Goal: Feedback & Contribution: Contribute content

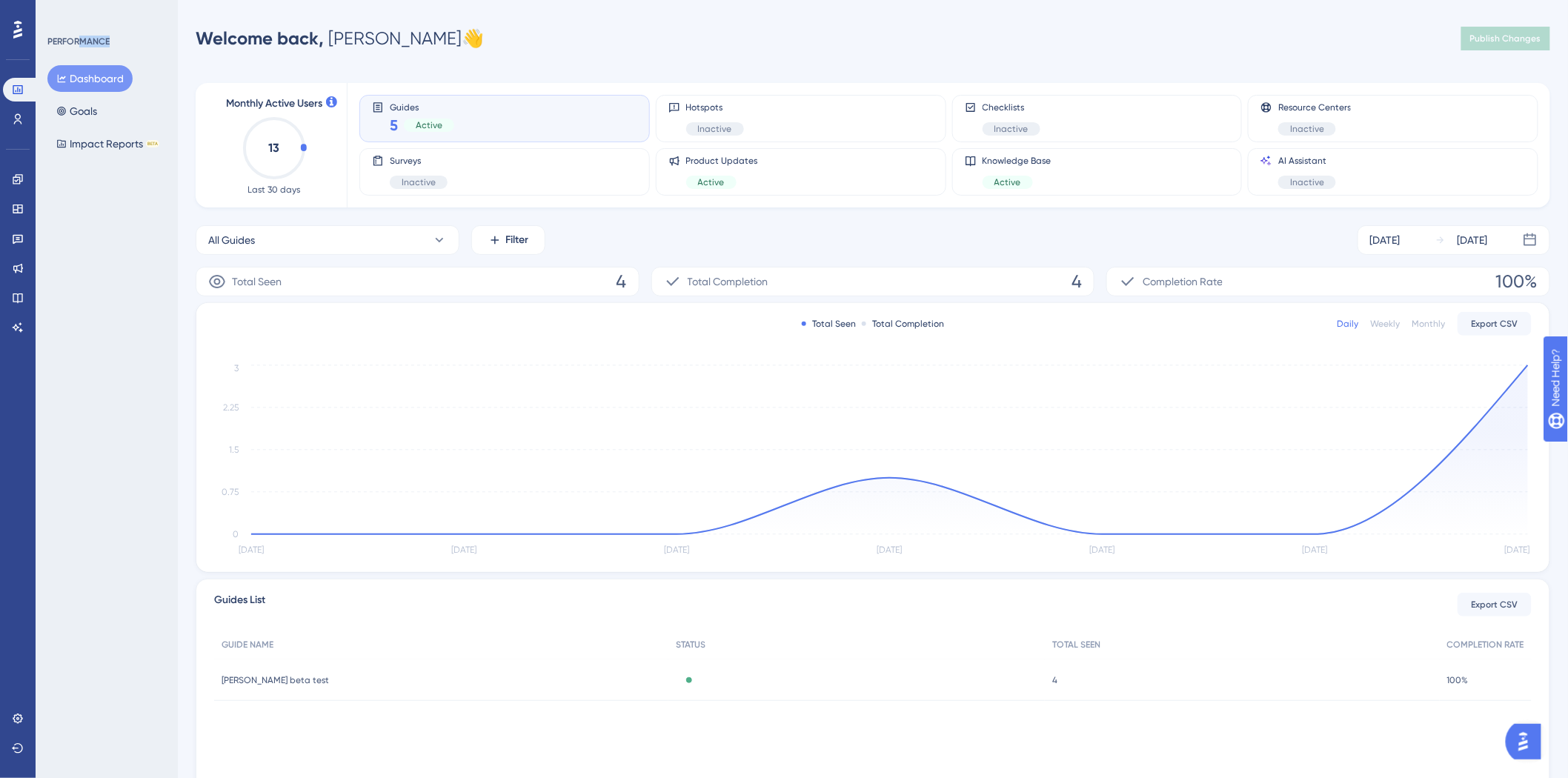
drag, startPoint x: 85, startPoint y: 37, endPoint x: 157, endPoint y: 53, distance: 73.8
click at [157, 53] on div "PERFORMANCE Dashboard Goals Impact Reports BETA" at bounding box center [107, 97] width 120 height 121
drag, startPoint x: 154, startPoint y: 47, endPoint x: 74, endPoint y: 52, distance: 80.2
click at [72, 57] on div "PERFORMANCE Dashboard Goals Impact Reports BETA" at bounding box center [107, 97] width 120 height 121
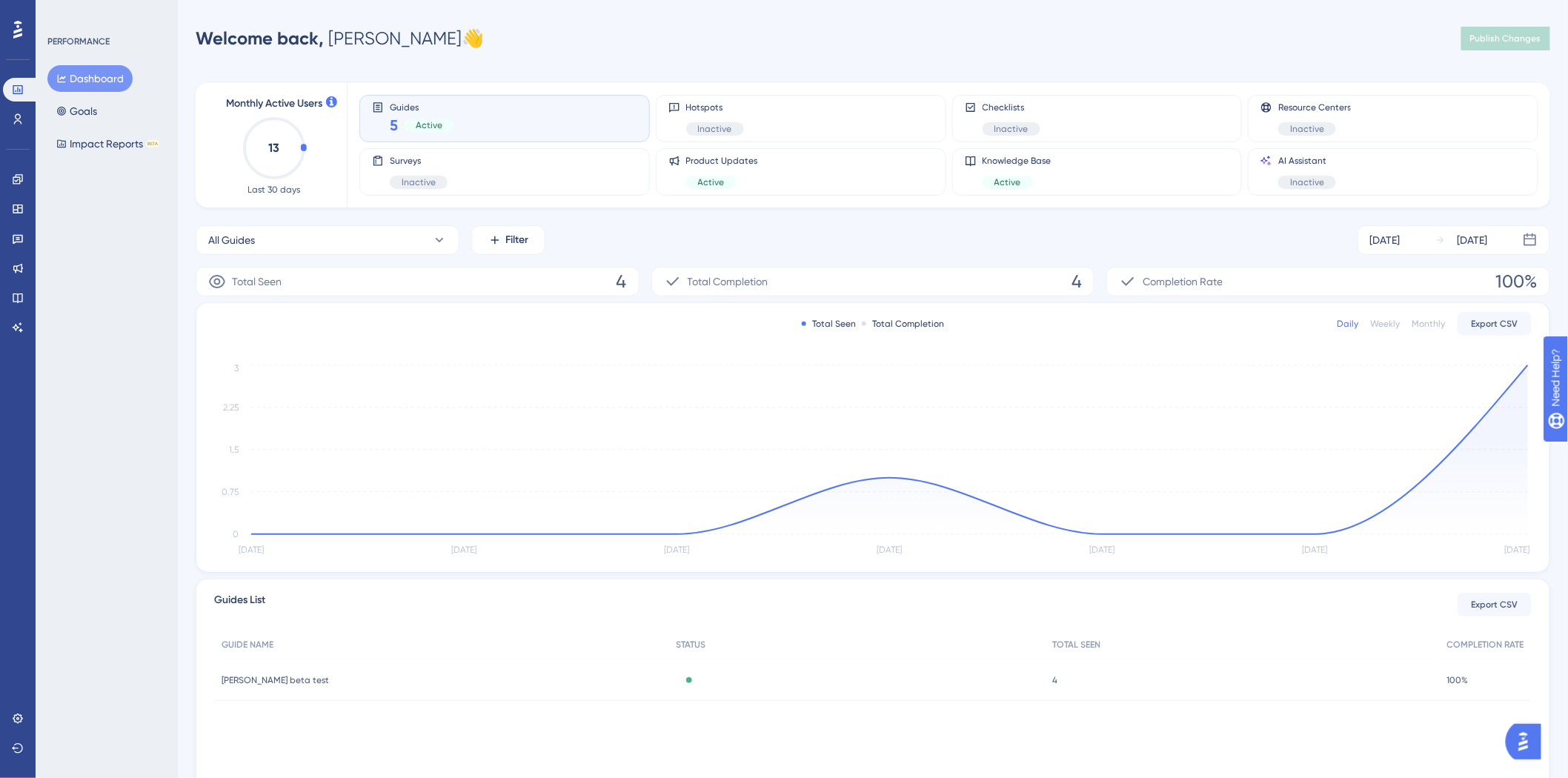
click at [75, 43] on div "PERFORMANCE" at bounding box center [78, 42] width 62 height 12
drag, startPoint x: 64, startPoint y: 41, endPoint x: 126, endPoint y: 42, distance: 62.0
click at [127, 46] on div "PERFORMANCE" at bounding box center [107, 42] width 120 height 12
click at [126, 42] on div "PERFORMANCE" at bounding box center [107, 42] width 120 height 12
click at [12, 292] on icon at bounding box center [17, 298] width 12 height 12
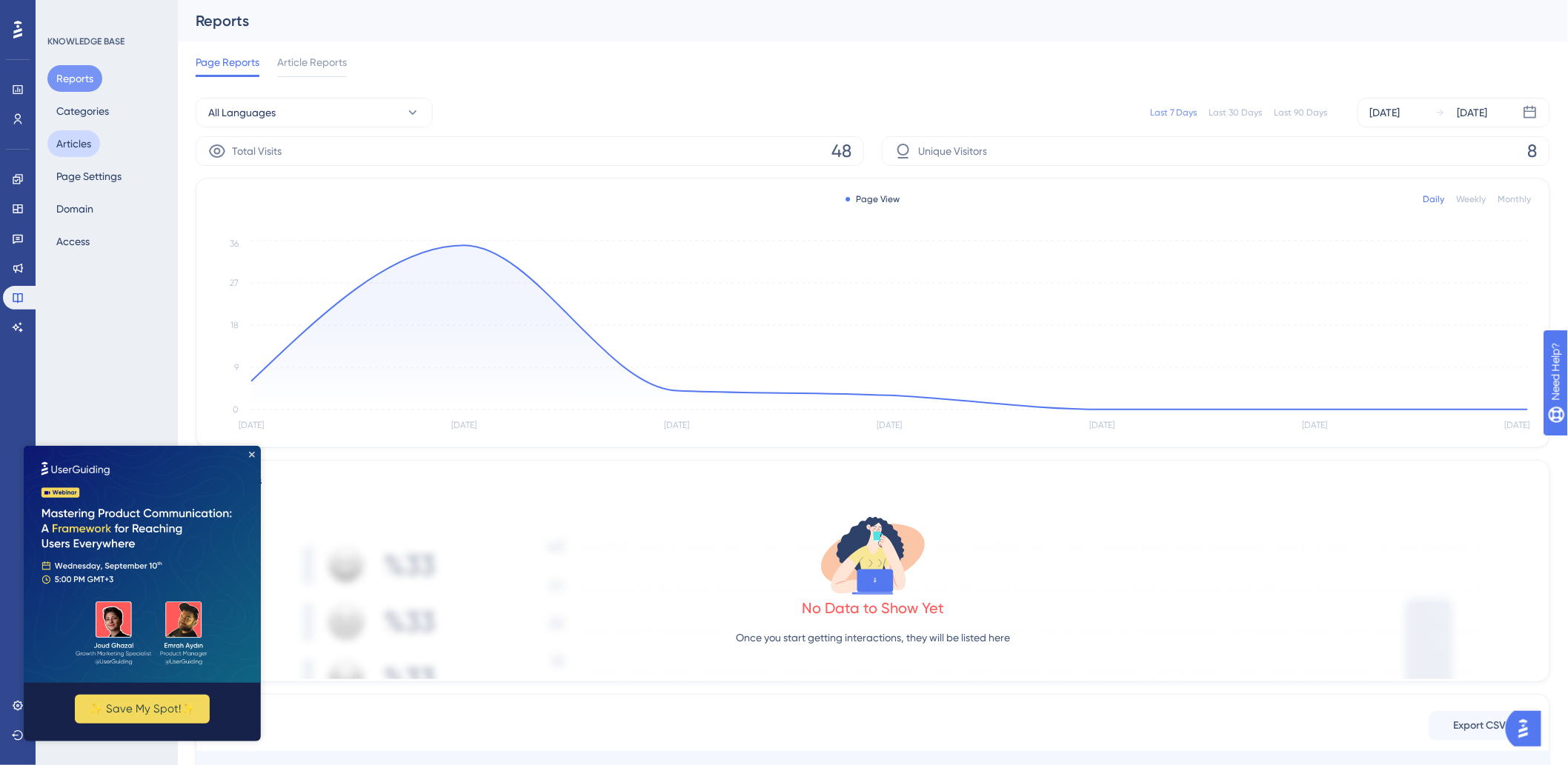
click at [67, 139] on button "Articles" at bounding box center [73, 144] width 52 height 27
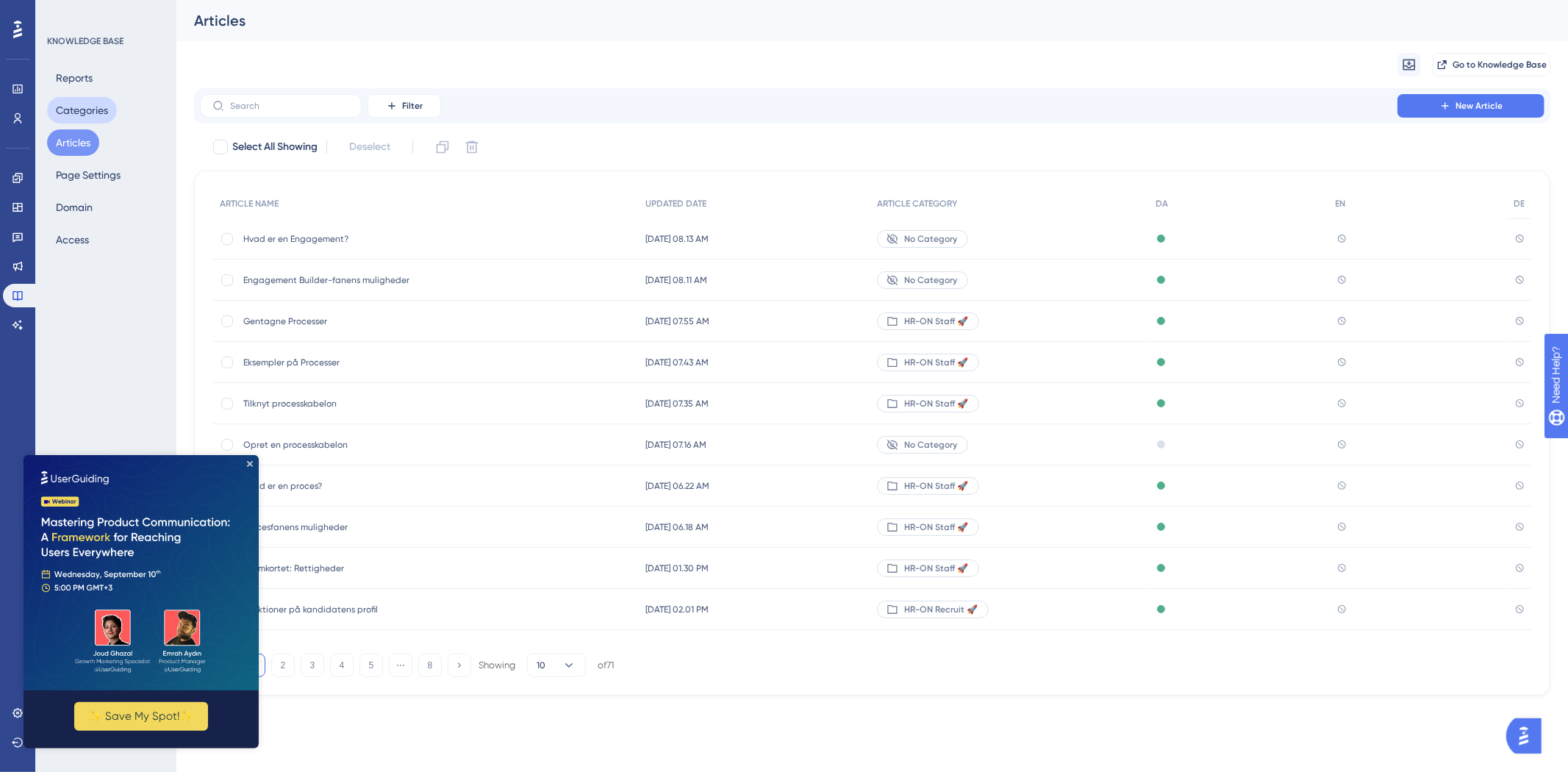
click at [101, 114] on button "Categories" at bounding box center [82, 111] width 70 height 26
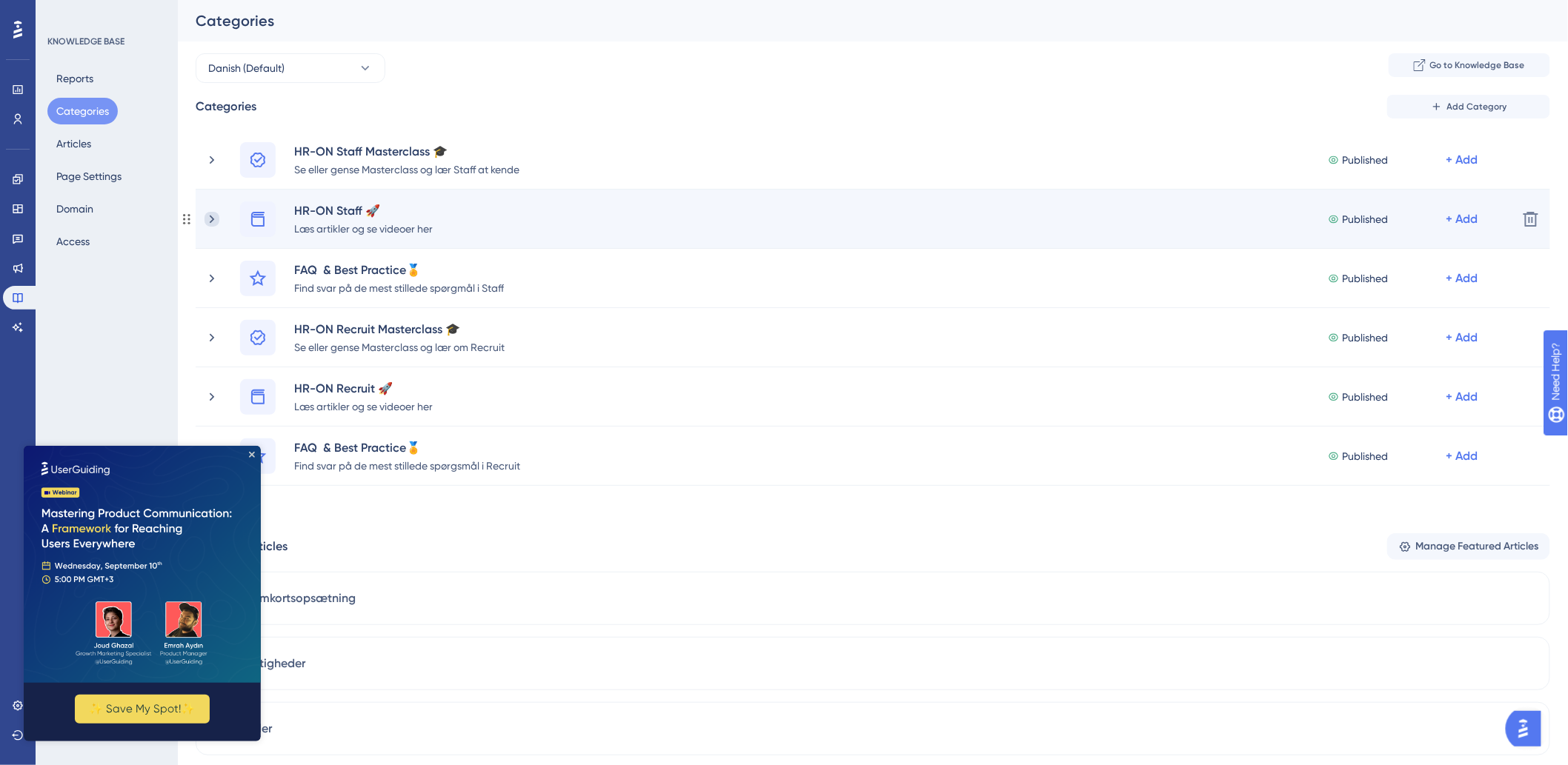
click at [211, 220] on icon at bounding box center [212, 220] width 15 height 15
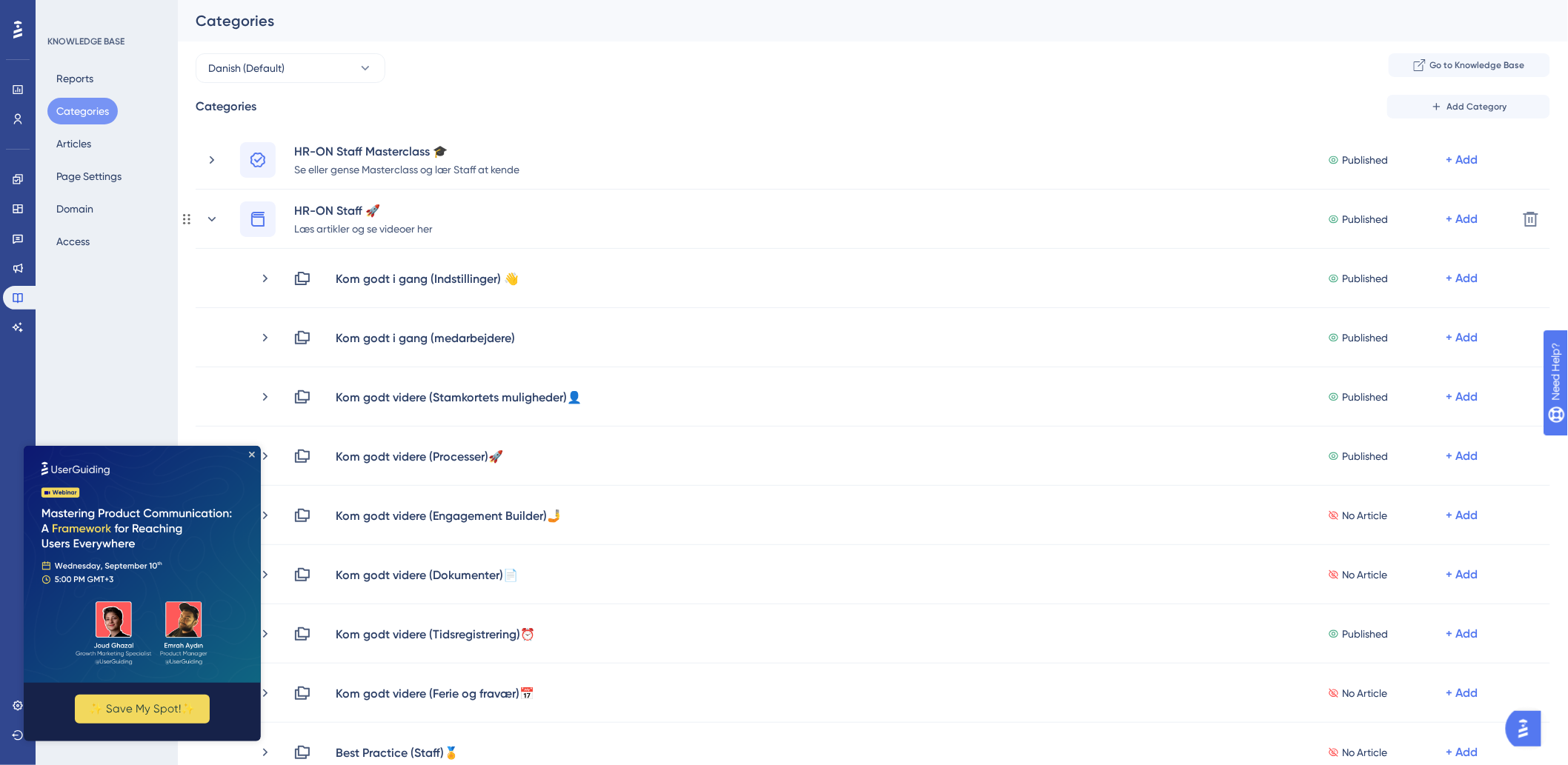
click at [211, 220] on icon at bounding box center [212, 218] width 8 height 4
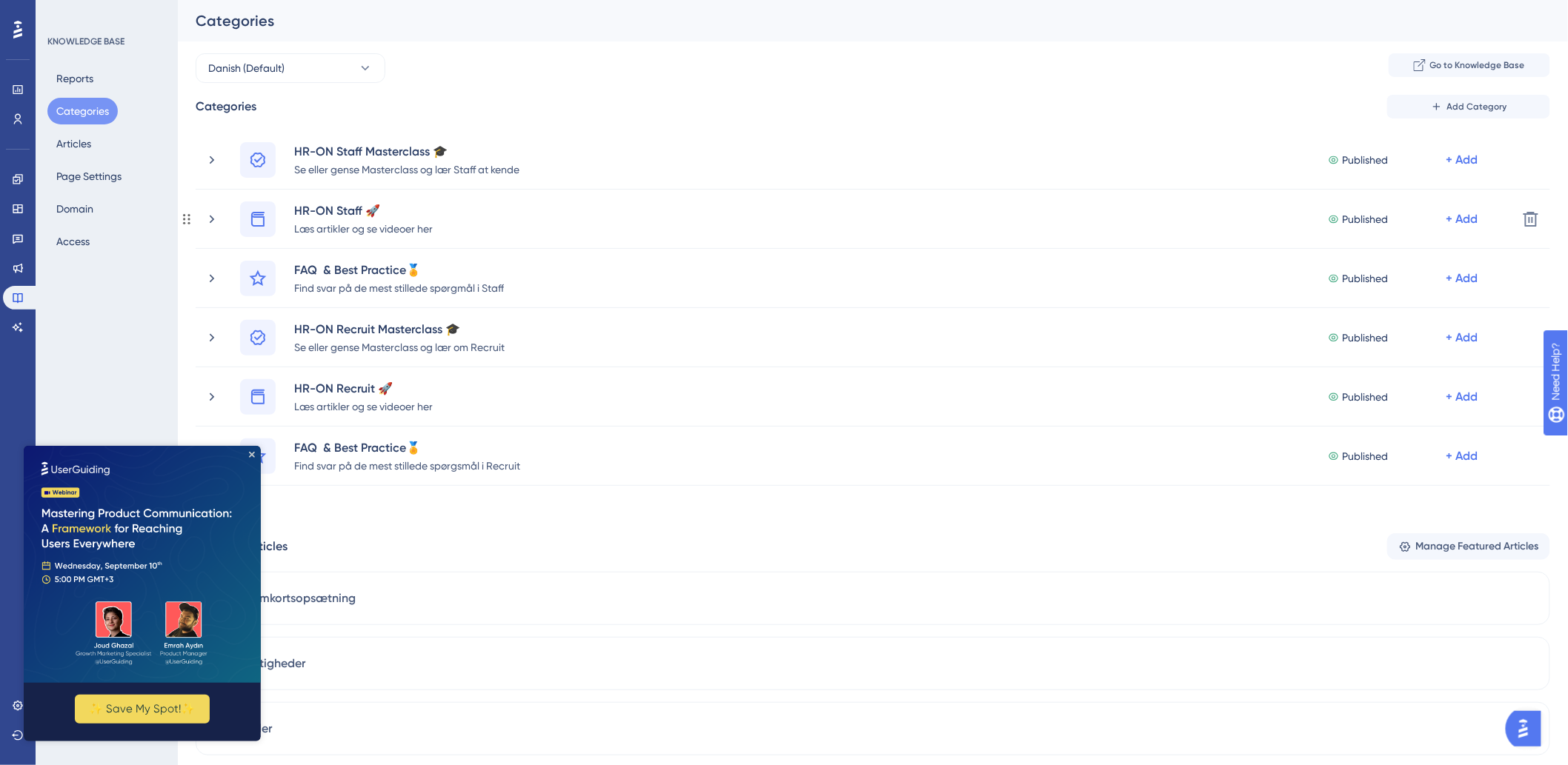
click at [211, 220] on icon at bounding box center [212, 220] width 15 height 15
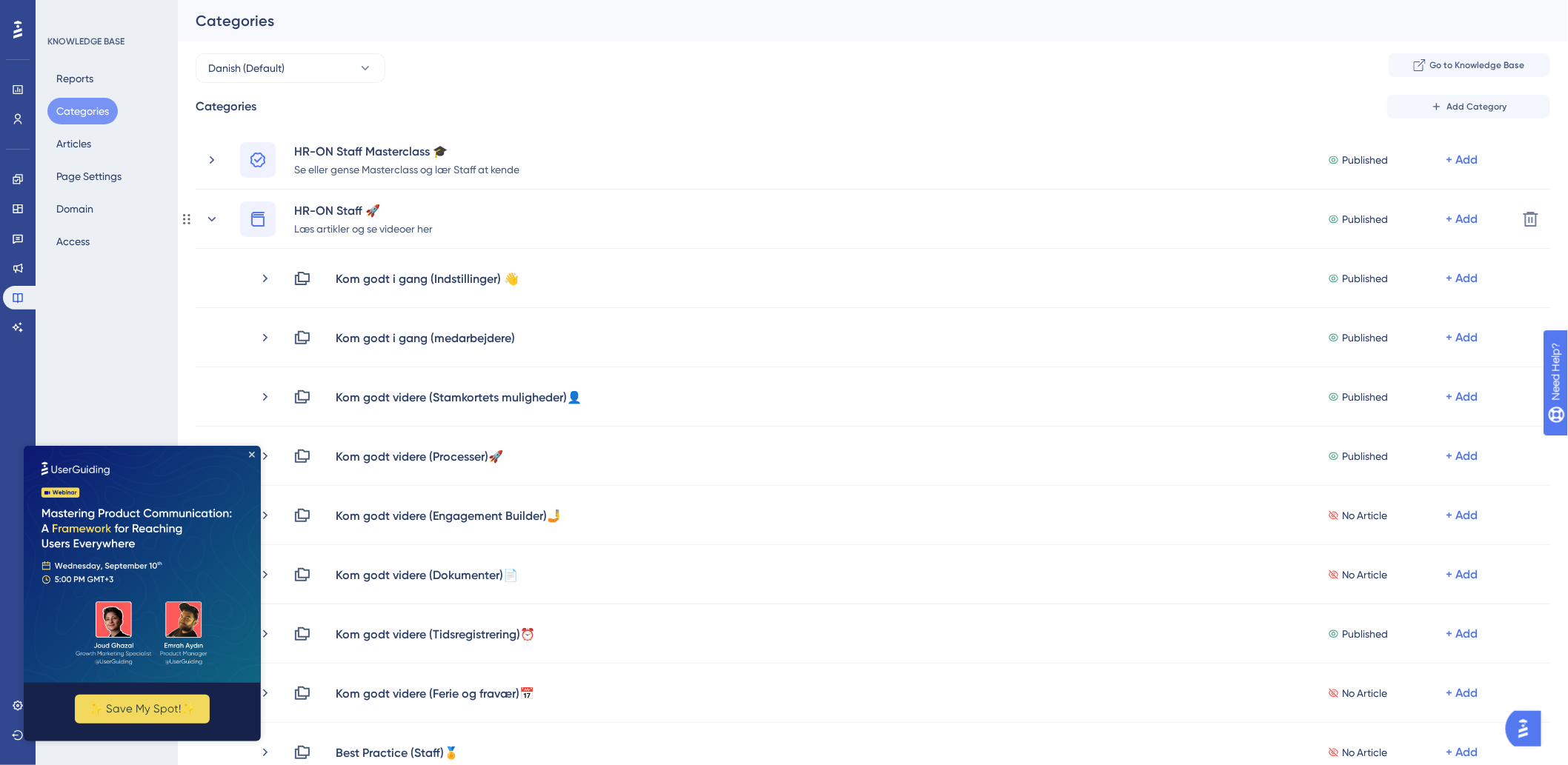
click at [211, 220] on icon at bounding box center [212, 218] width 8 height 4
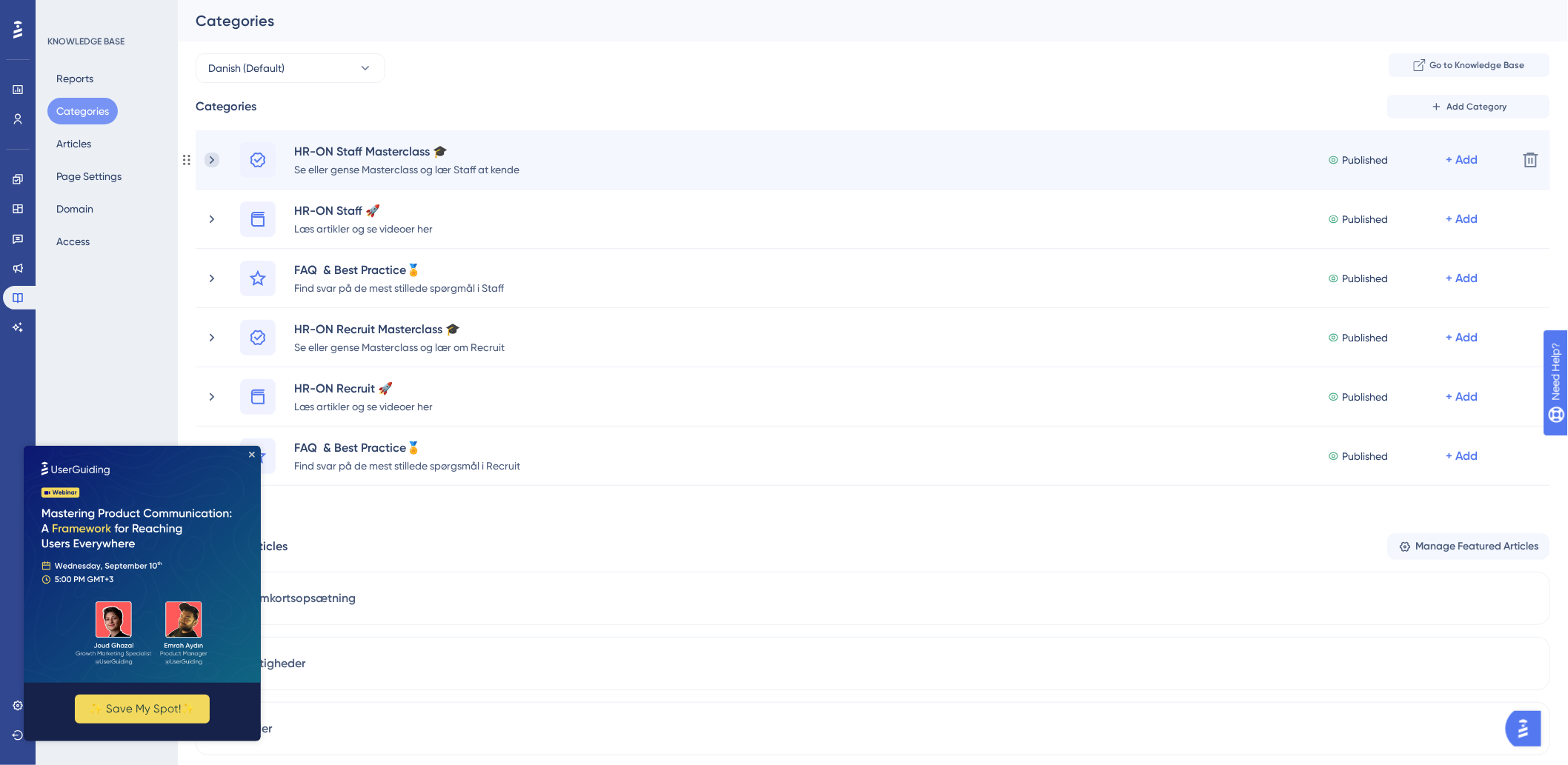
click at [211, 158] on icon at bounding box center [211, 160] width 4 height 8
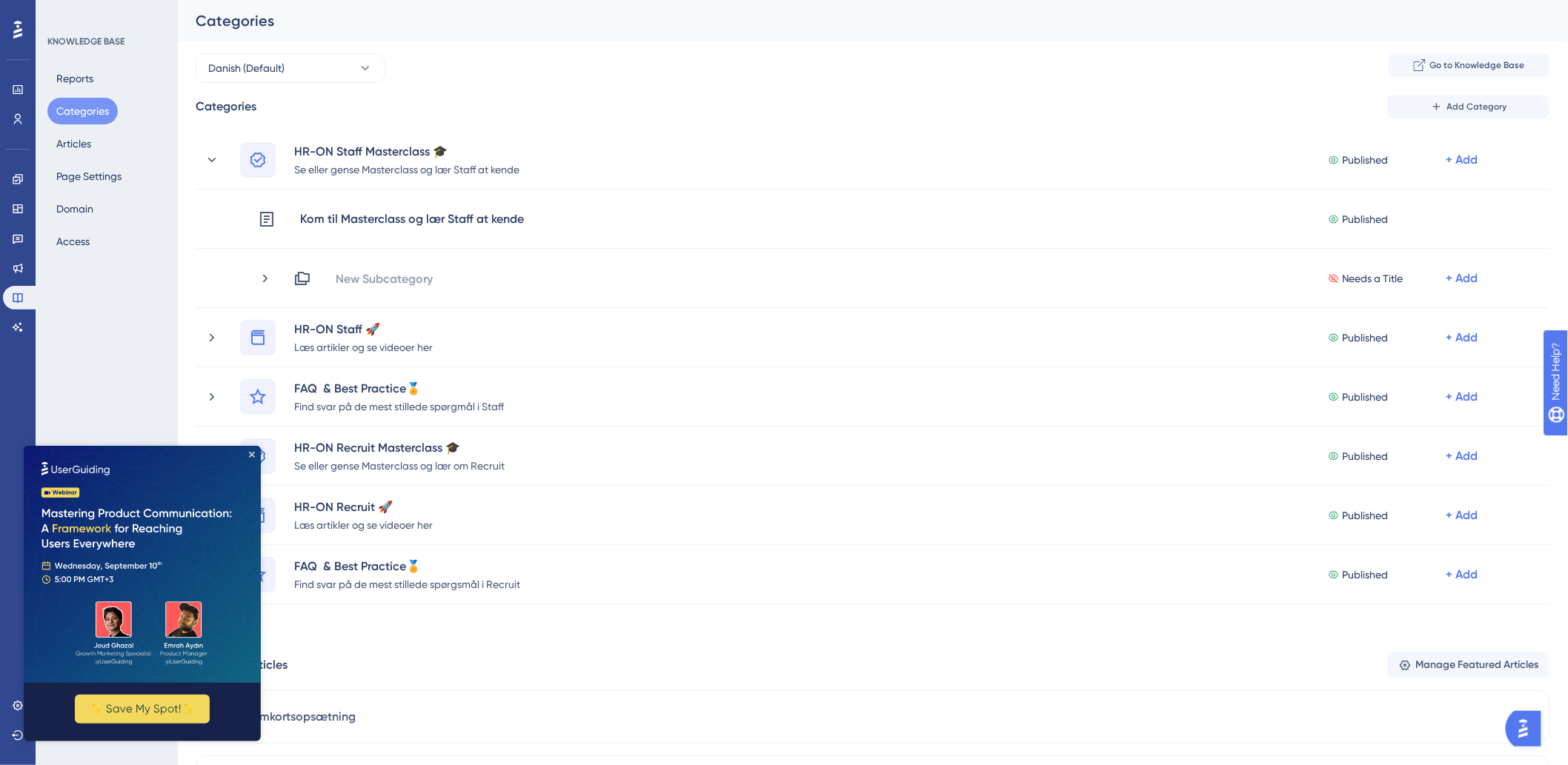
click at [250, 450] on img at bounding box center [141, 563] width 237 height 237
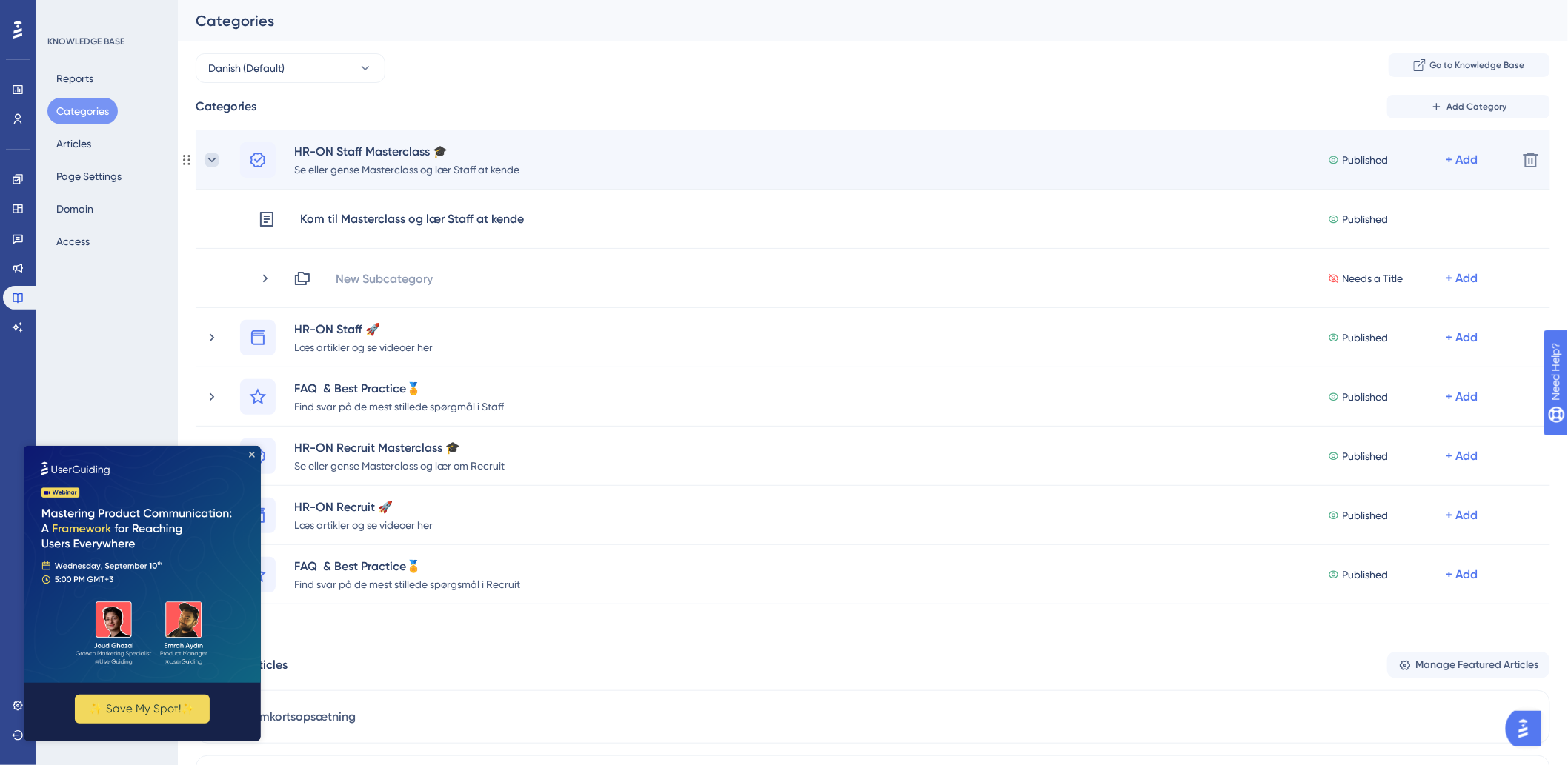
click at [215, 154] on icon at bounding box center [212, 160] width 15 height 15
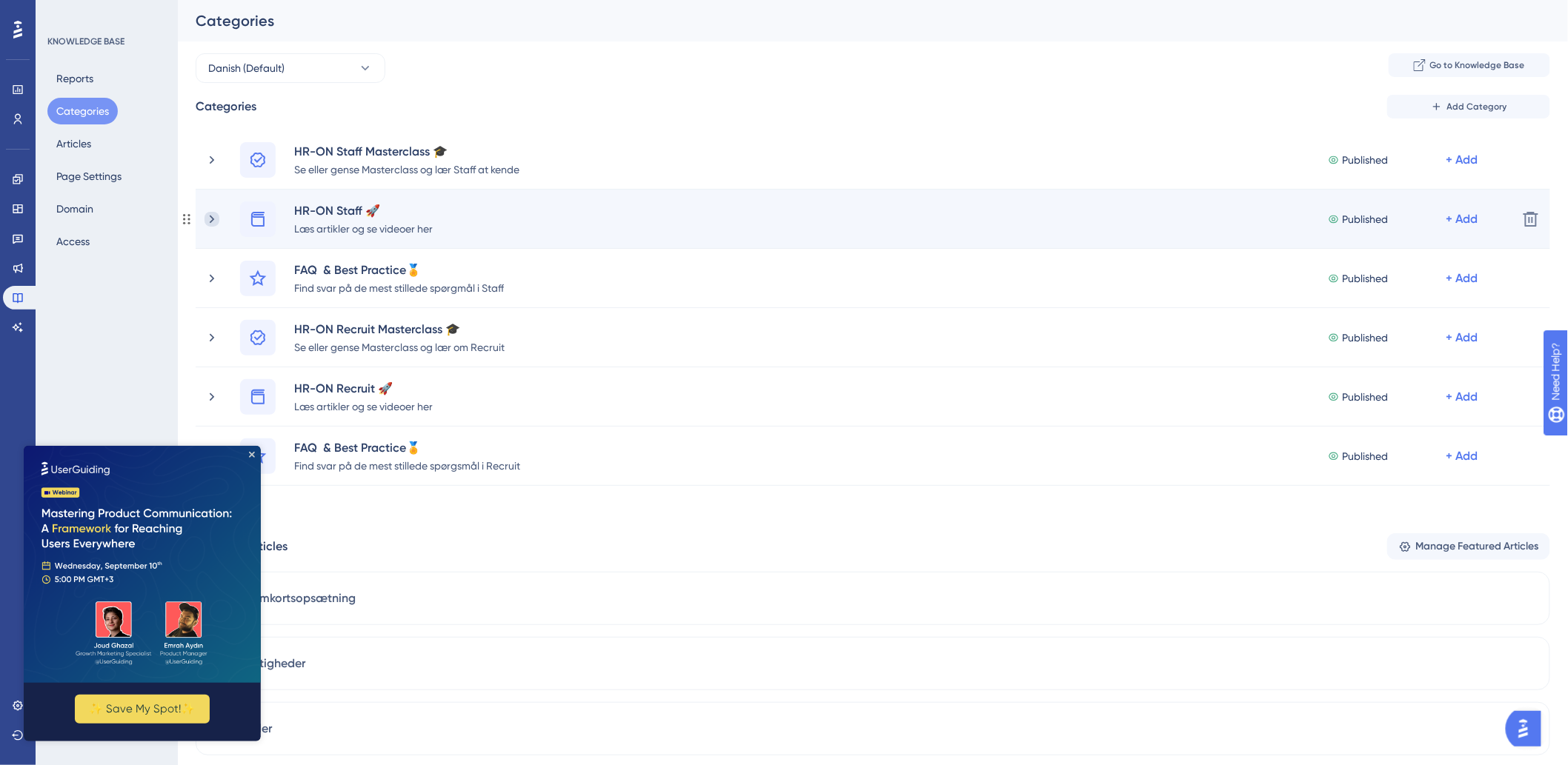
click at [215, 218] on icon at bounding box center [212, 220] width 15 height 15
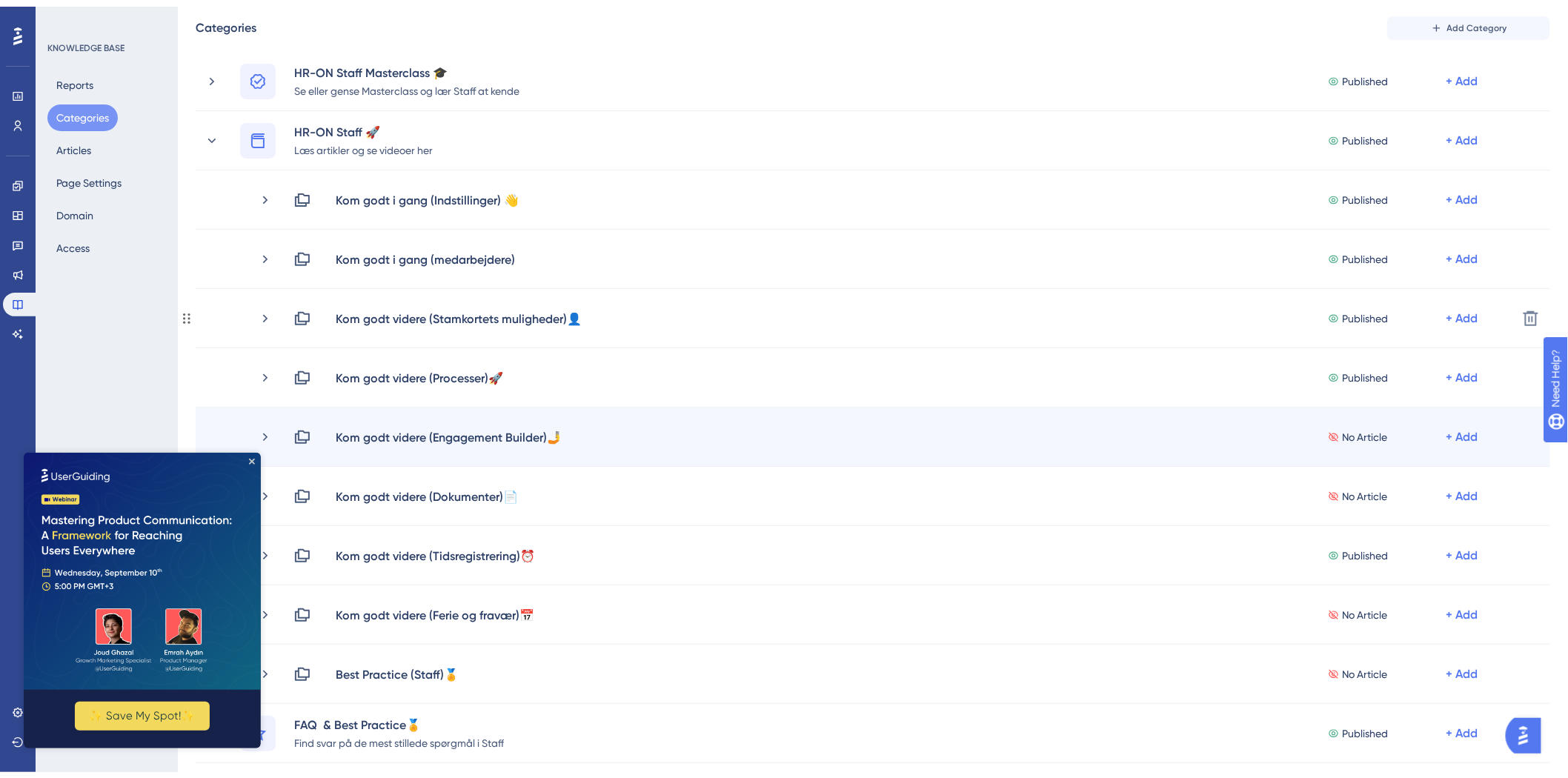
scroll to position [165, 0]
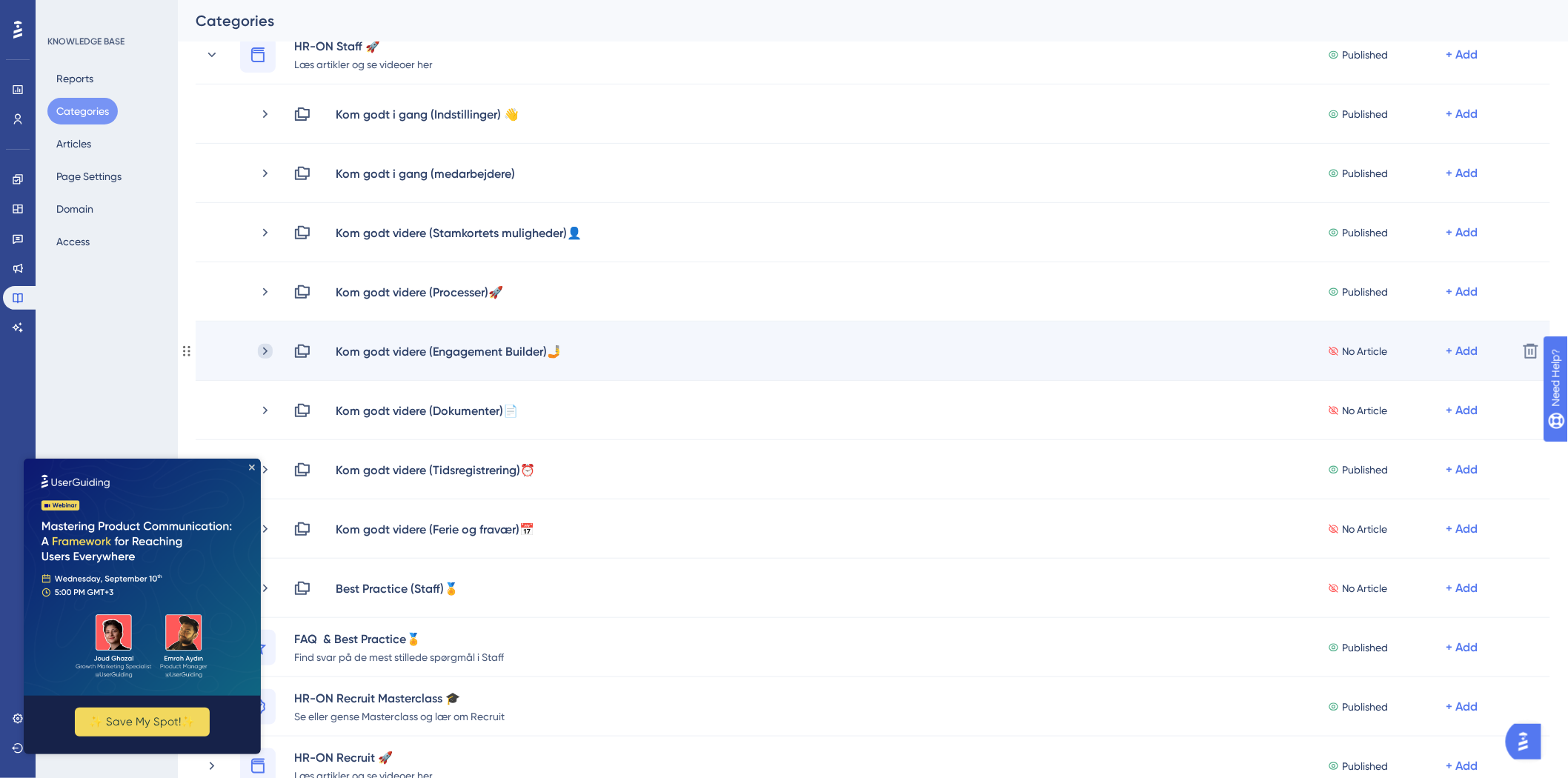
click at [258, 345] on icon at bounding box center [265, 351] width 15 height 15
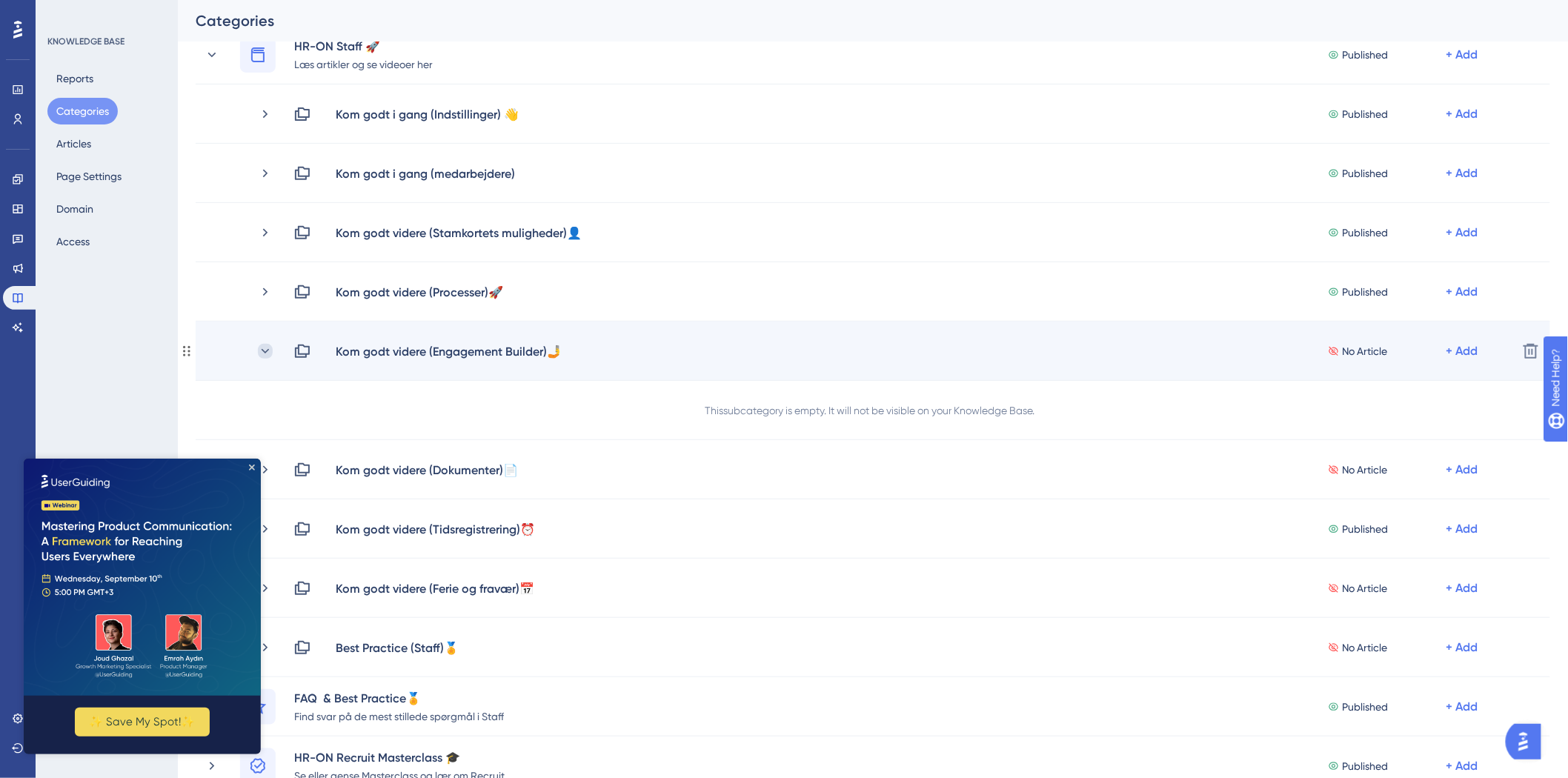
click at [261, 349] on icon at bounding box center [265, 351] width 15 height 15
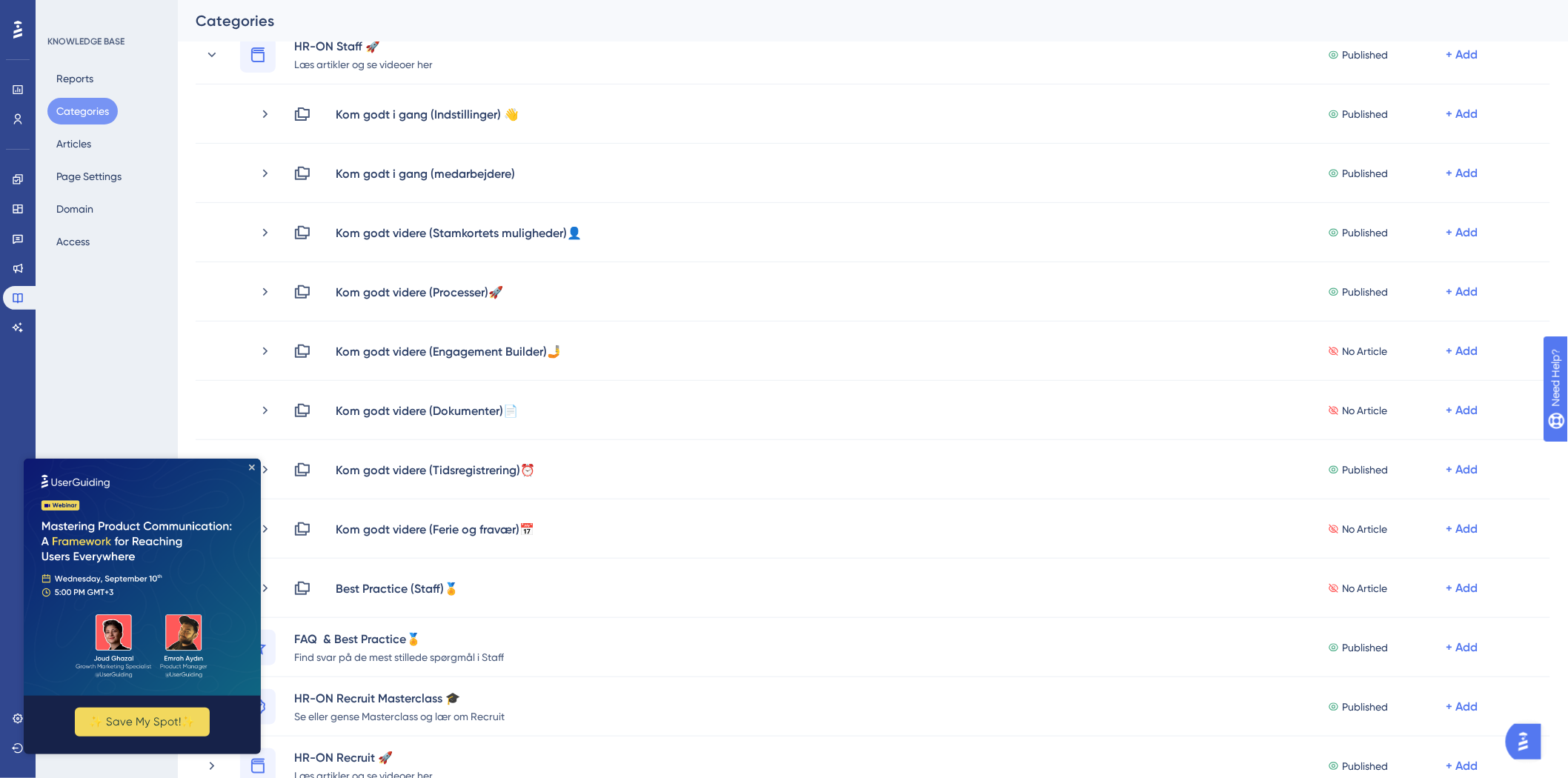
click at [254, 468] on img at bounding box center [141, 576] width 237 height 237
click at [249, 464] on icon "Close Preview" at bounding box center [250, 467] width 6 height 6
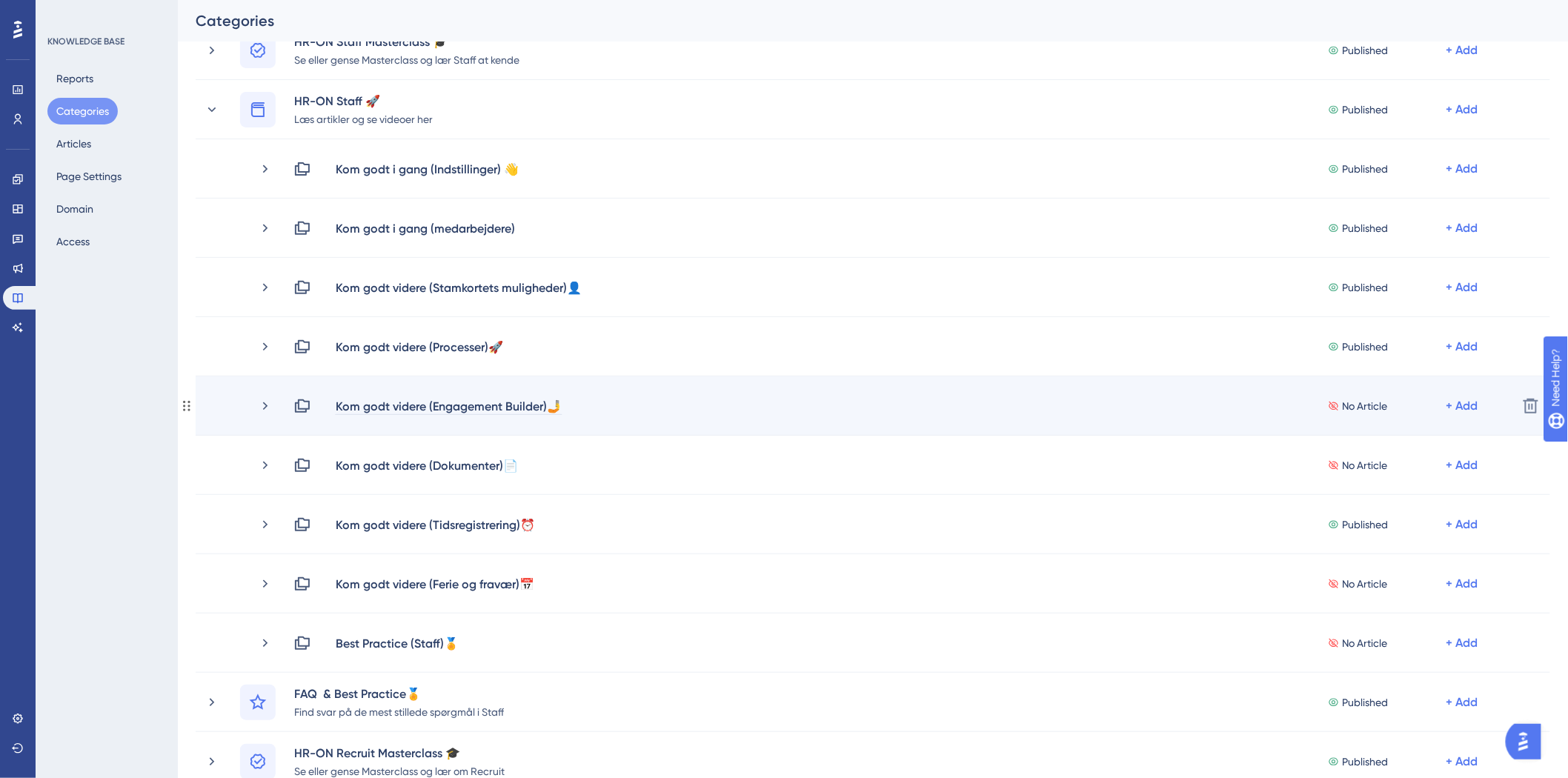
scroll to position [82, 0]
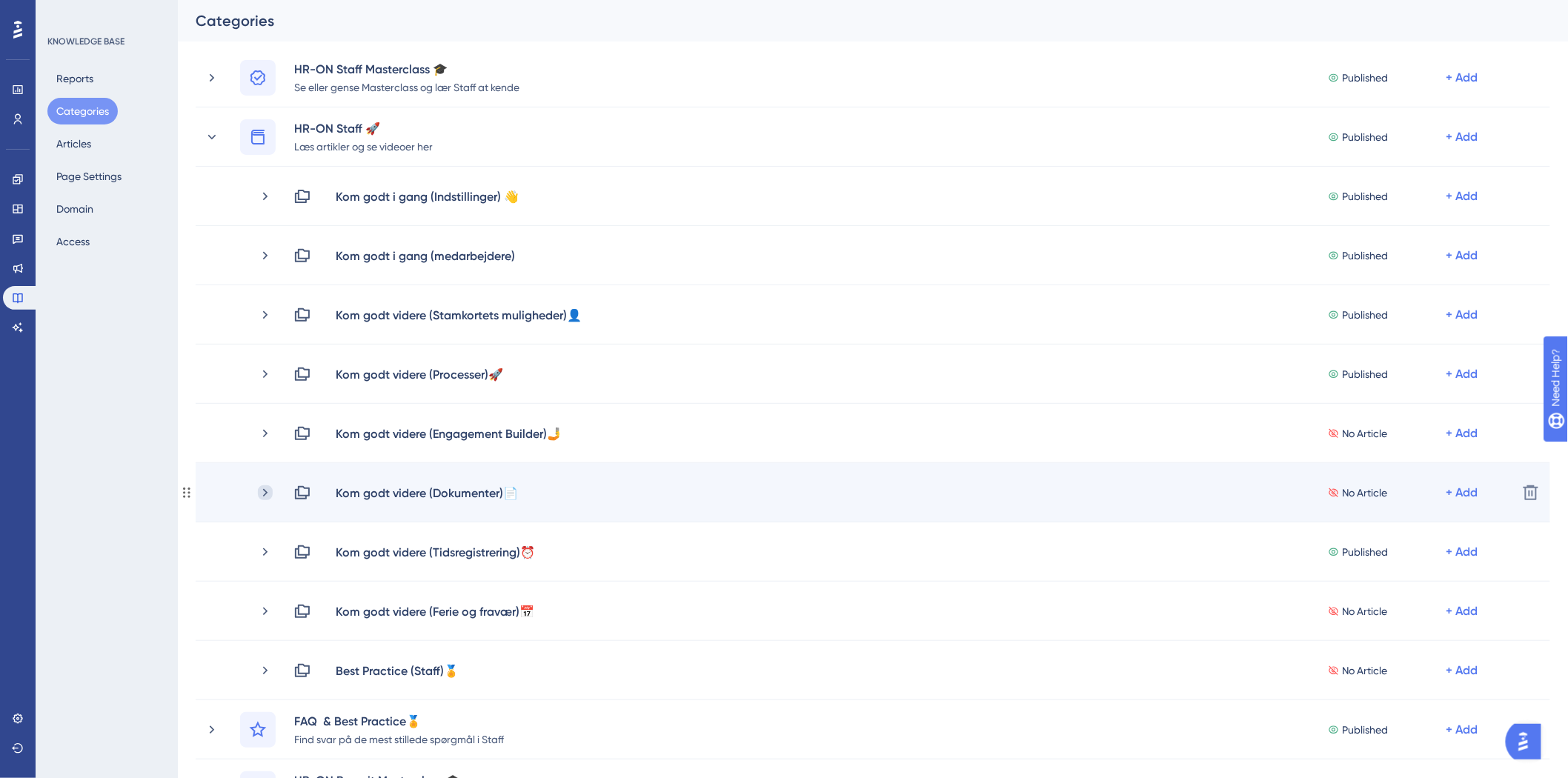
click at [267, 493] on icon at bounding box center [265, 493] width 15 height 15
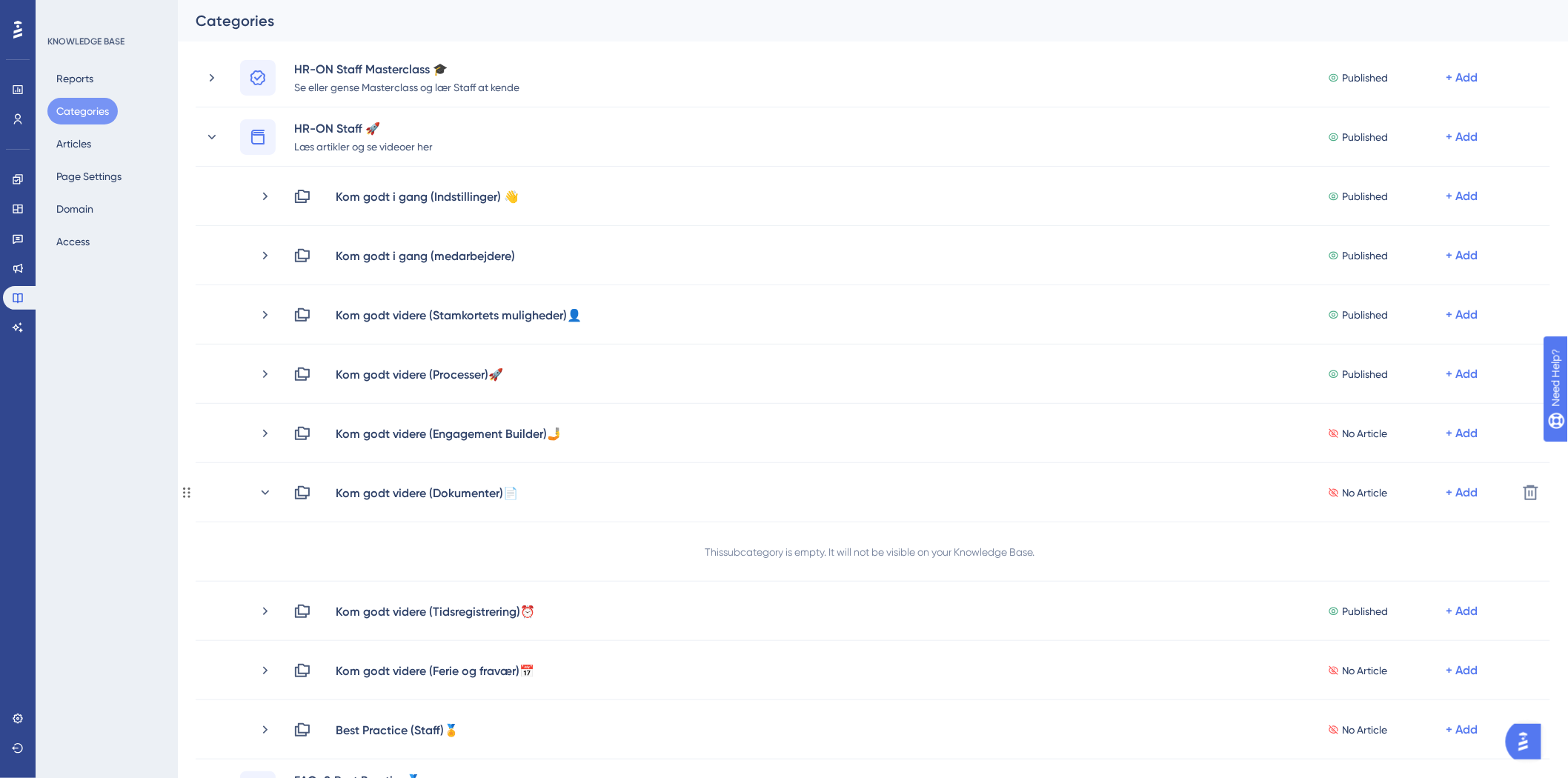
click at [267, 493] on icon at bounding box center [265, 493] width 15 height 15
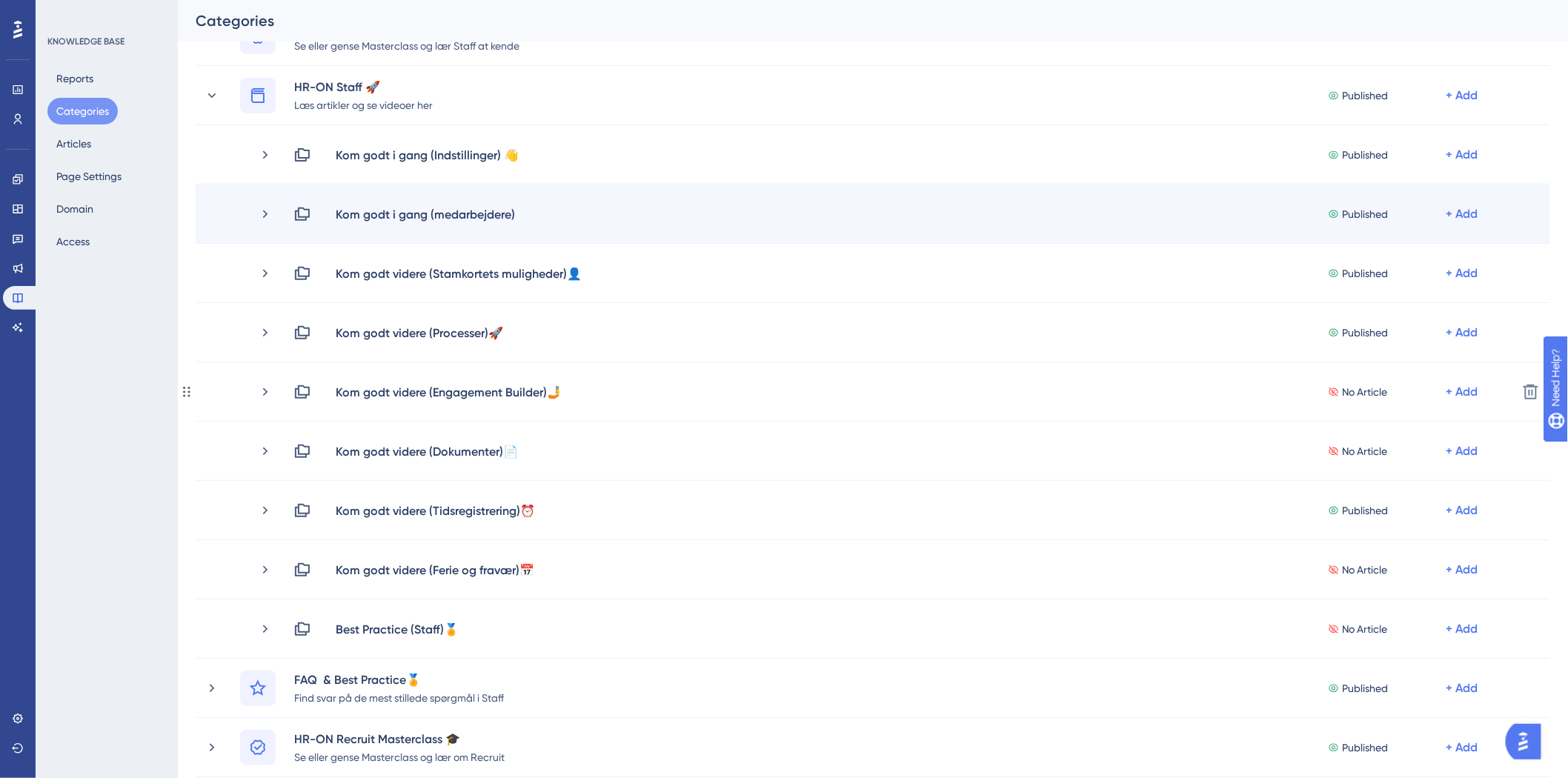
scroll to position [165, 0]
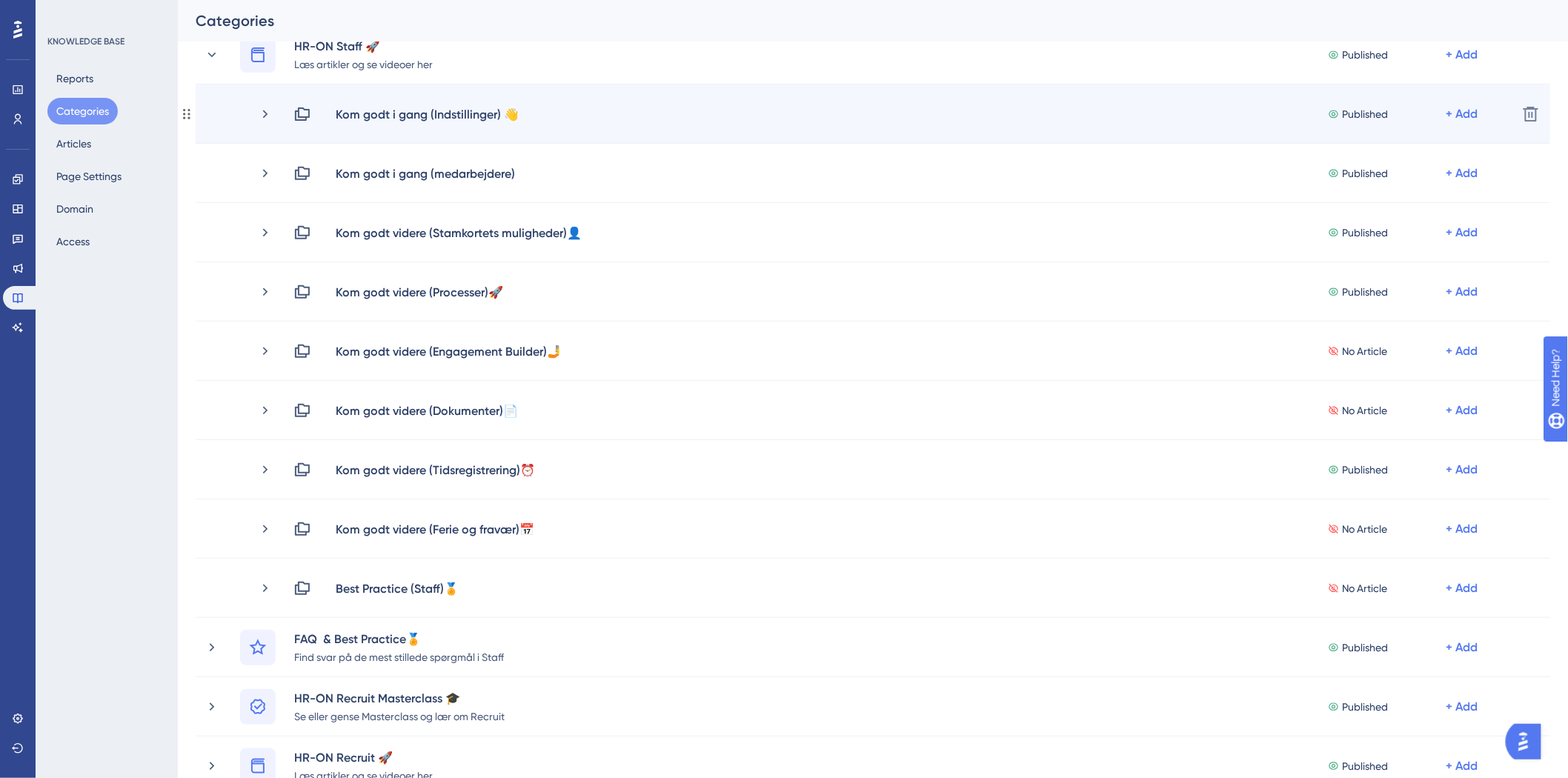
click at [273, 114] on div "Kom godt i gang (Indstillinger) 👋 Published + Add" at bounding box center [882, 113] width 1248 height 17
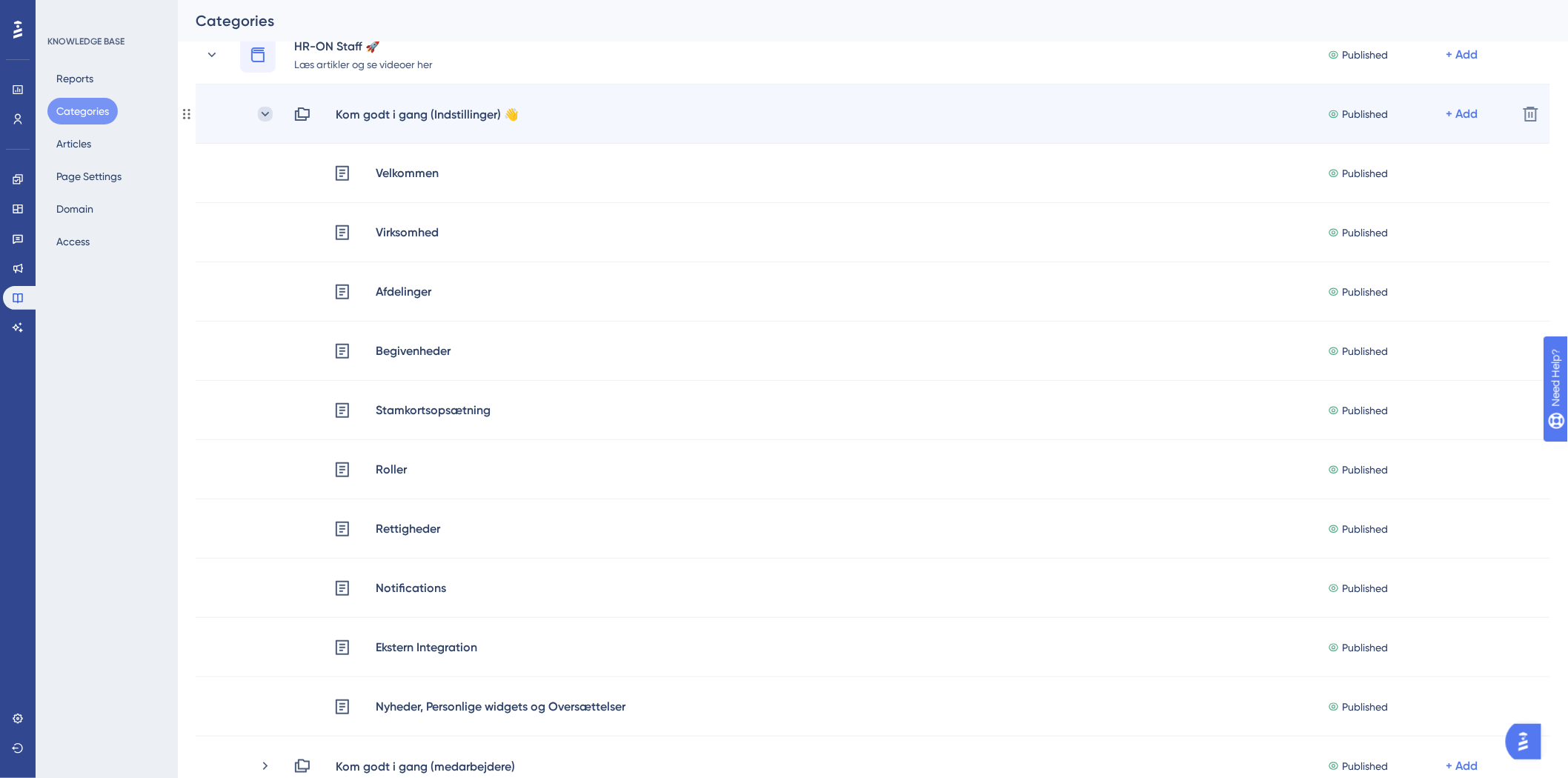
click at [268, 116] on icon at bounding box center [265, 114] width 15 height 15
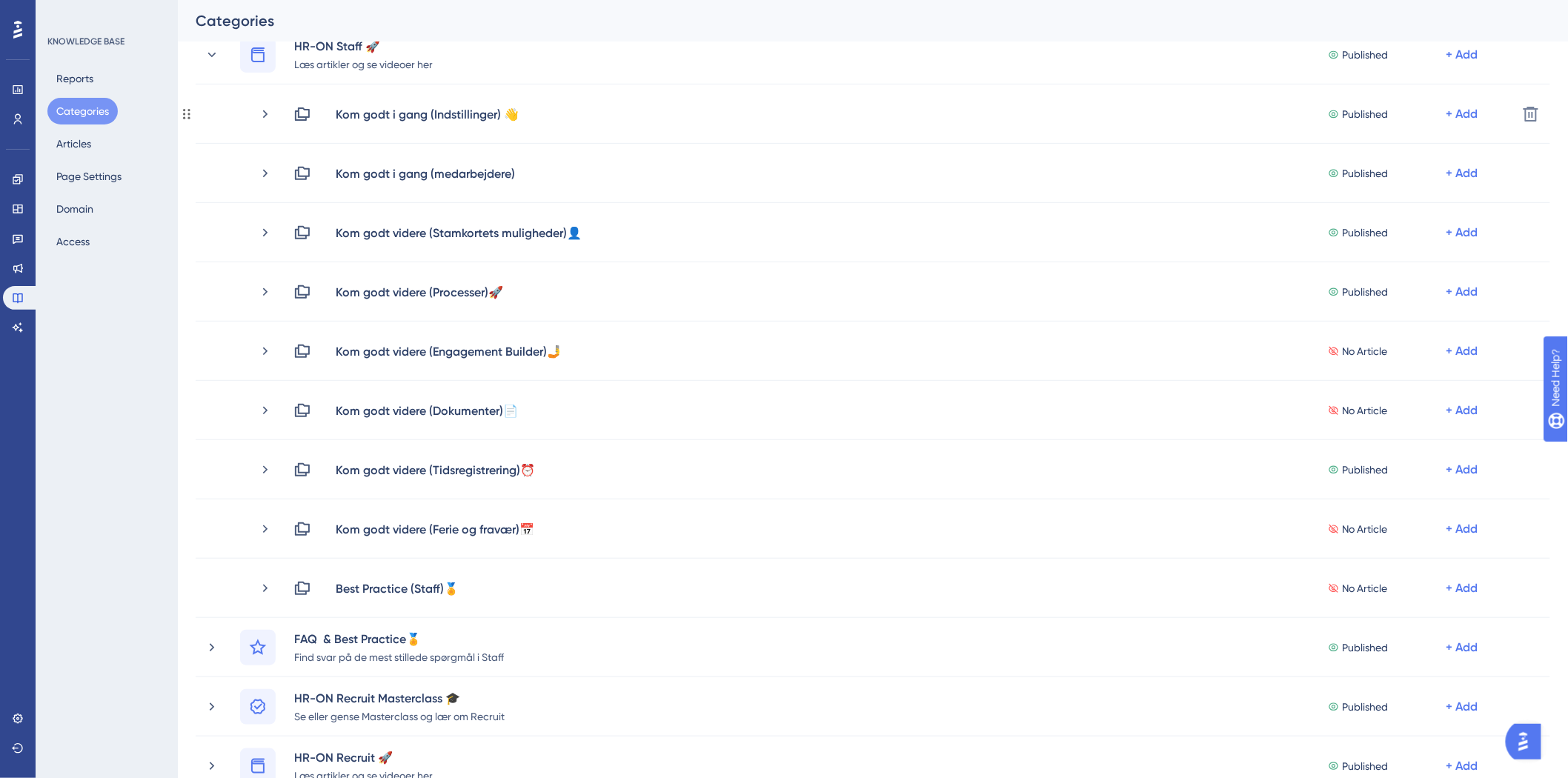
click at [268, 116] on icon at bounding box center [265, 114] width 15 height 15
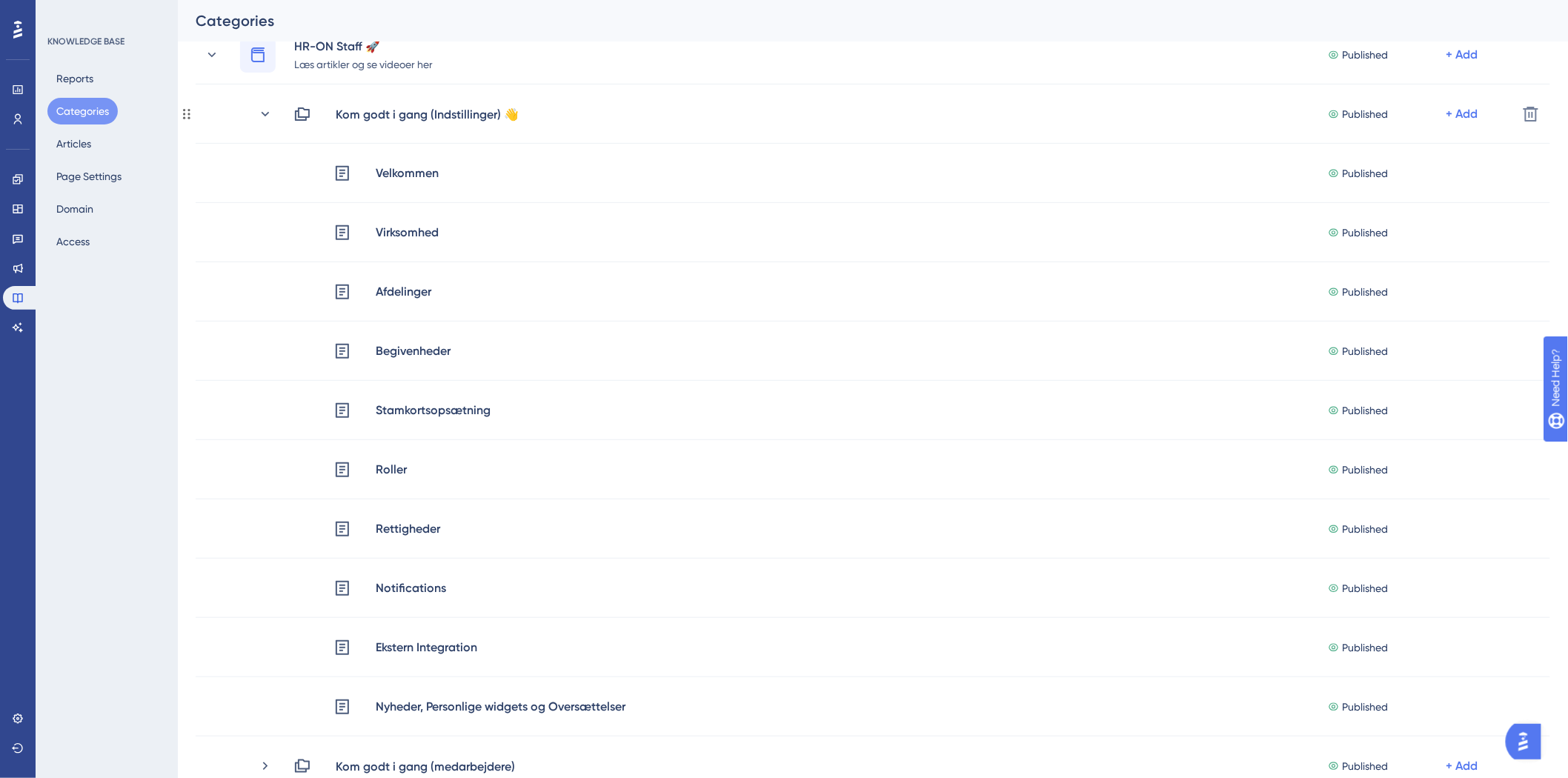
click at [268, 116] on icon at bounding box center [265, 114] width 15 height 15
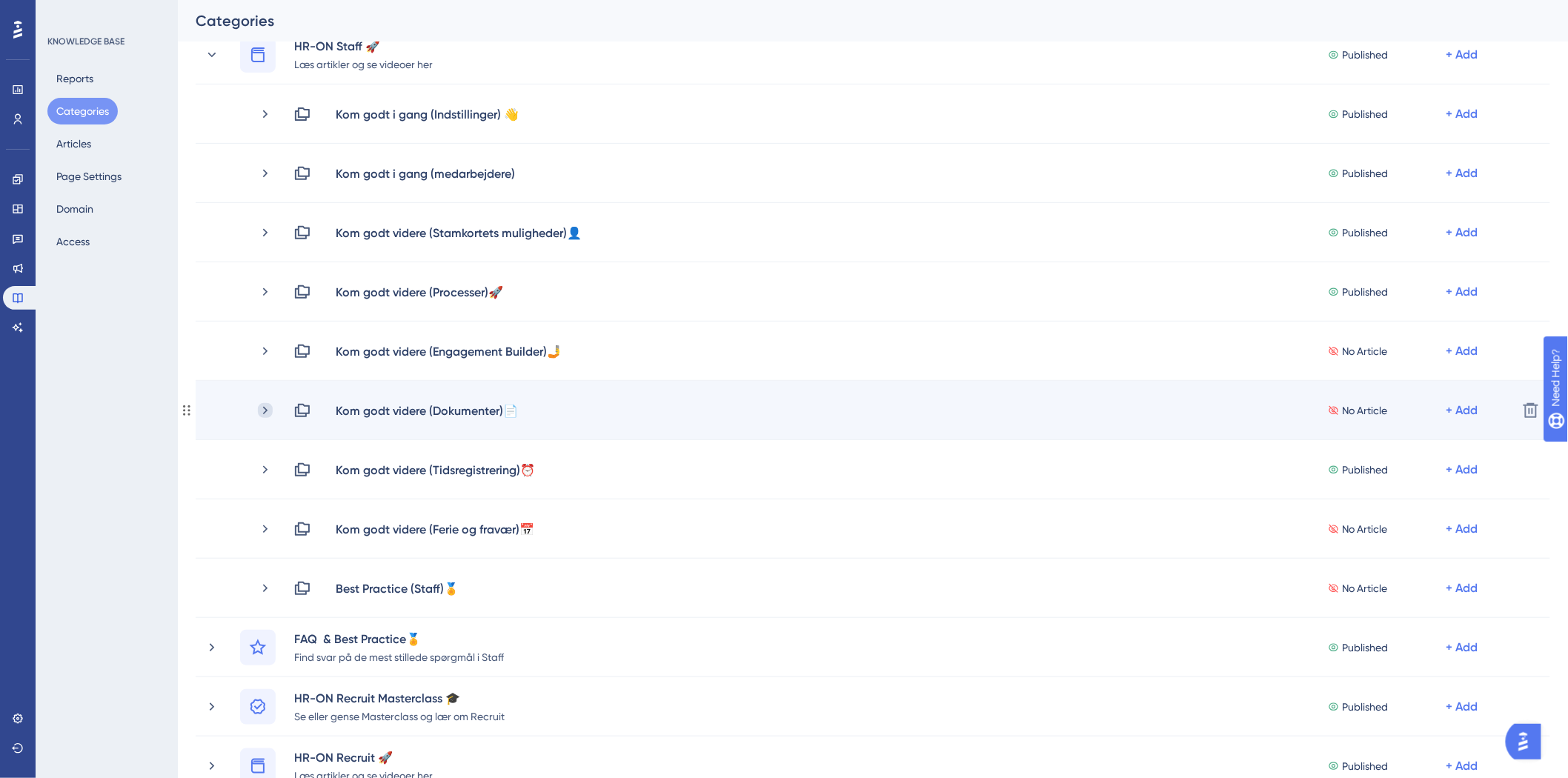
click at [265, 406] on icon at bounding box center [265, 411] width 15 height 15
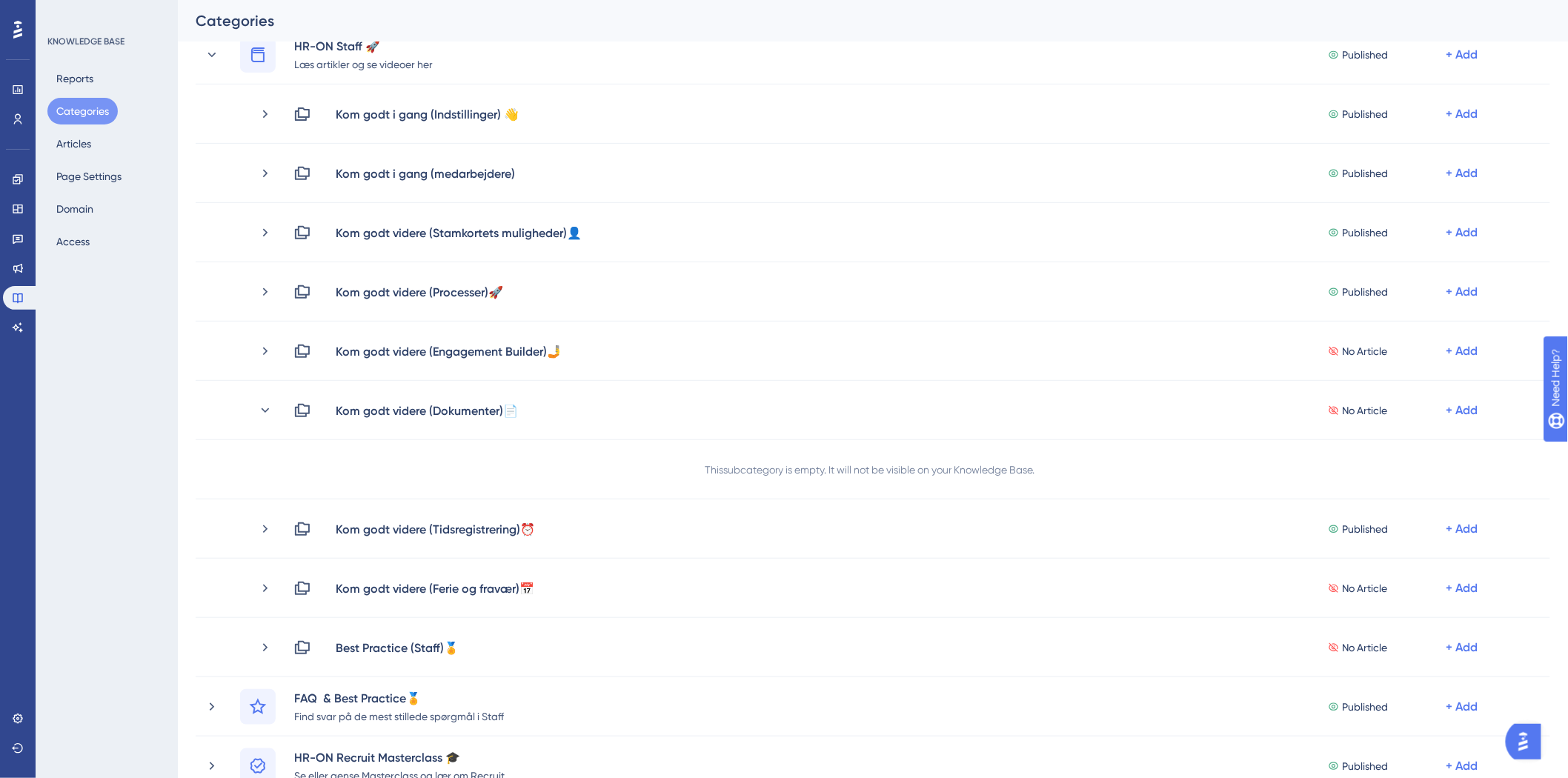
click at [105, 136] on div "Reports Categories Articles Page Settings Domain Access" at bounding box center [107, 160] width 120 height 190
drag, startPoint x: 89, startPoint y: 142, endPoint x: 186, endPoint y: 146, distance: 97.1
click at [87, 142] on button "Articles" at bounding box center [73, 144] width 52 height 27
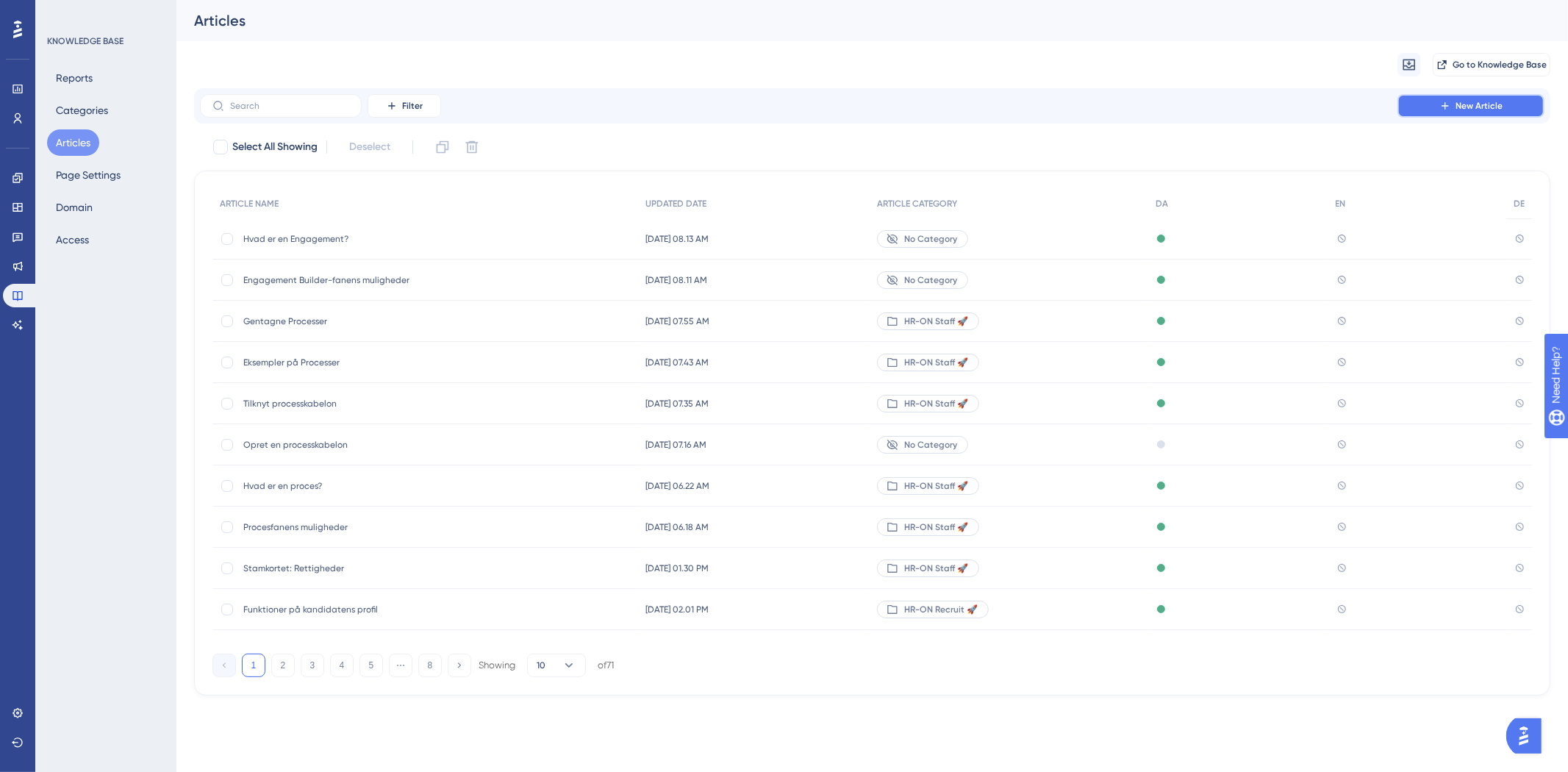
click at [1485, 107] on span "New Article" at bounding box center [1478, 106] width 47 height 12
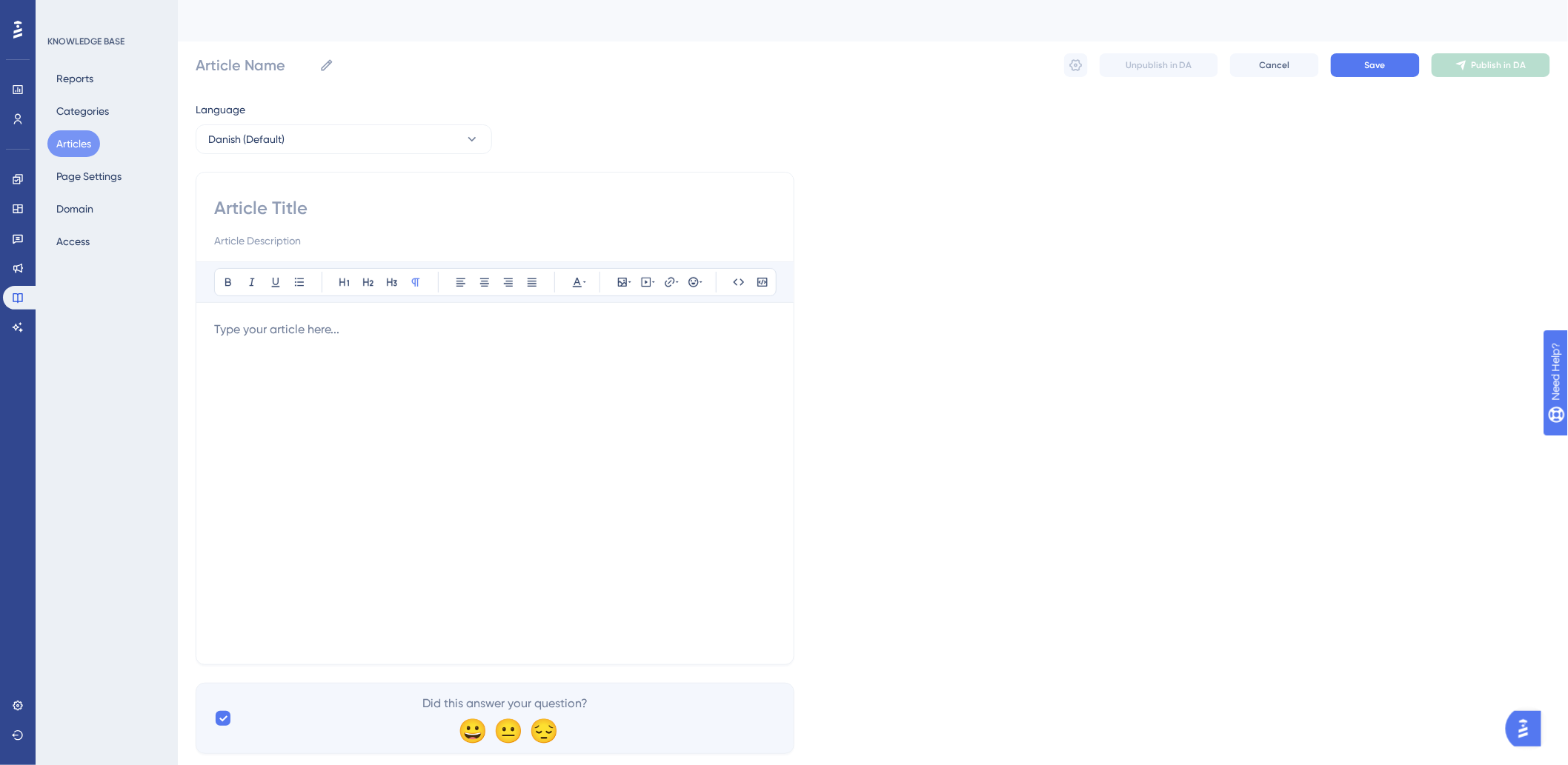
click at [361, 348] on div at bounding box center [494, 484] width 561 height 326
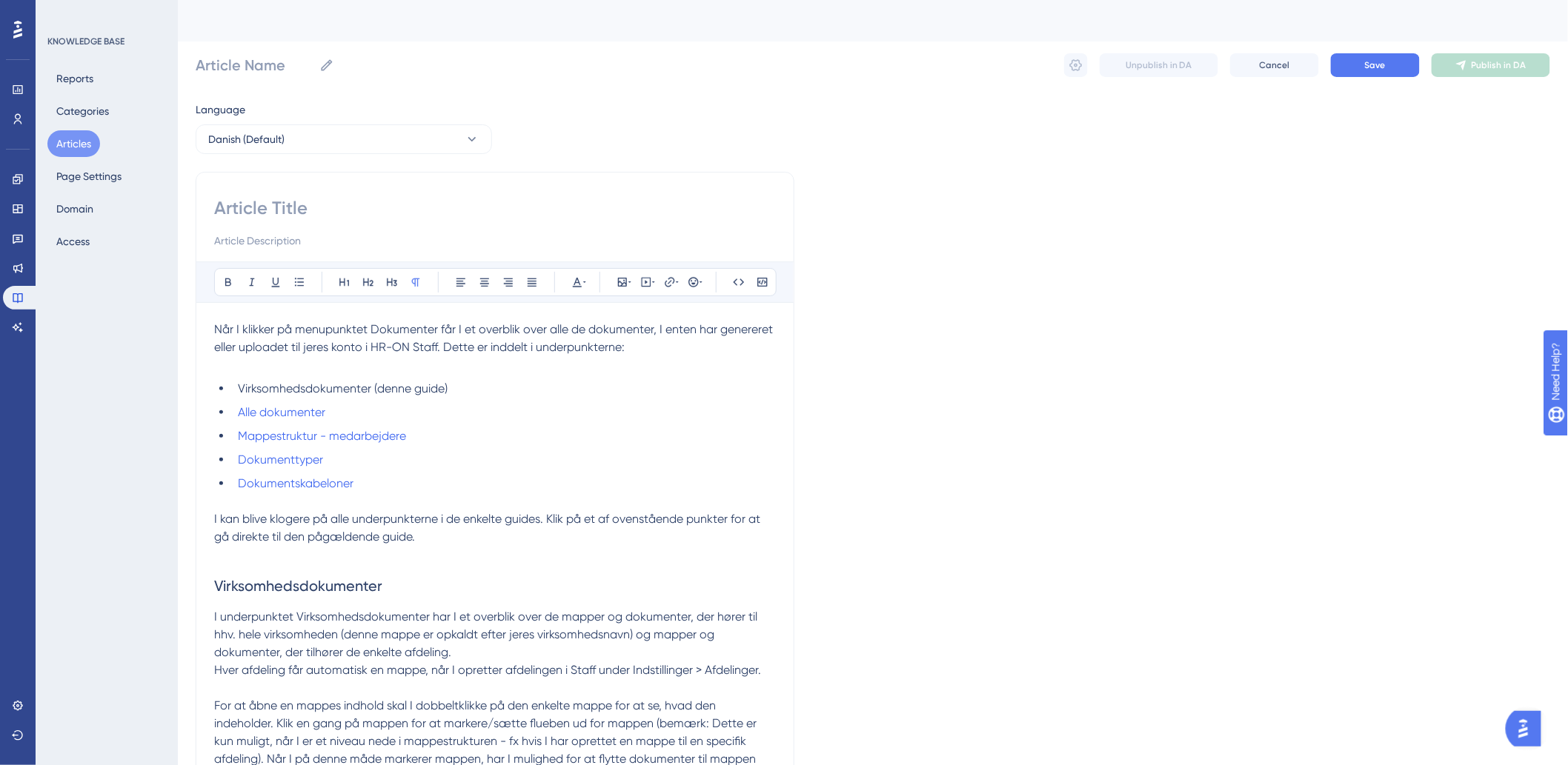
click at [460, 353] on p "Når I klikker på menupunktet Dokumenter får I et overblik over alle de dokument…" at bounding box center [494, 338] width 561 height 36
click at [474, 389] on li "Virksomhedsdokumenter (denne guide)" at bounding box center [504, 388] width 544 height 17
click at [376, 534] on span "I kan blive klogere på alle underpunkterne i de enkelte guides. Klik på et af o…" at bounding box center [488, 527] width 549 height 32
click at [484, 543] on p "I kan blive klogere på alle underpunkterne i de enkelte guides. Klik på et af o…" at bounding box center [494, 528] width 561 height 36
click at [475, 567] on h2 "Virksomhedsdokumenter" at bounding box center [494, 585] width 561 height 44
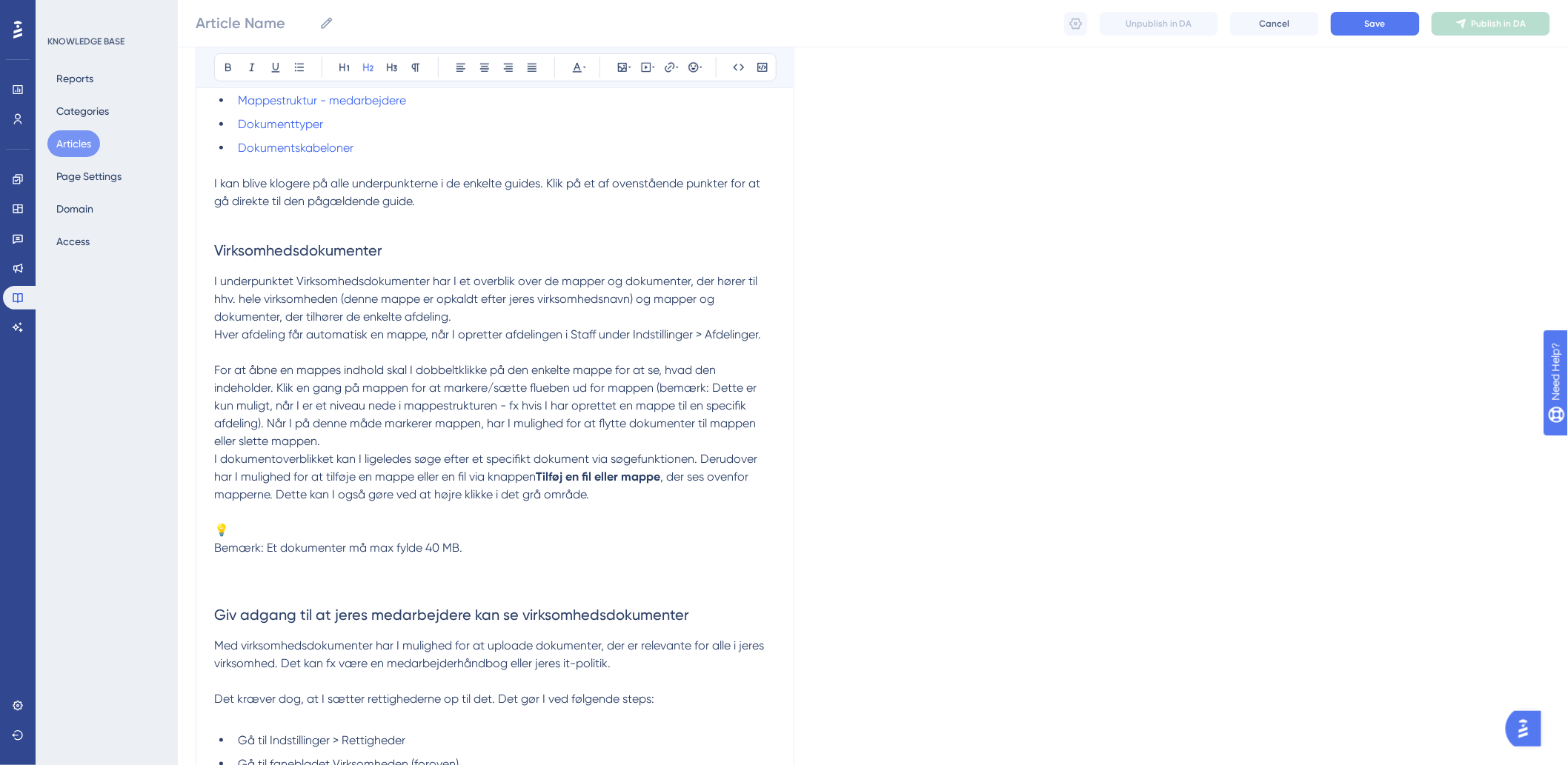
scroll to position [411, 0]
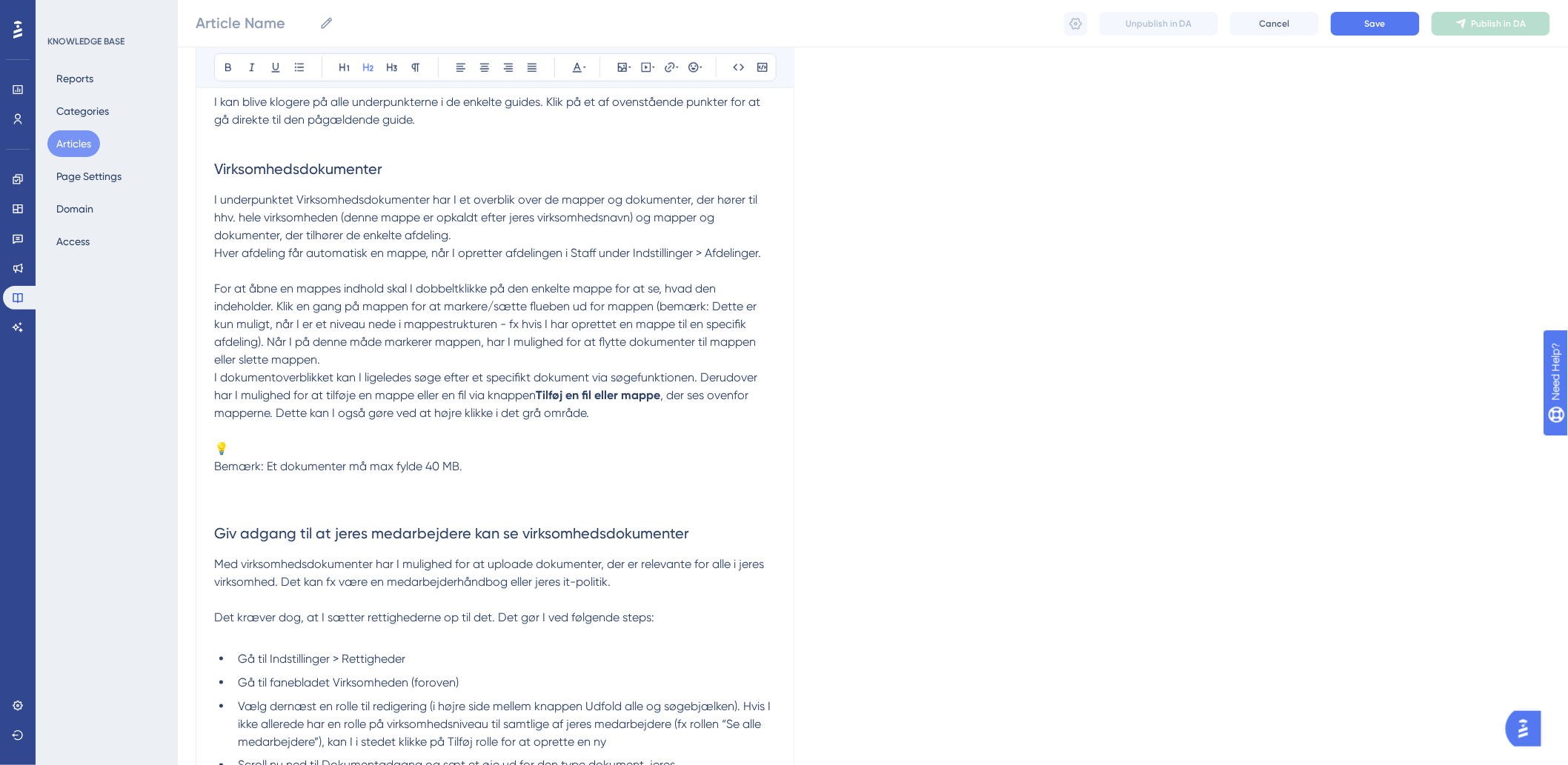
click at [219, 463] on span "Bemærk: Et dokumenter må max fylde 40 MB." at bounding box center [338, 466] width 248 height 14
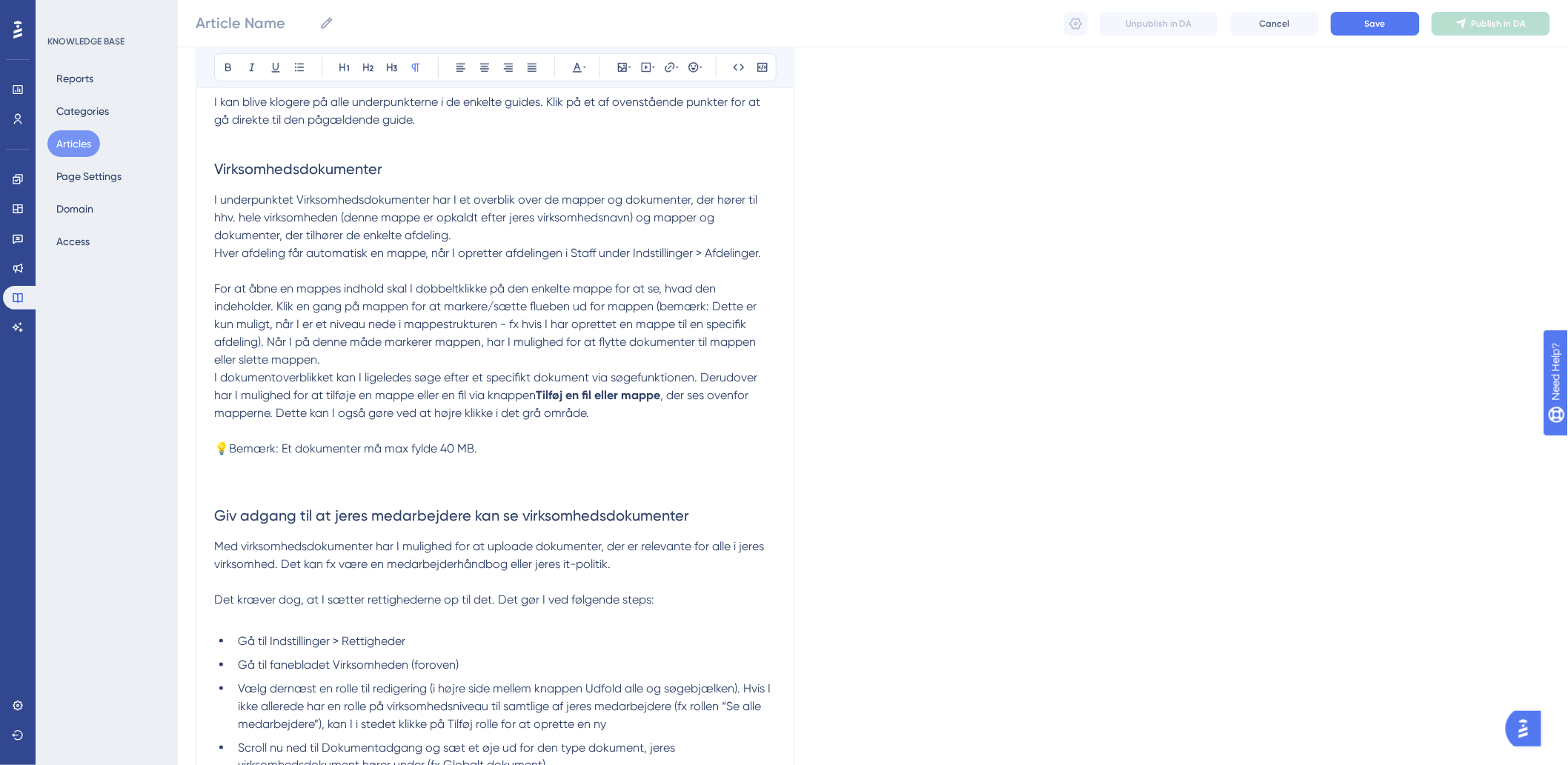
click at [364, 474] on p at bounding box center [494, 466] width 561 height 17
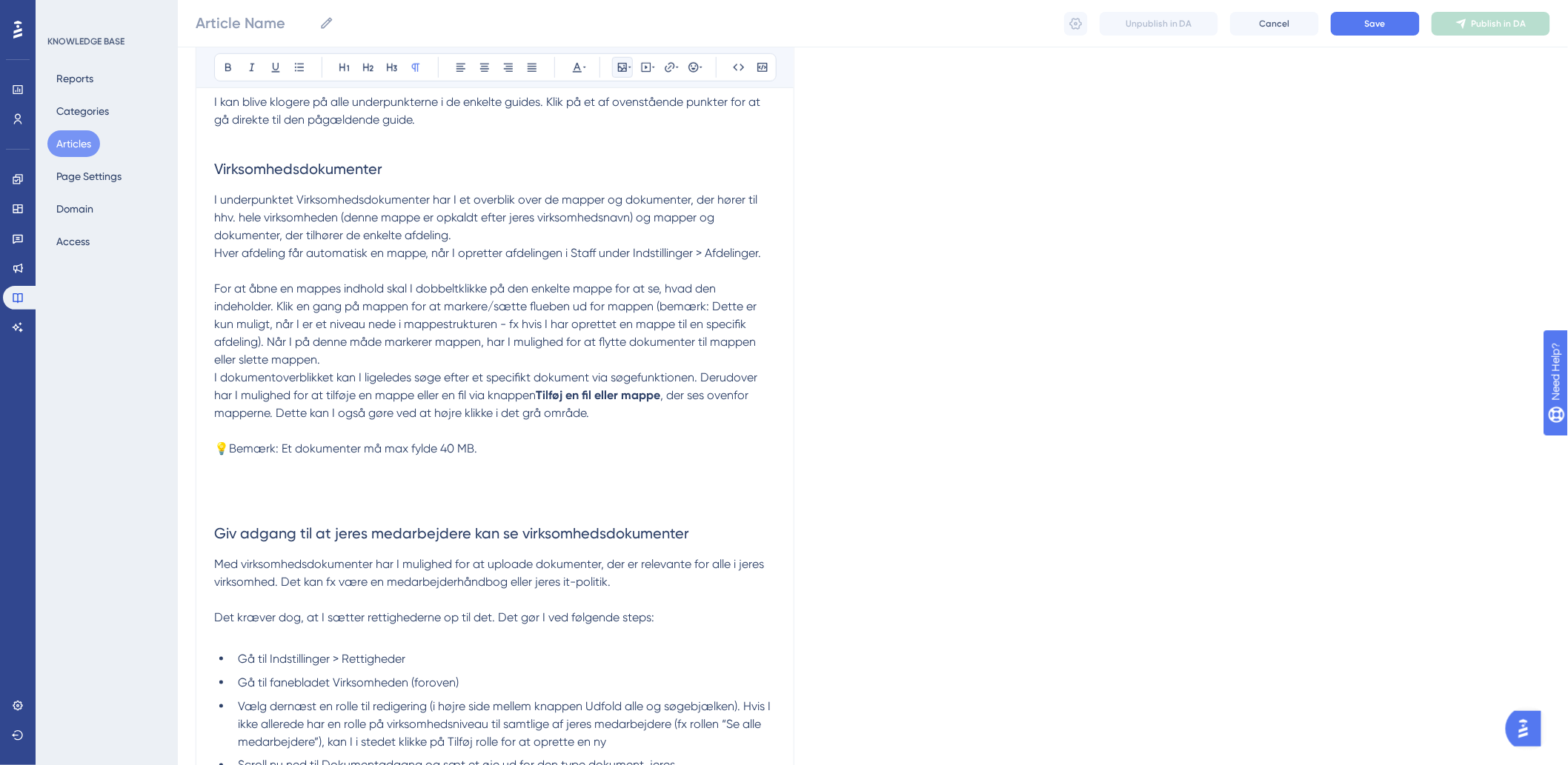
click at [622, 57] on button at bounding box center [622, 67] width 21 height 21
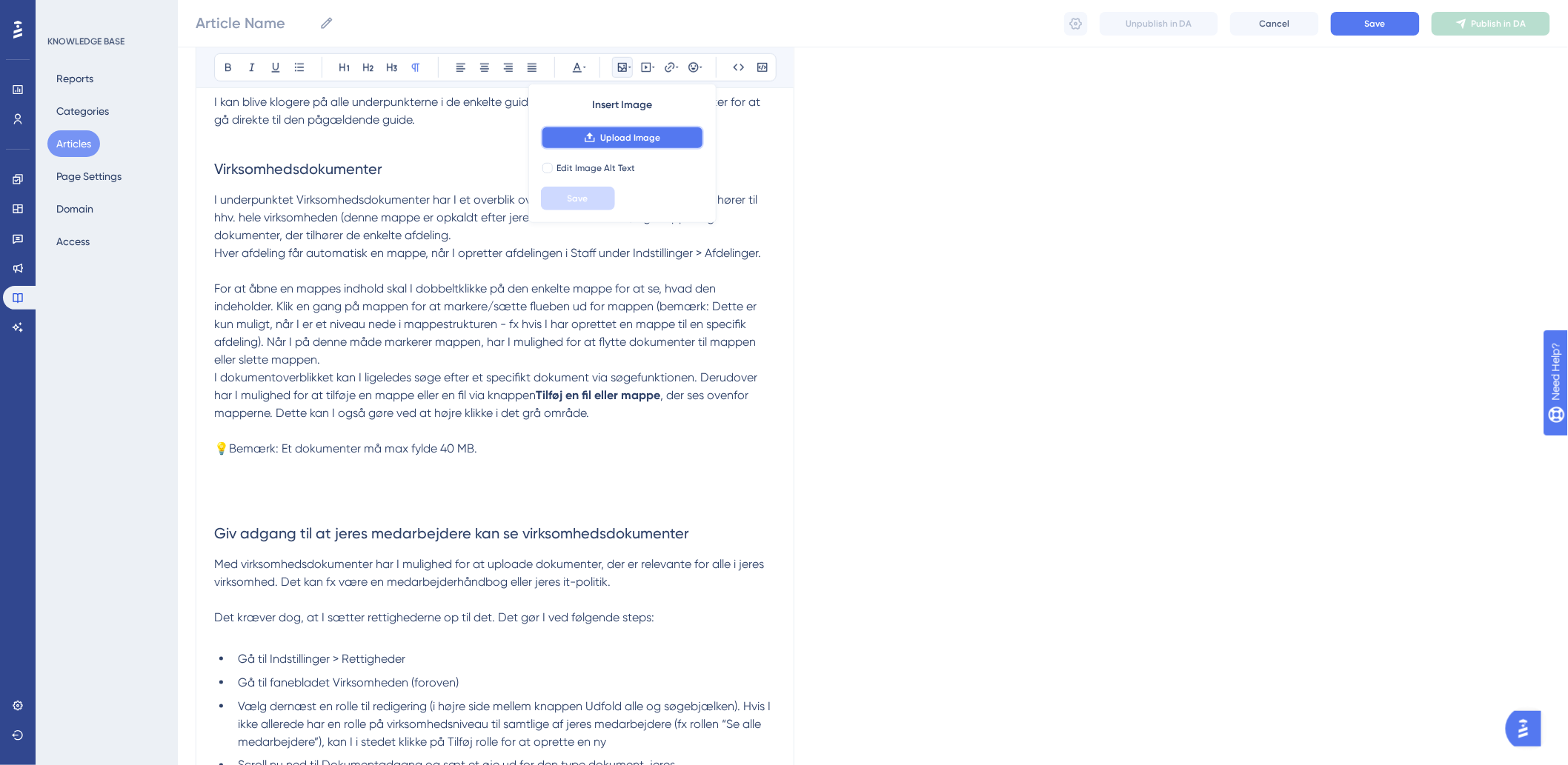
click at [628, 135] on span "Upload Image" at bounding box center [630, 138] width 60 height 12
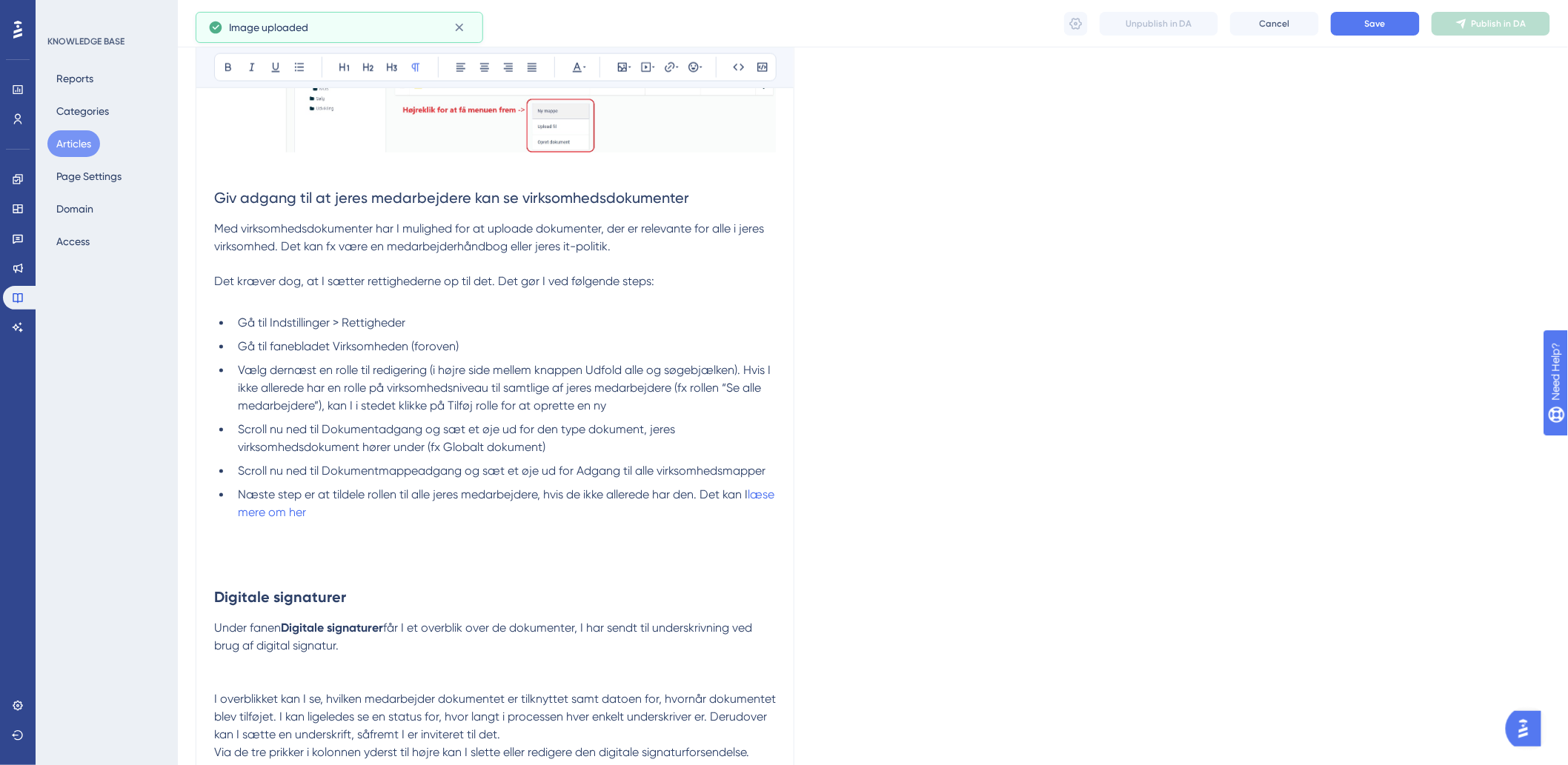
scroll to position [987, 0]
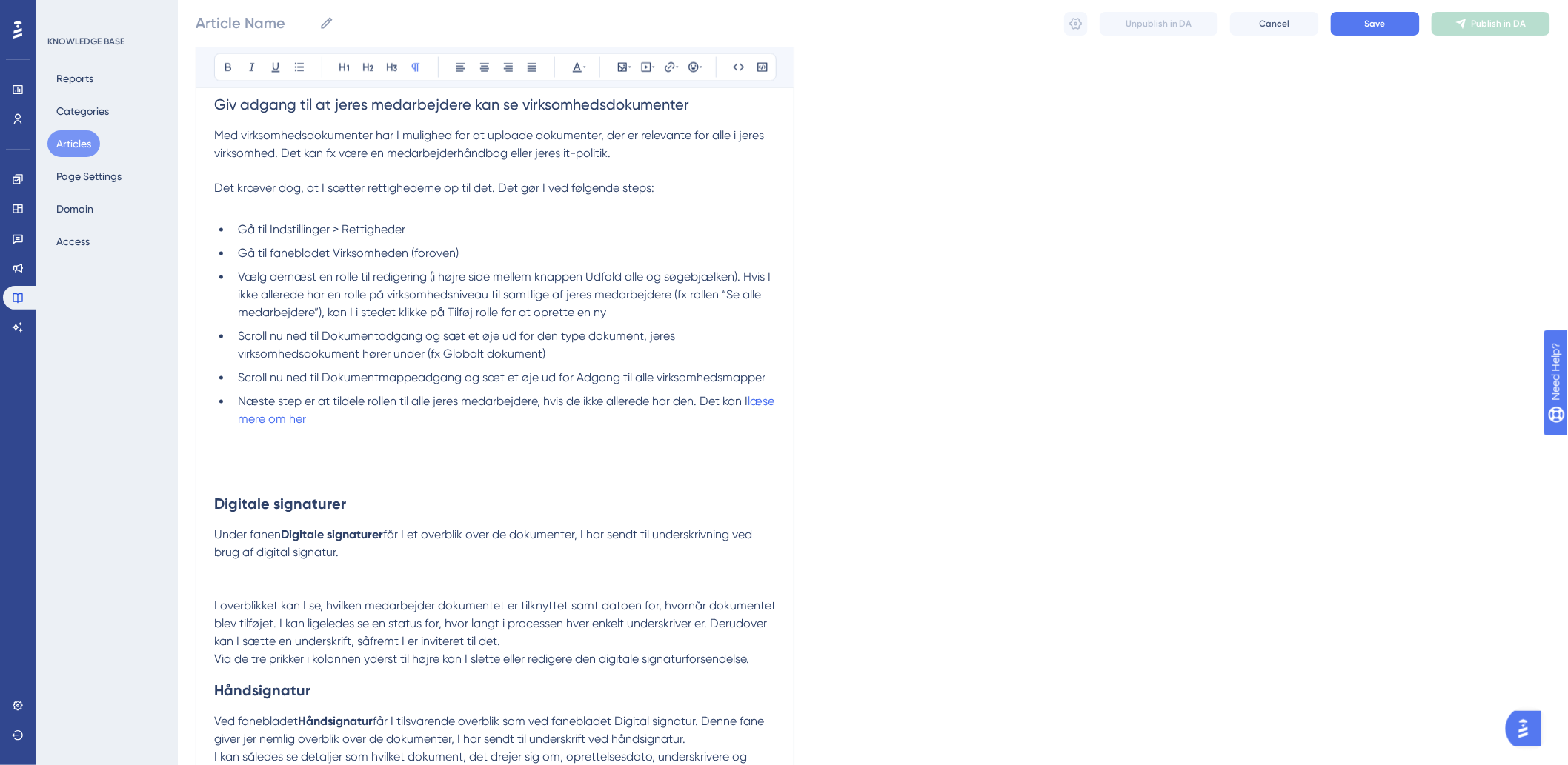
click at [209, 447] on div "Bold Italic Underline Bullet Point Heading 1 Heading 2 Heading 3 Normal Align L…" at bounding box center [495, 71] width 599 height 1784
click at [250, 447] on p at bounding box center [494, 455] width 561 height 17
click at [299, 457] on p at bounding box center [494, 455] width 561 height 17
click at [622, 63] on icon at bounding box center [622, 67] width 9 height 9
click at [596, 135] on icon at bounding box center [590, 138] width 12 height 12
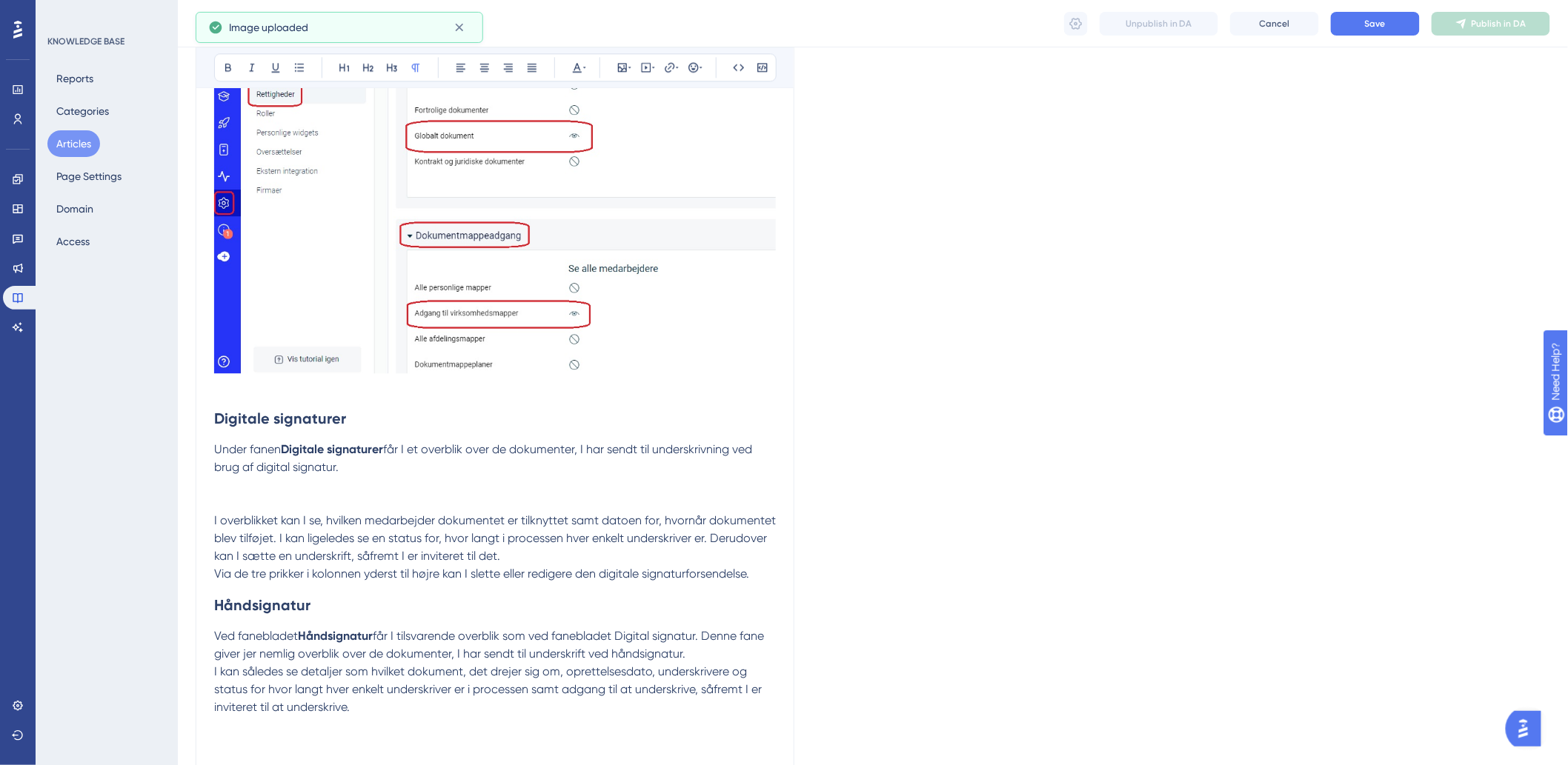
scroll to position [1563, 0]
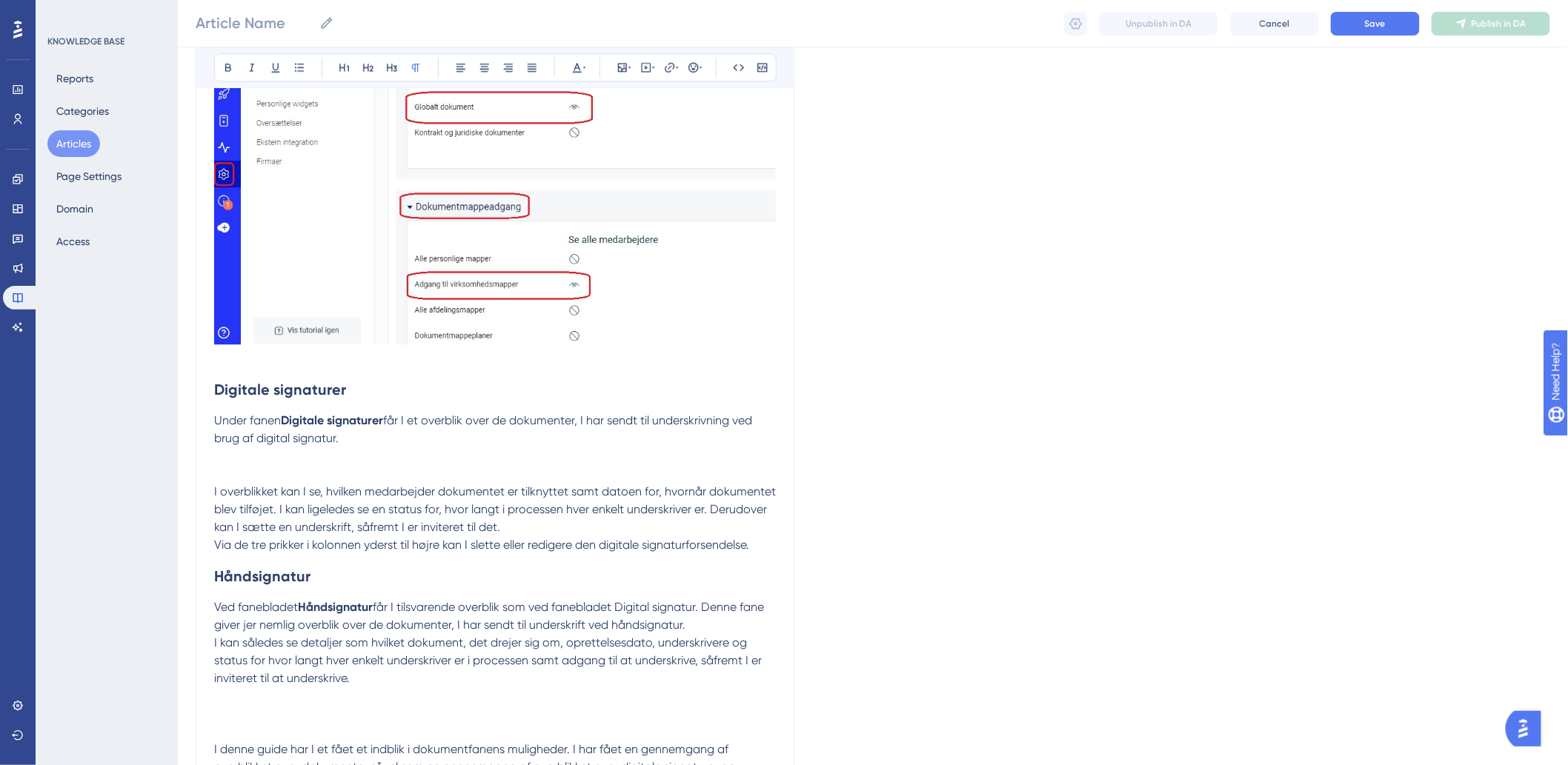
click at [298, 479] on p at bounding box center [494, 473] width 561 height 17
click at [235, 457] on p at bounding box center [494, 456] width 561 height 17
click at [617, 72] on icon at bounding box center [622, 67] width 12 height 12
click at [581, 131] on button "Upload Image" at bounding box center [622, 137] width 163 height 24
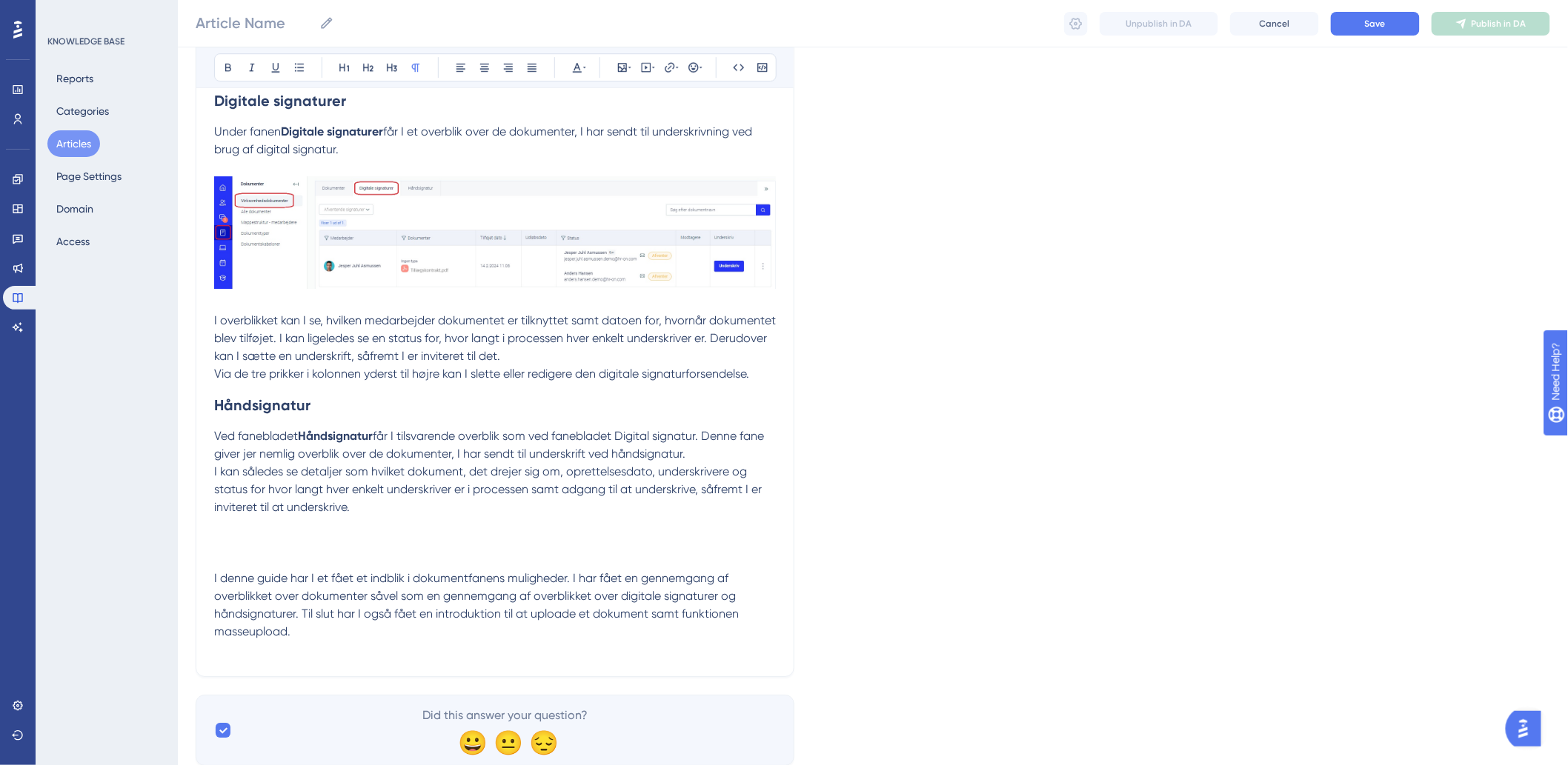
scroll to position [1893, 0]
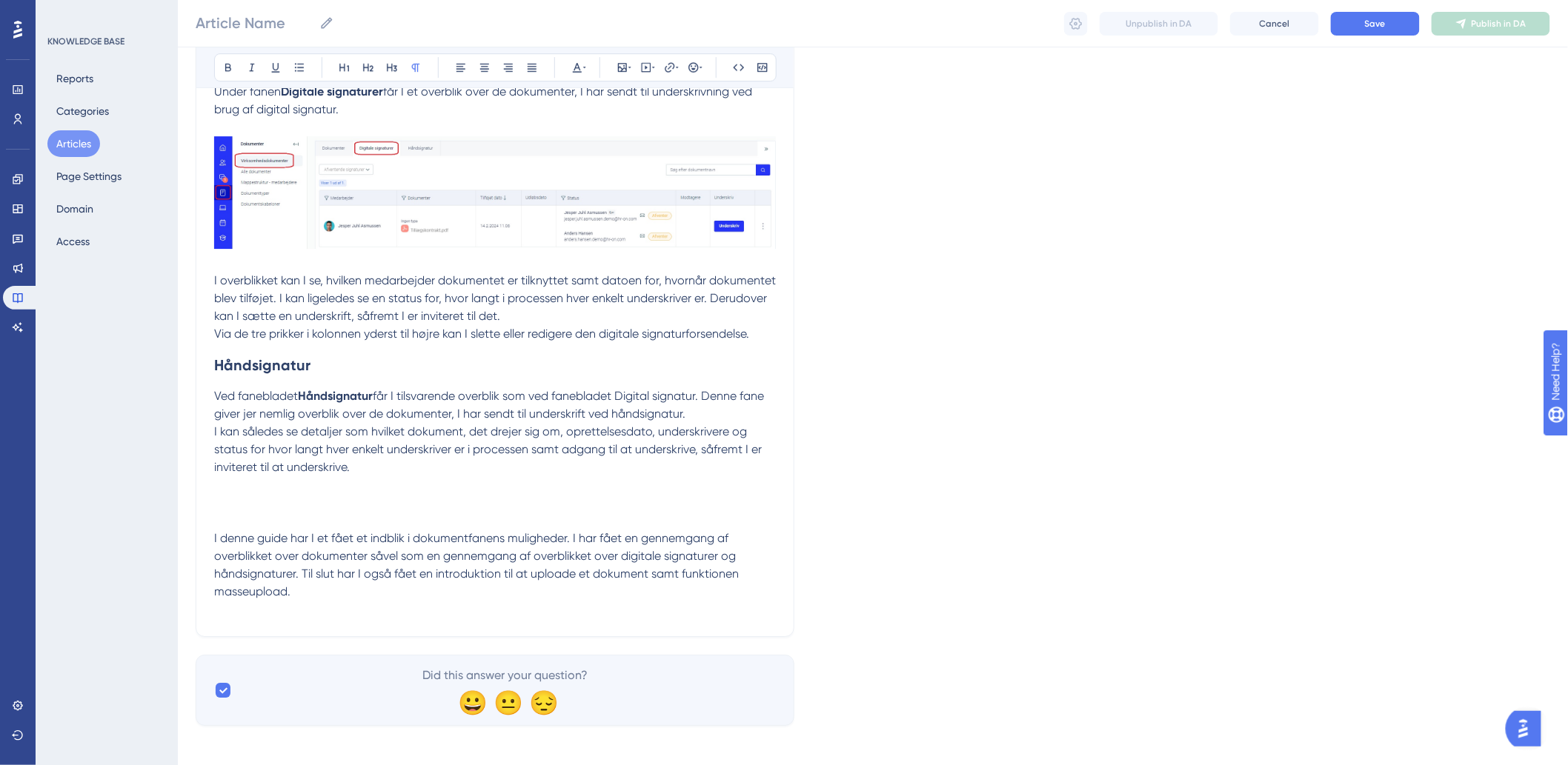
click at [576, 325] on p "Via de tre prikker i kolonnen yderst til højre kan I slette eller redigere den …" at bounding box center [494, 333] width 561 height 17
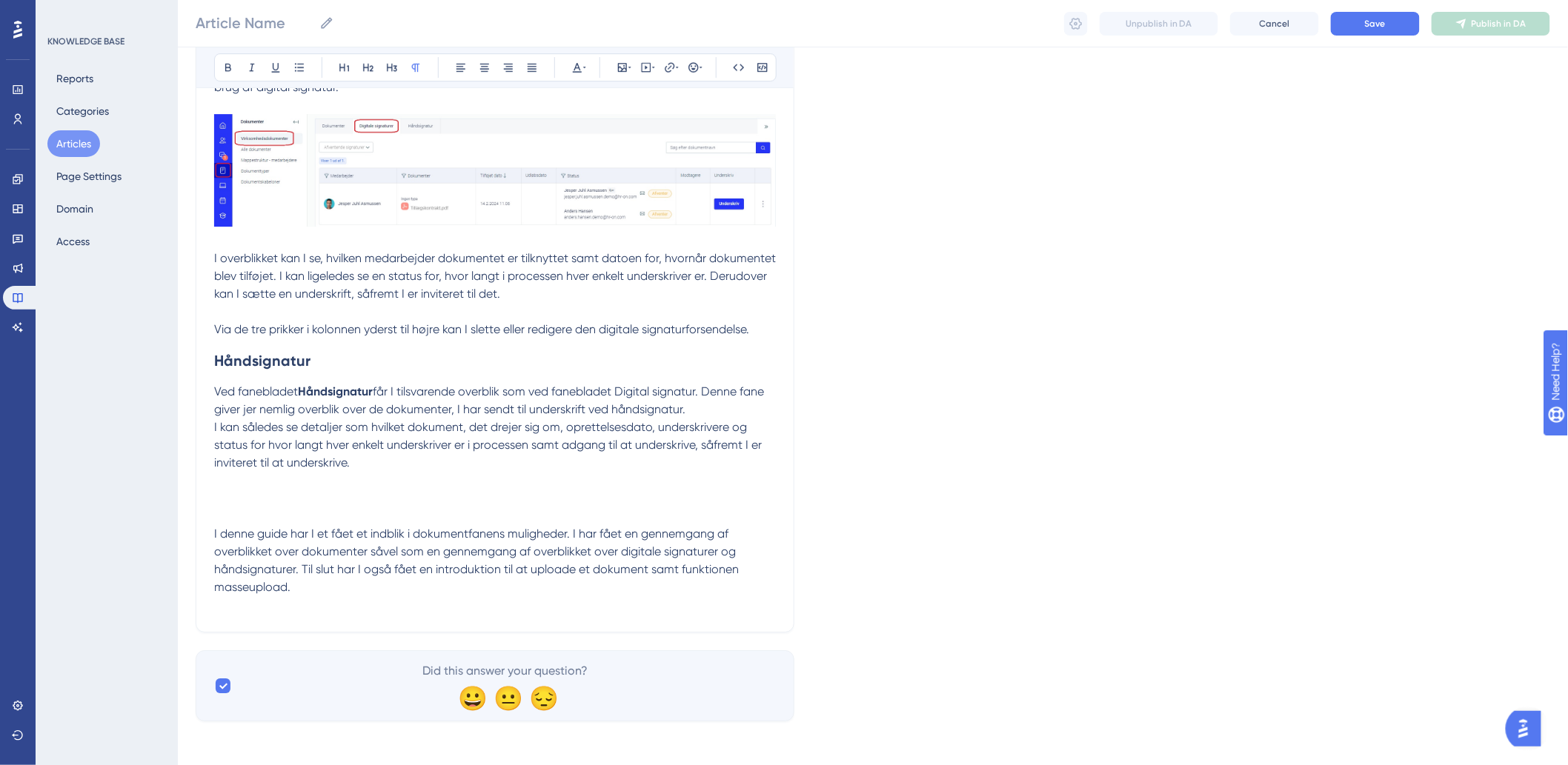
scroll to position [1920, 0]
click at [257, 501] on p at bounding box center [494, 494] width 561 height 17
click at [250, 491] on p at bounding box center [494, 494] width 561 height 17
click at [626, 61] on button at bounding box center [622, 67] width 21 height 21
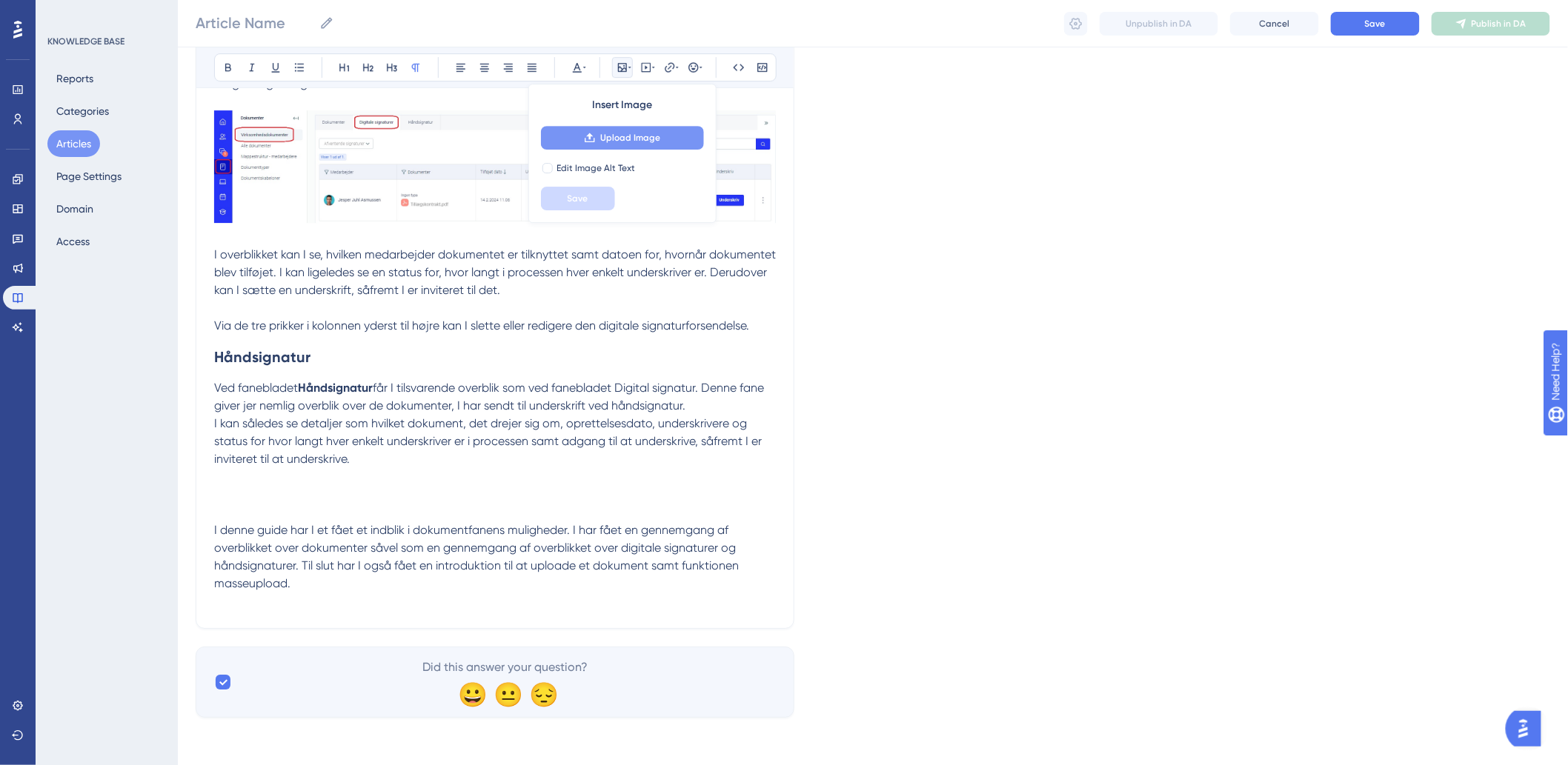
click at [632, 128] on div "Insert Image Upload Image Edit Image Alt Text Save" at bounding box center [622, 153] width 188 height 139
click at [625, 136] on span "Upload Image" at bounding box center [630, 138] width 60 height 12
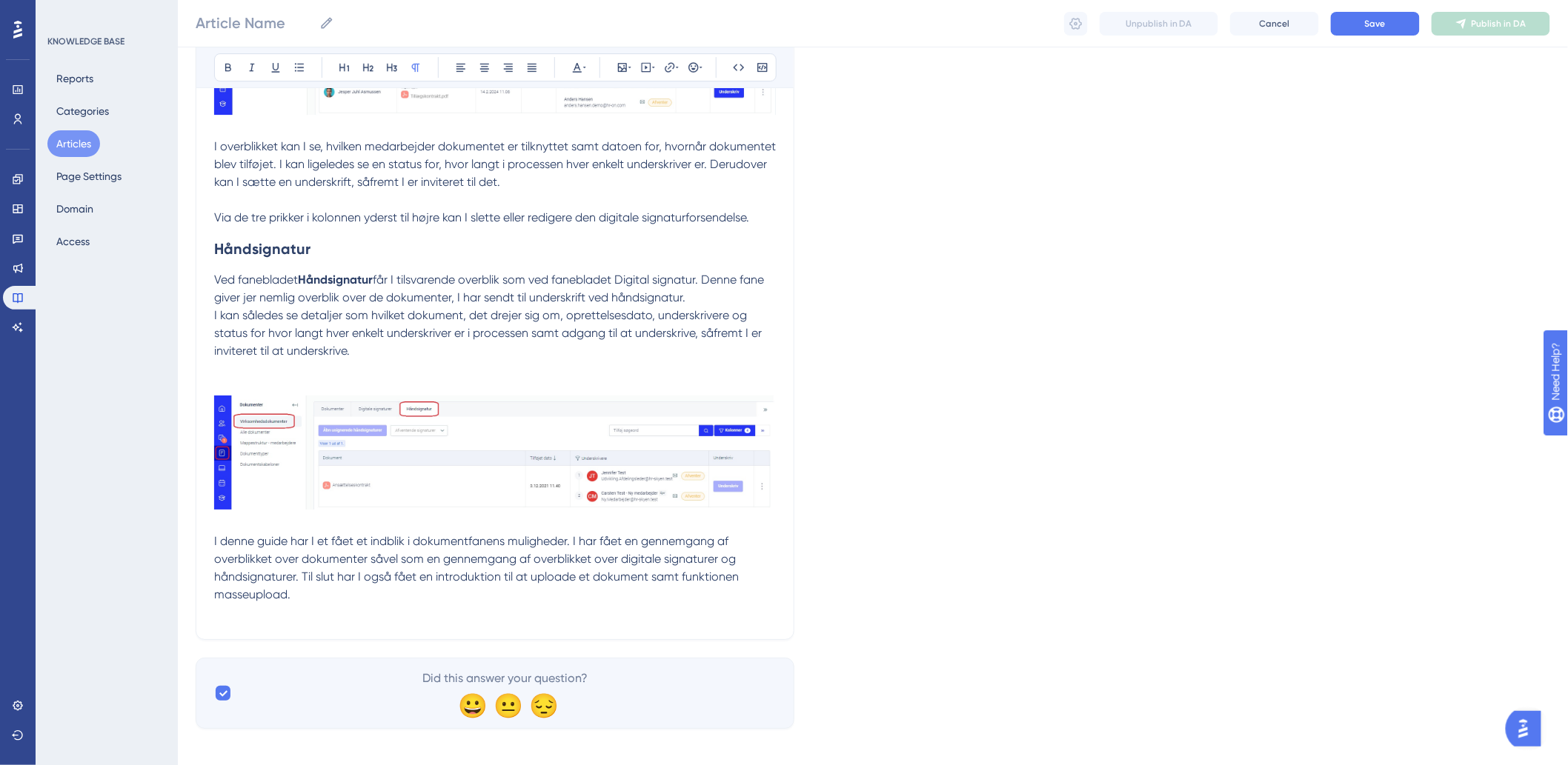
scroll to position [2040, 0]
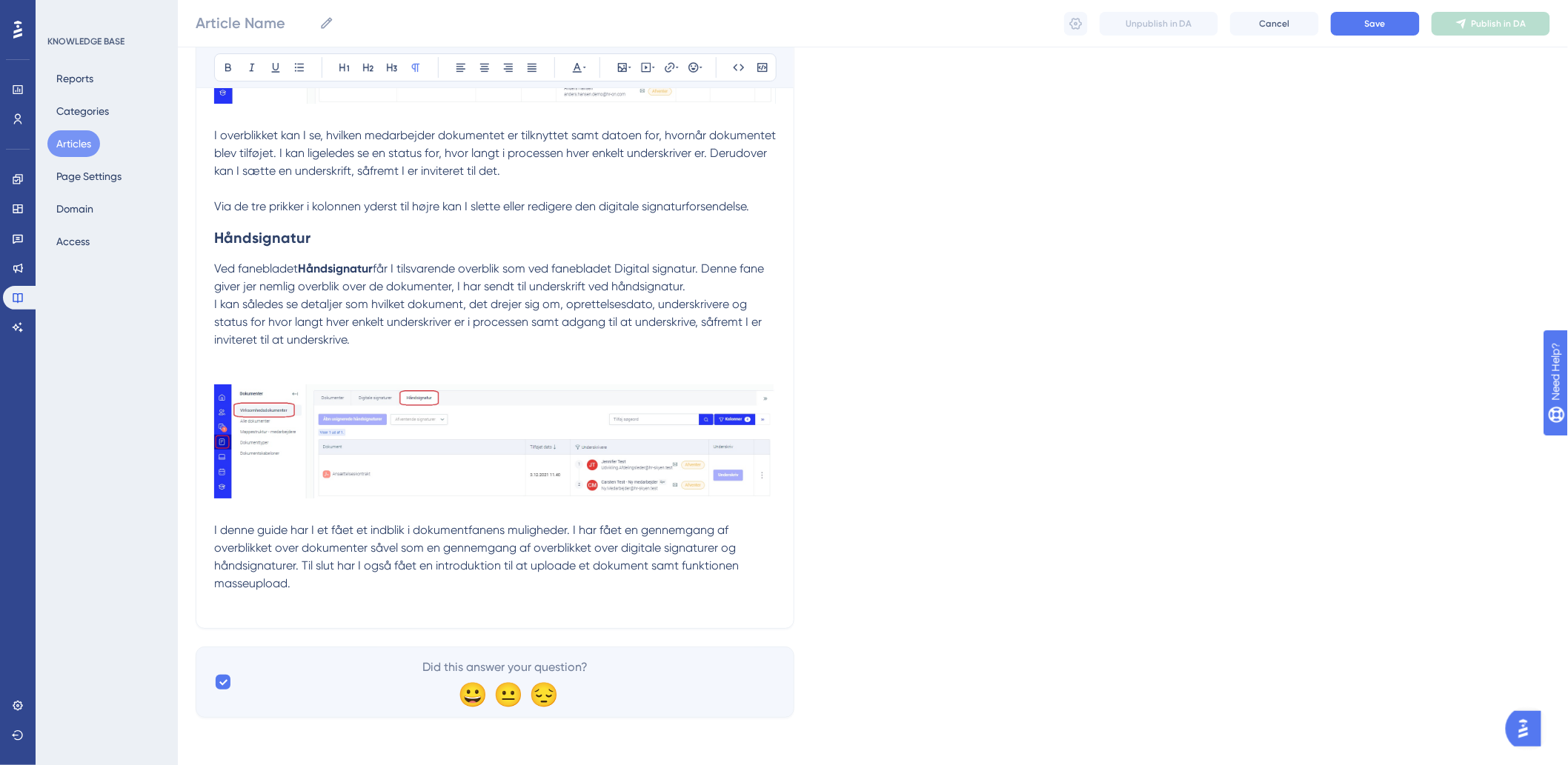
click at [363, 610] on p at bounding box center [494, 601] width 561 height 17
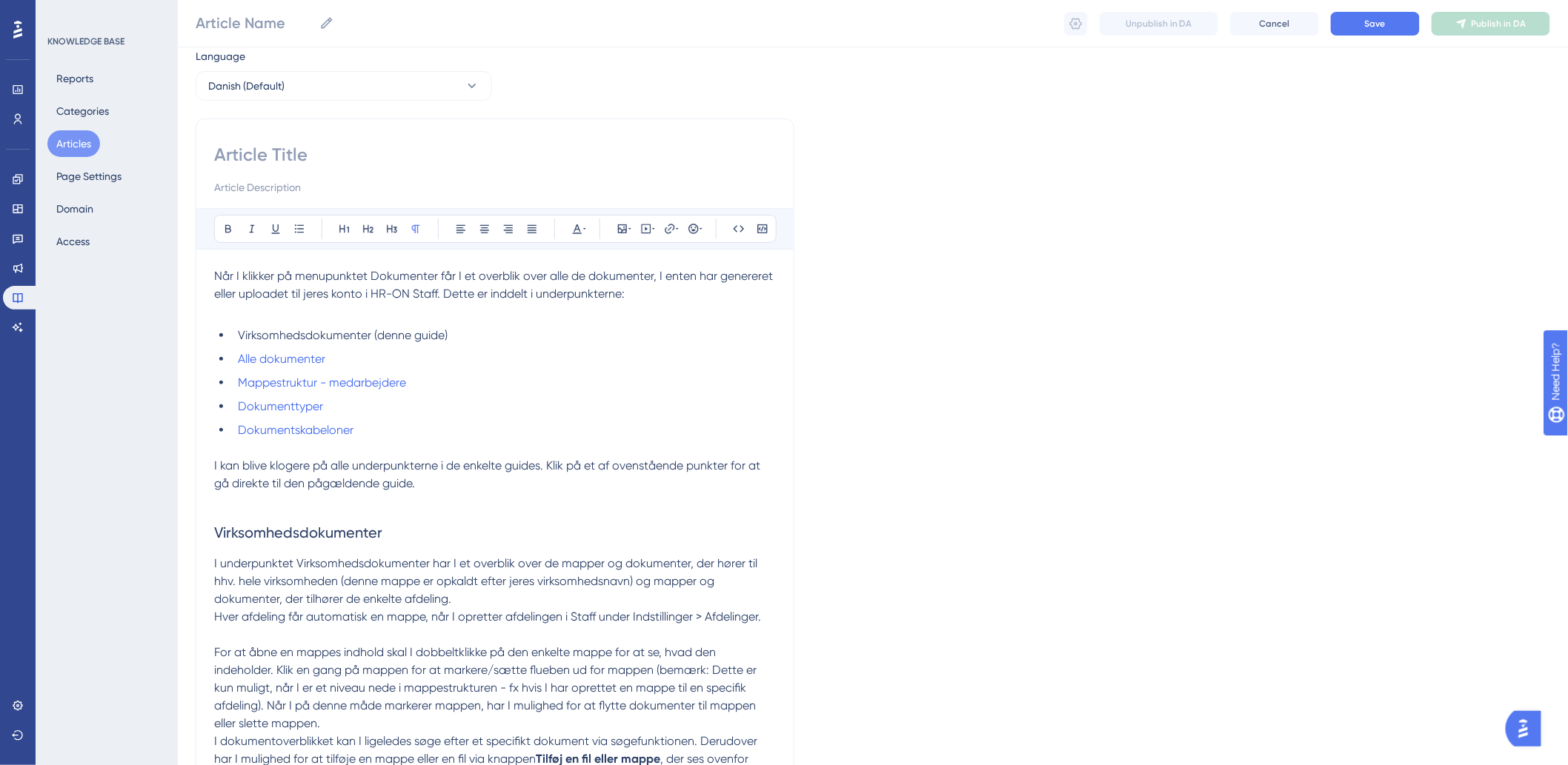
scroll to position [0, 0]
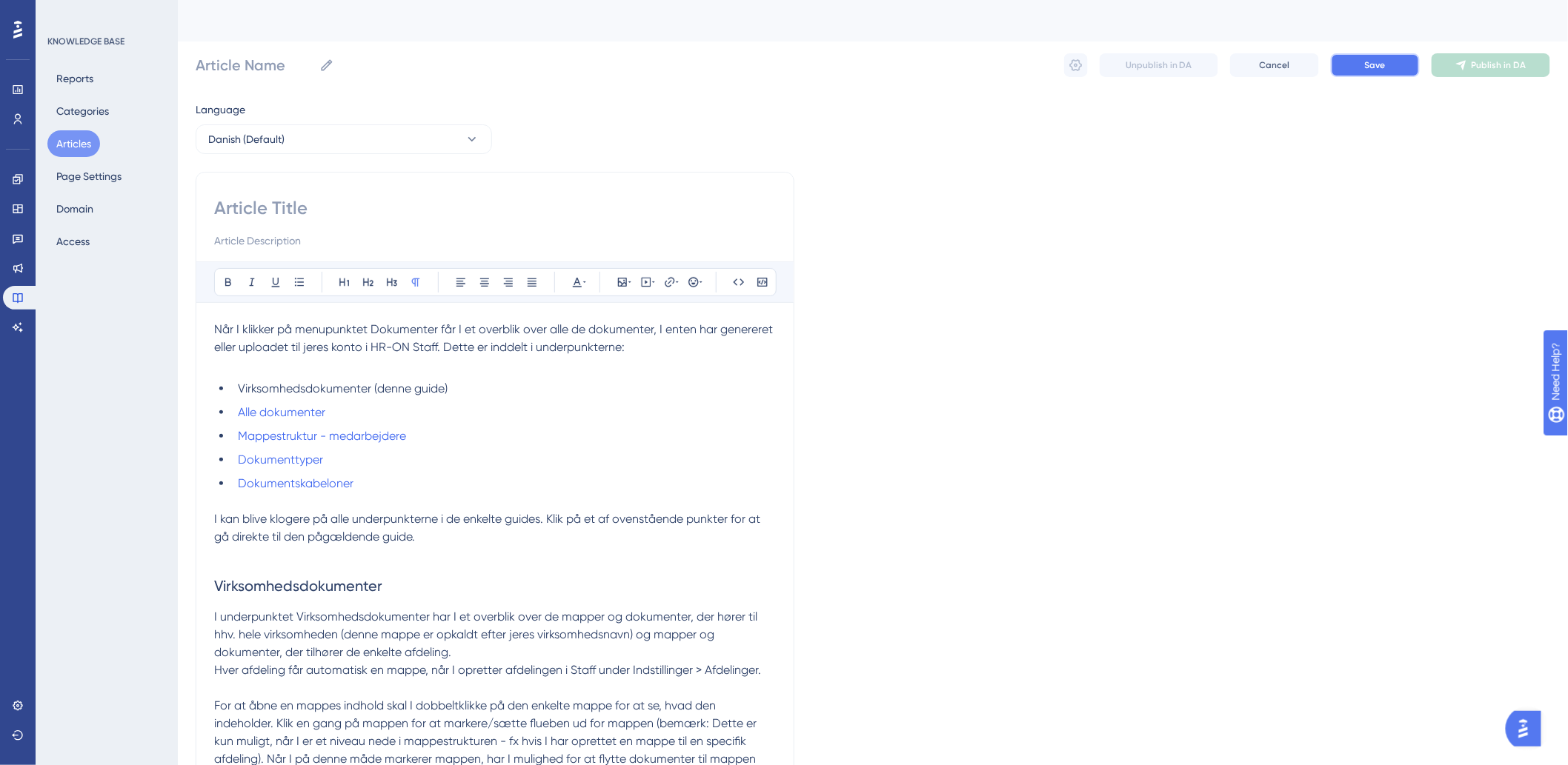
click at [1372, 72] on button "Save" at bounding box center [1375, 65] width 89 height 24
click at [315, 213] on input at bounding box center [494, 208] width 561 height 24
paste input "Søg i artikler Alle kategorier Kom godt videre Dokumentfanens muligheder Dokume…"
type input "Søg i artikler Alle kategorier Kom godt videre Dokumentfanens muligheder Dokume…"
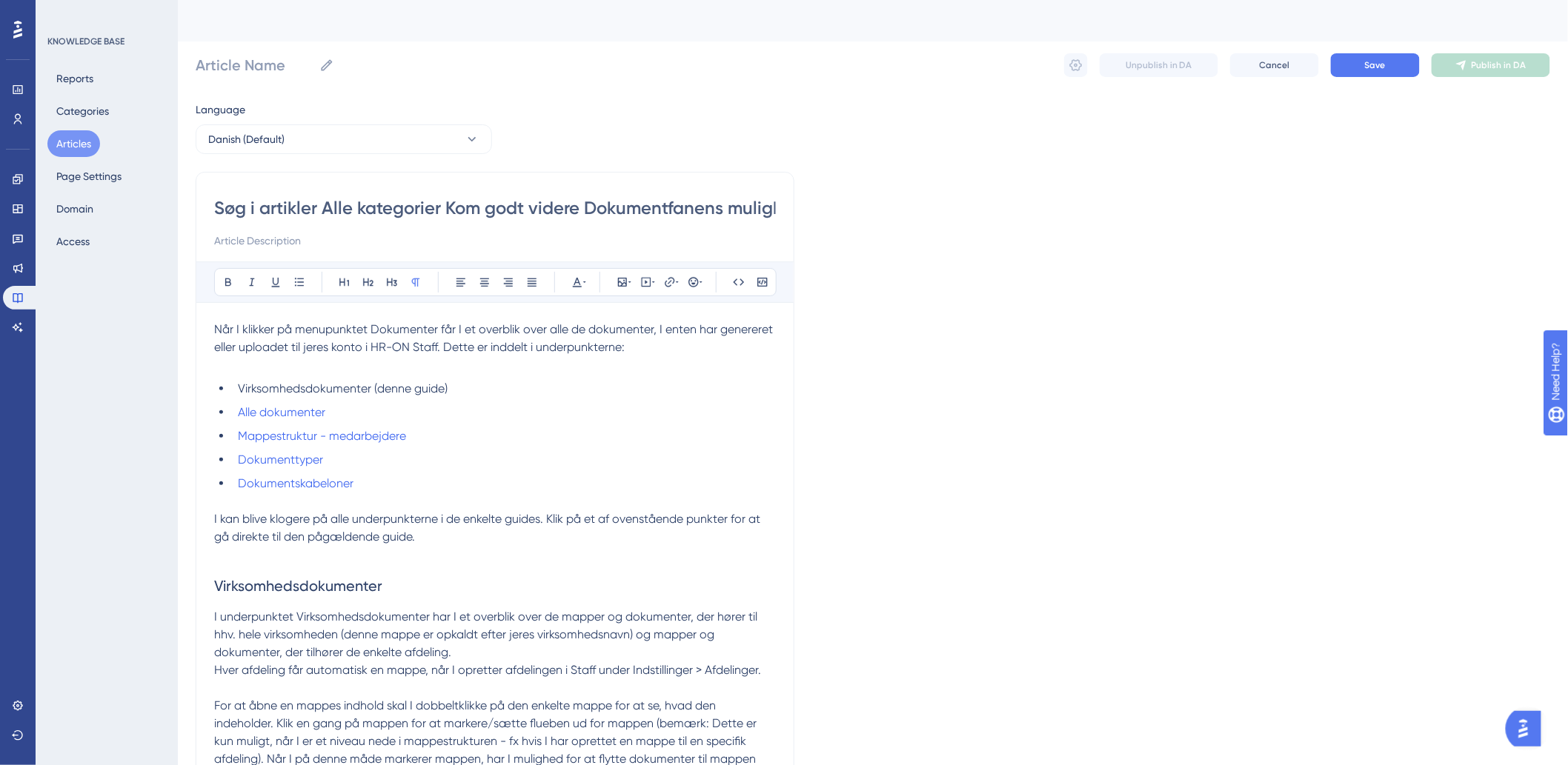
scroll to position [0, 288]
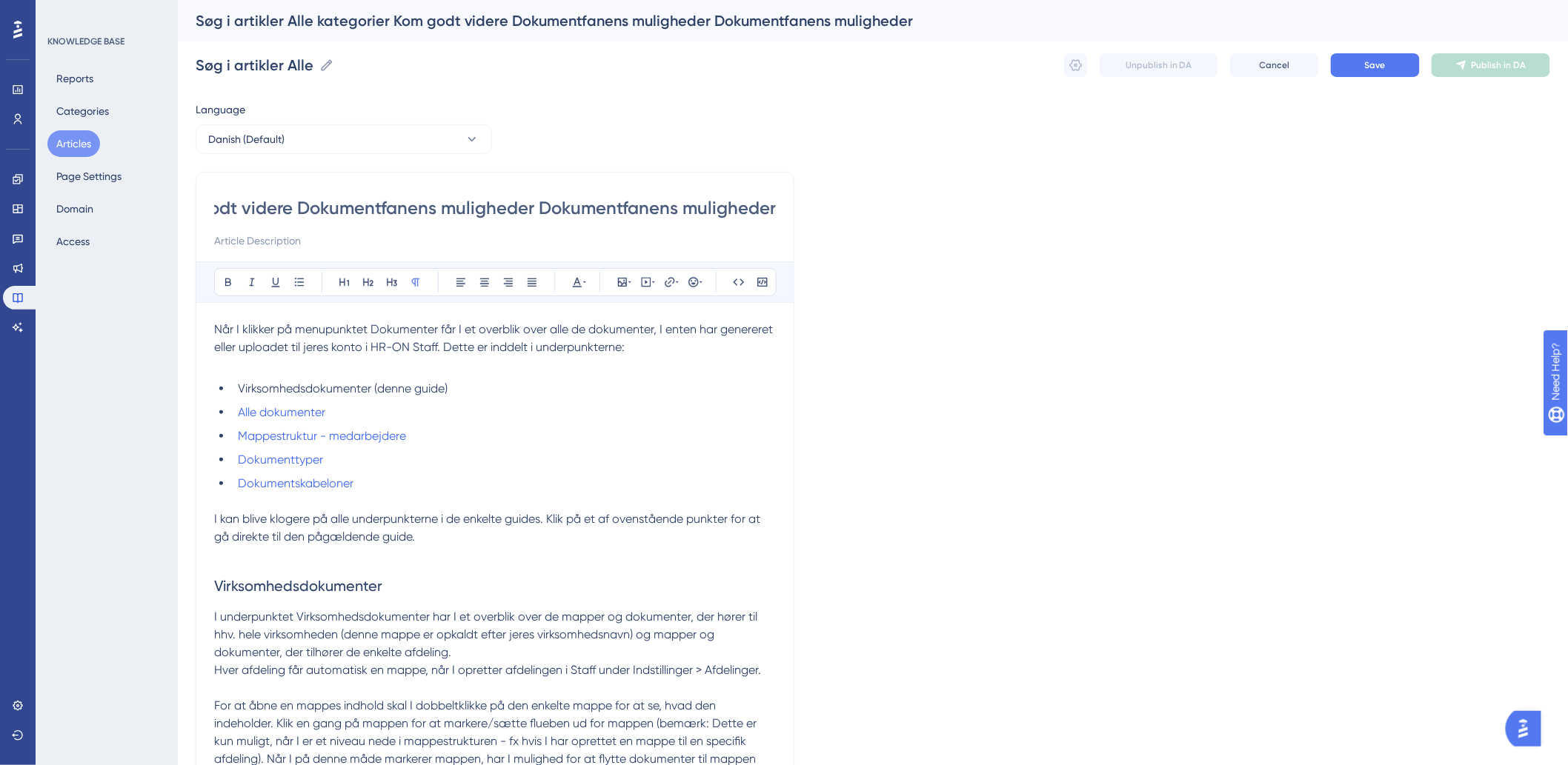
type input "Søg i artikler Alle kategorier Kom godt videre Dokumentfanens muligheder Dokume…"
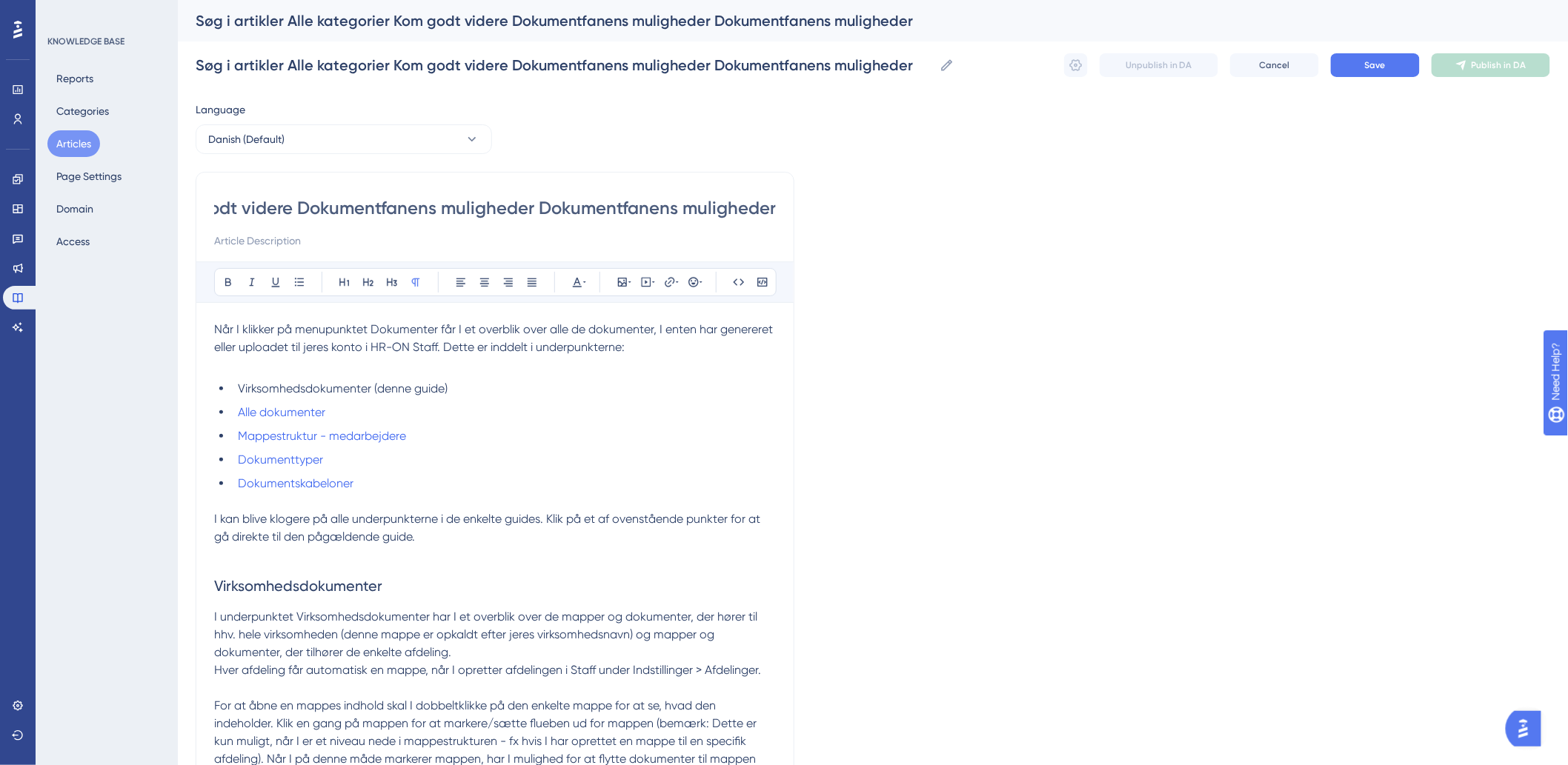
scroll to position [0, 0]
drag, startPoint x: 771, startPoint y: 213, endPoint x: -141, endPoint y: 238, distance: 912.3
click at [0, 0] on html "Performance Users Engagement Widgets Feedback Product Updates Knowledge Base AI…" at bounding box center [784, 0] width 1568 height 0
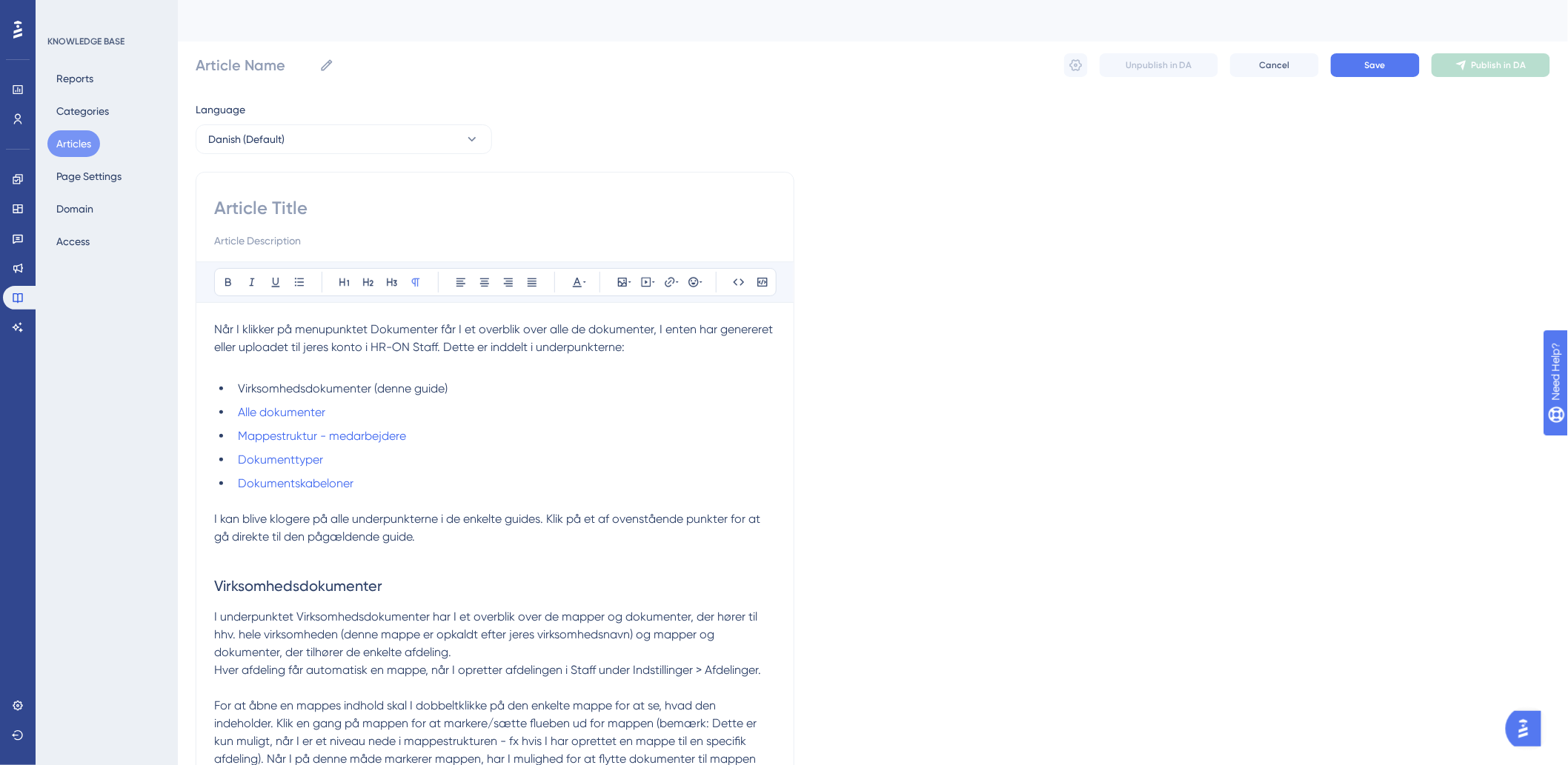
click at [397, 210] on input at bounding box center [494, 208] width 561 height 24
paste input "Dokumentfanens muligheder"
type input "Dokumentfanens muligheder"
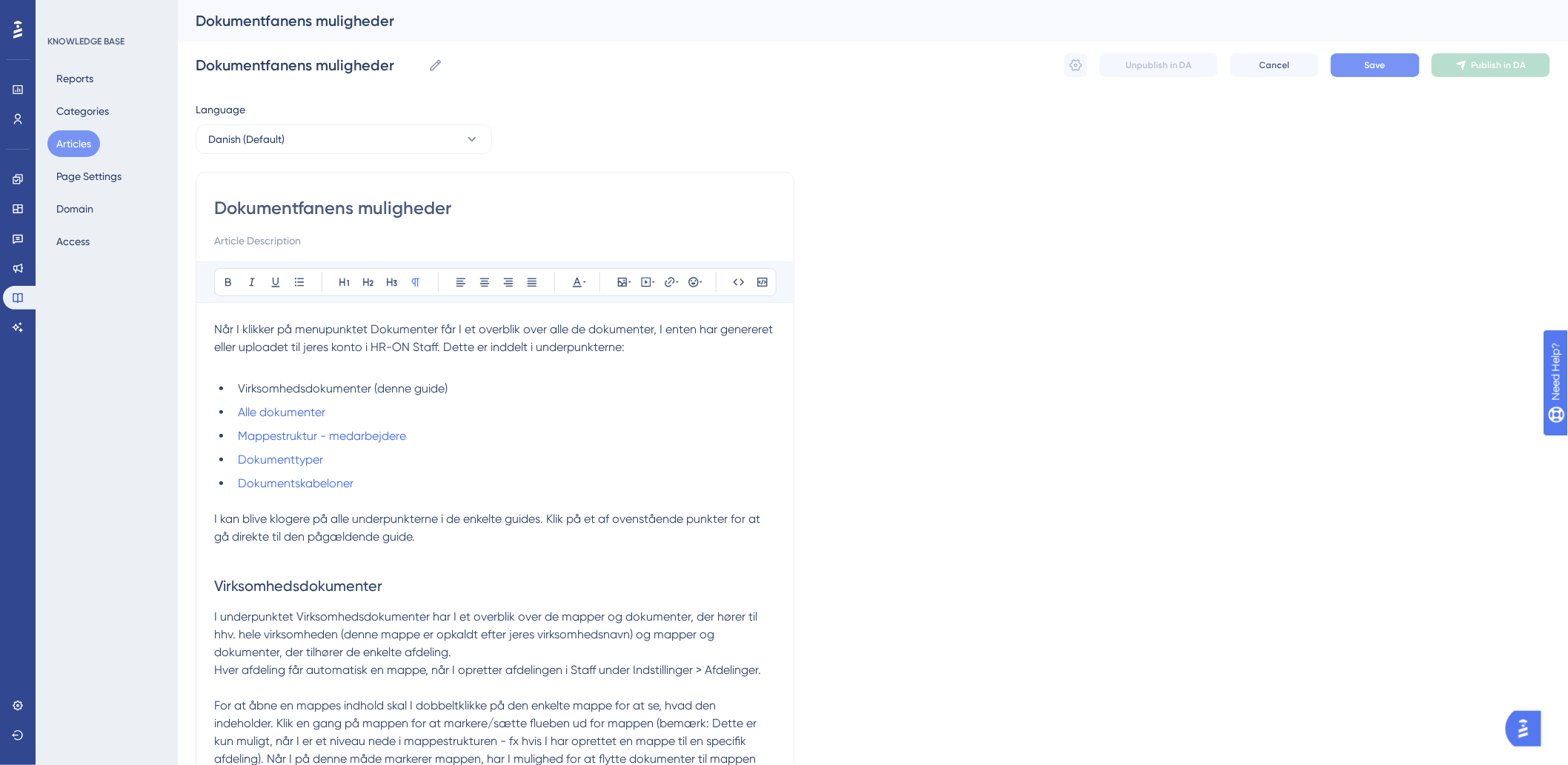
type input "Dokumentfanens muligheder"
click at [1386, 72] on button "Save" at bounding box center [1375, 65] width 89 height 24
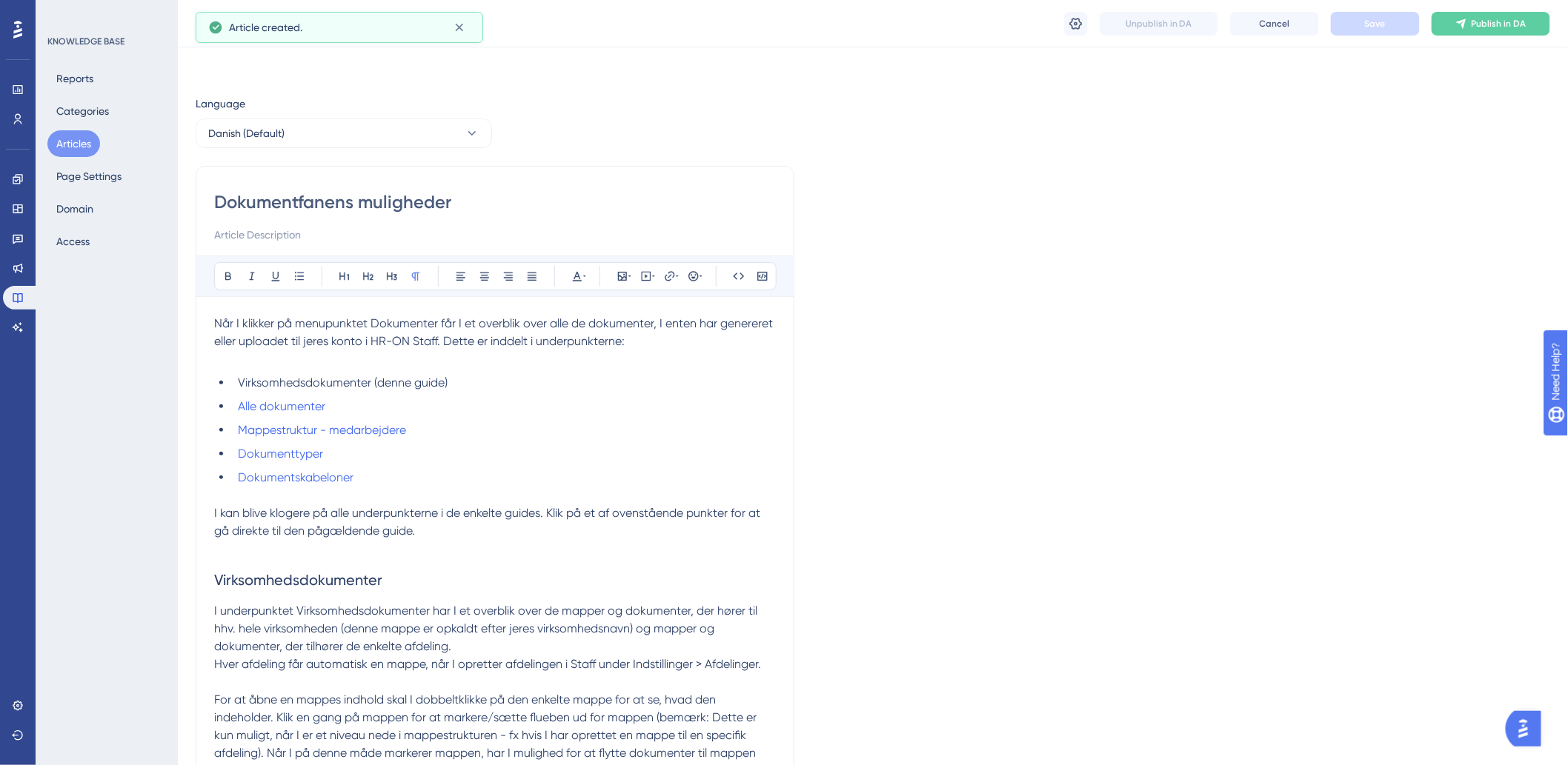
scroll to position [1175, 0]
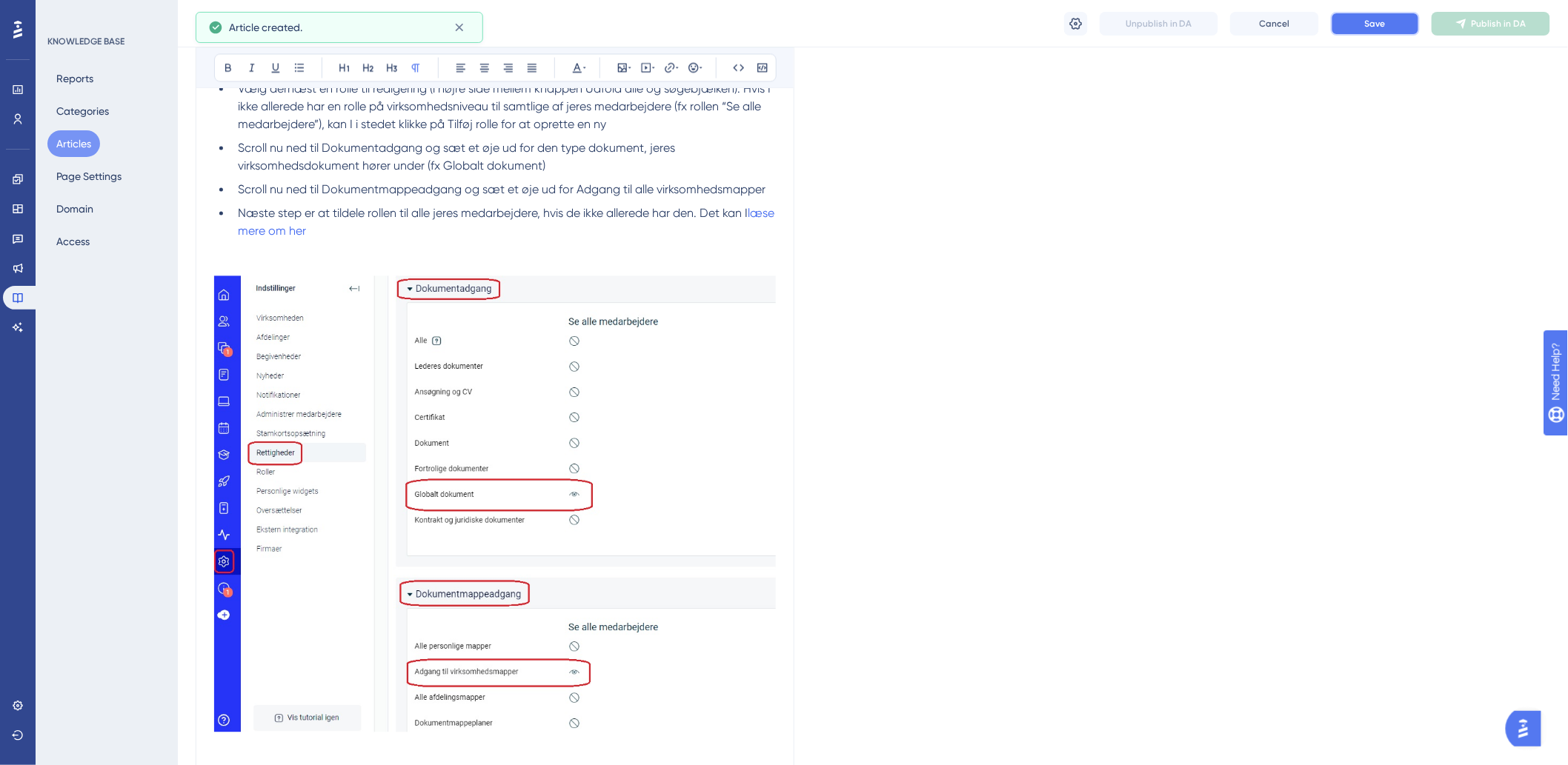
click at [1367, 27] on span "Save" at bounding box center [1375, 23] width 21 height 12
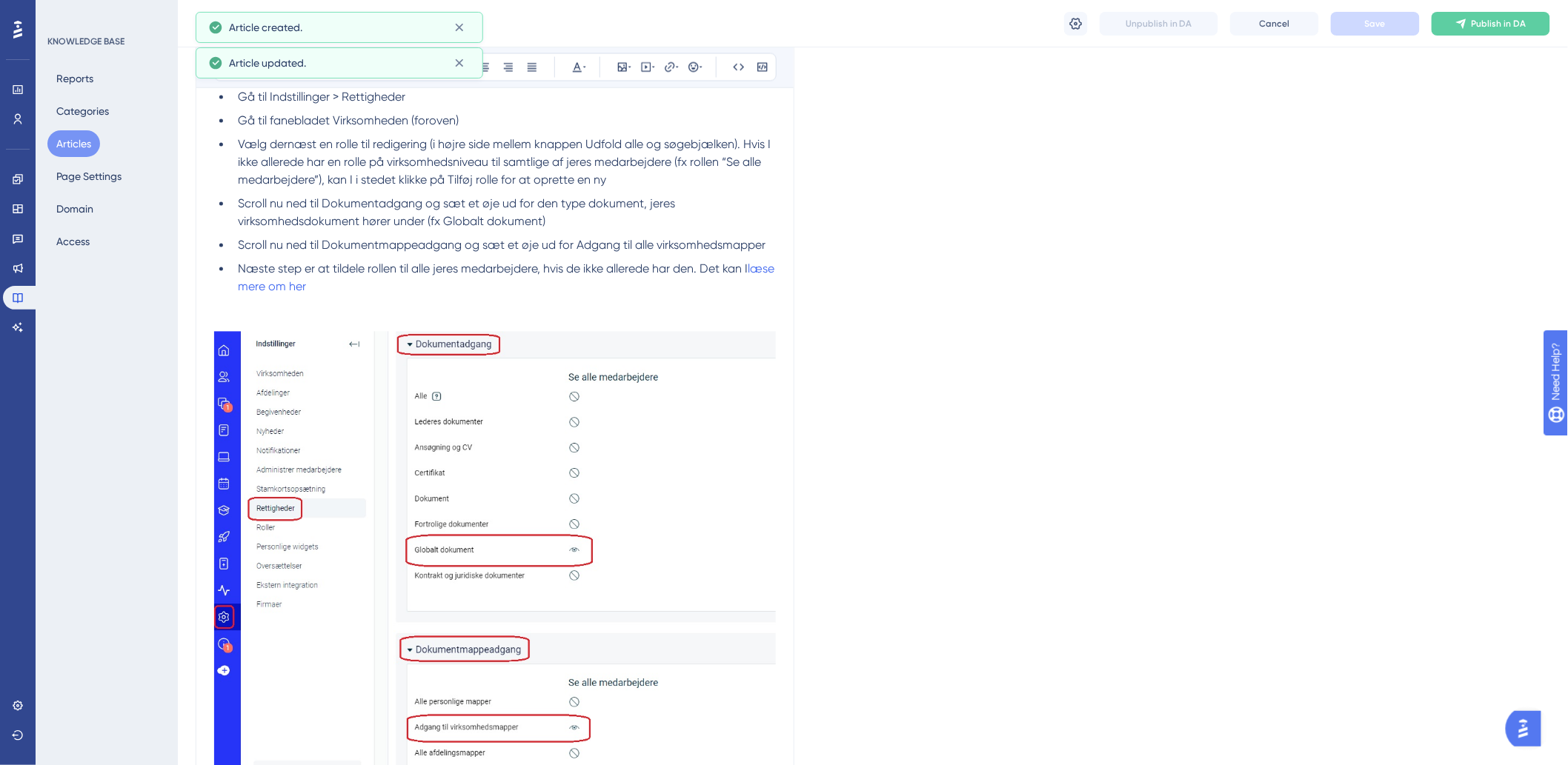
scroll to position [764, 0]
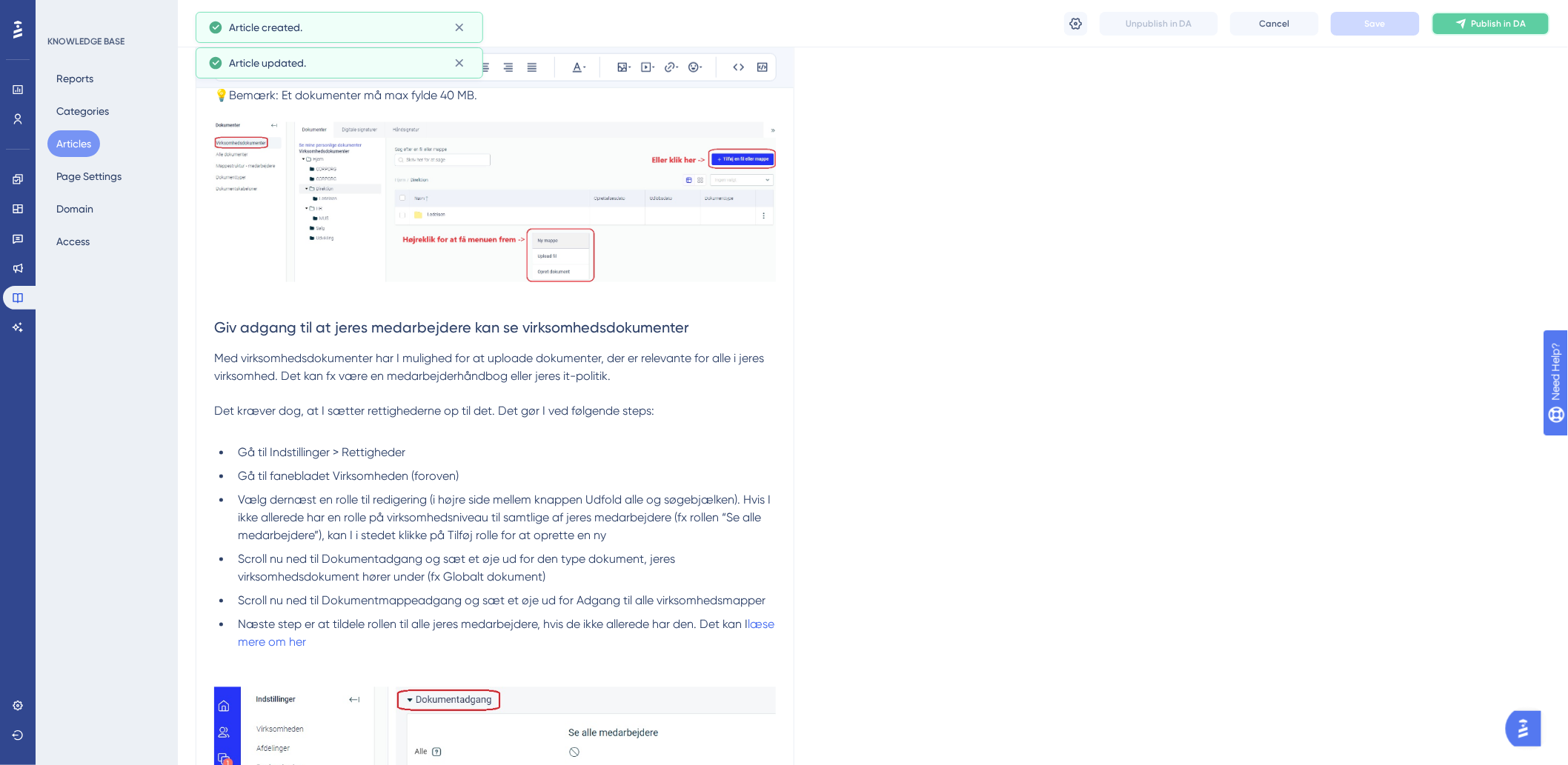
click at [1502, 20] on span "Publish in DA" at bounding box center [1499, 23] width 55 height 12
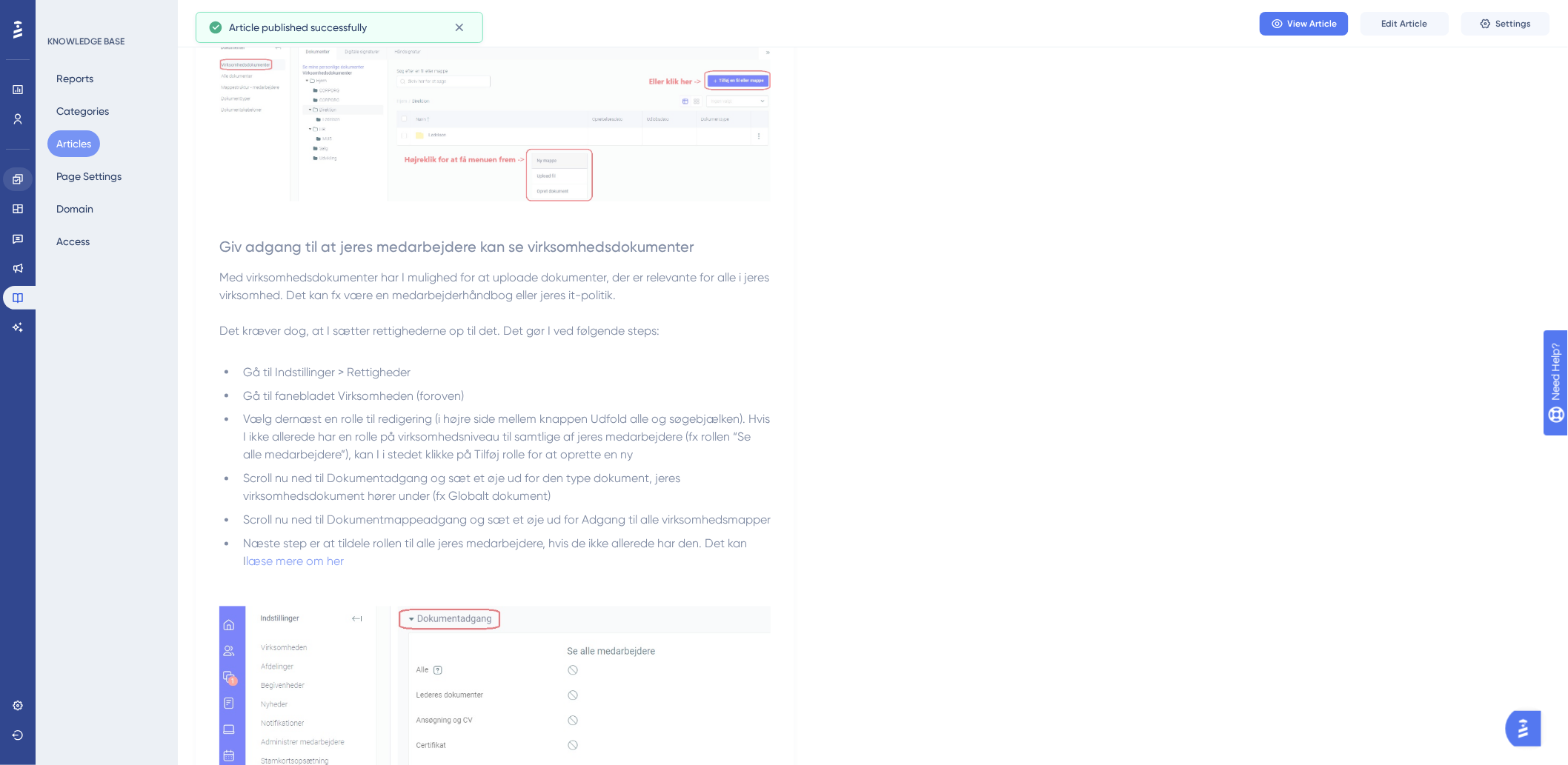
drag, startPoint x: 63, startPoint y: 139, endPoint x: 11, endPoint y: 172, distance: 61.6
click at [63, 139] on button "Articles" at bounding box center [73, 144] width 52 height 27
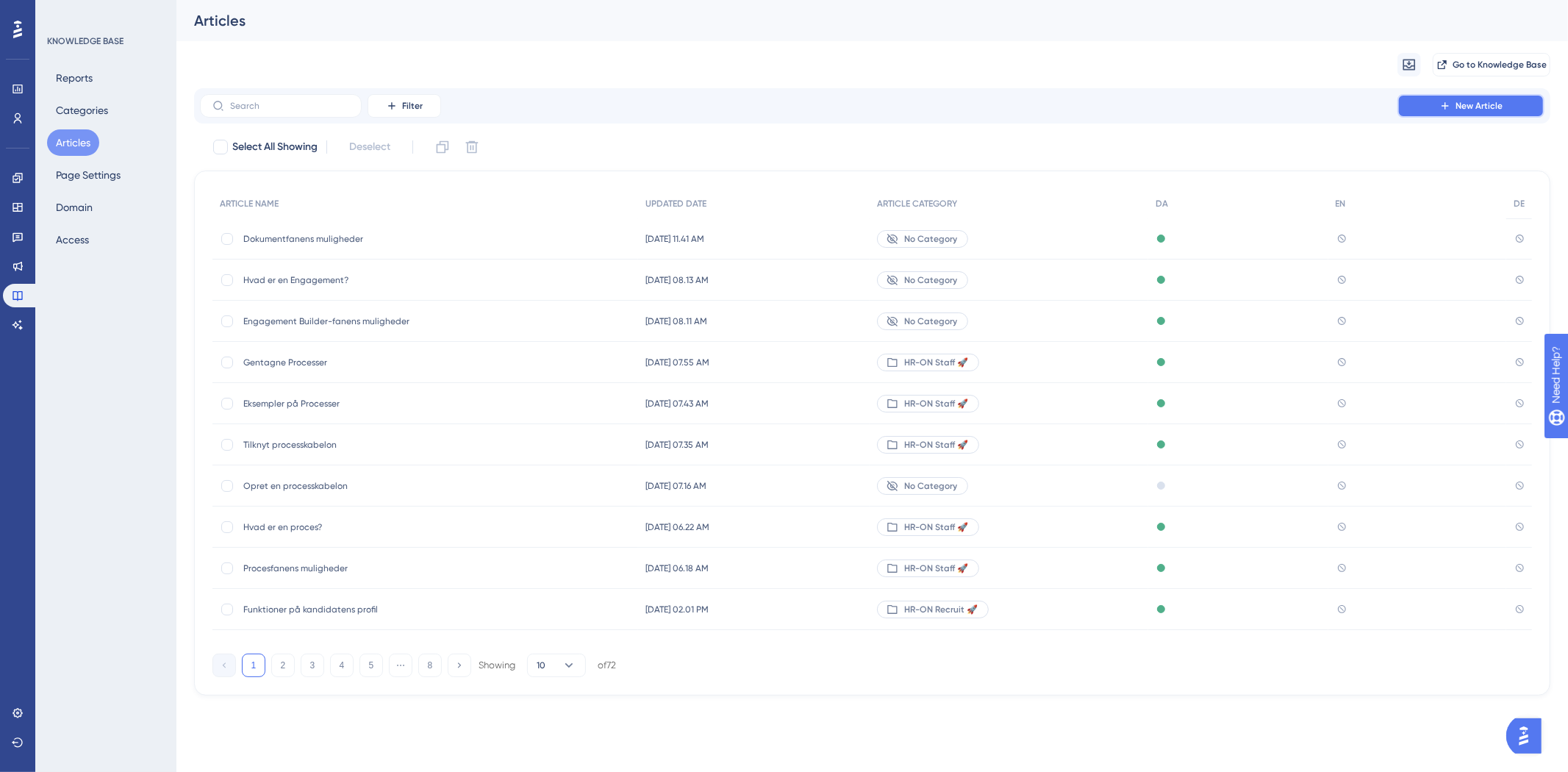
click at [1476, 103] on span "New Article" at bounding box center [1478, 106] width 47 height 12
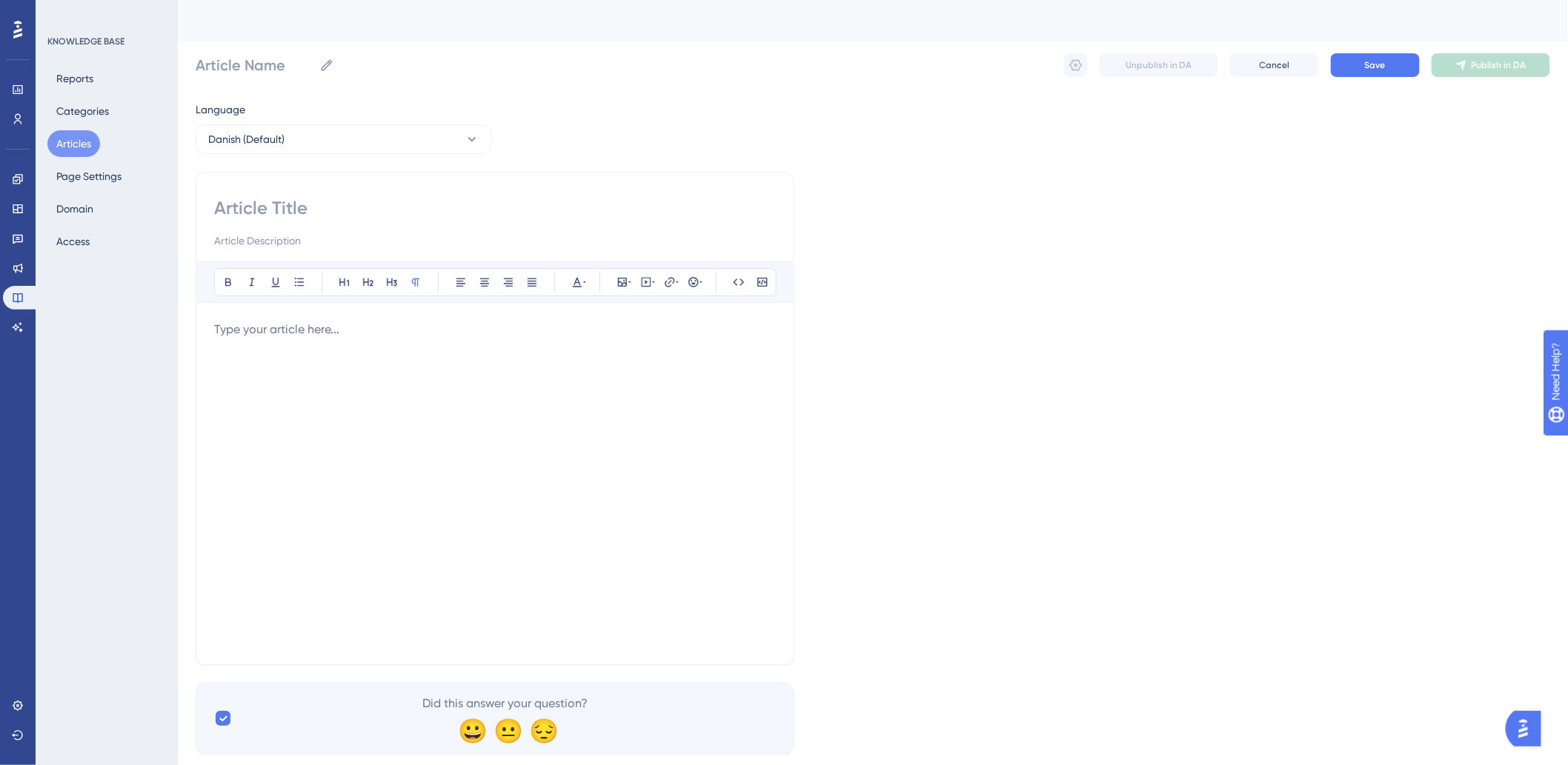
click at [215, 330] on div "Bold Italic Underline Bullet Point Heading 1 Heading 2 Heading 3 Normal Align L…" at bounding box center [495, 418] width 599 height 493
click at [299, 367] on div at bounding box center [494, 484] width 561 height 326
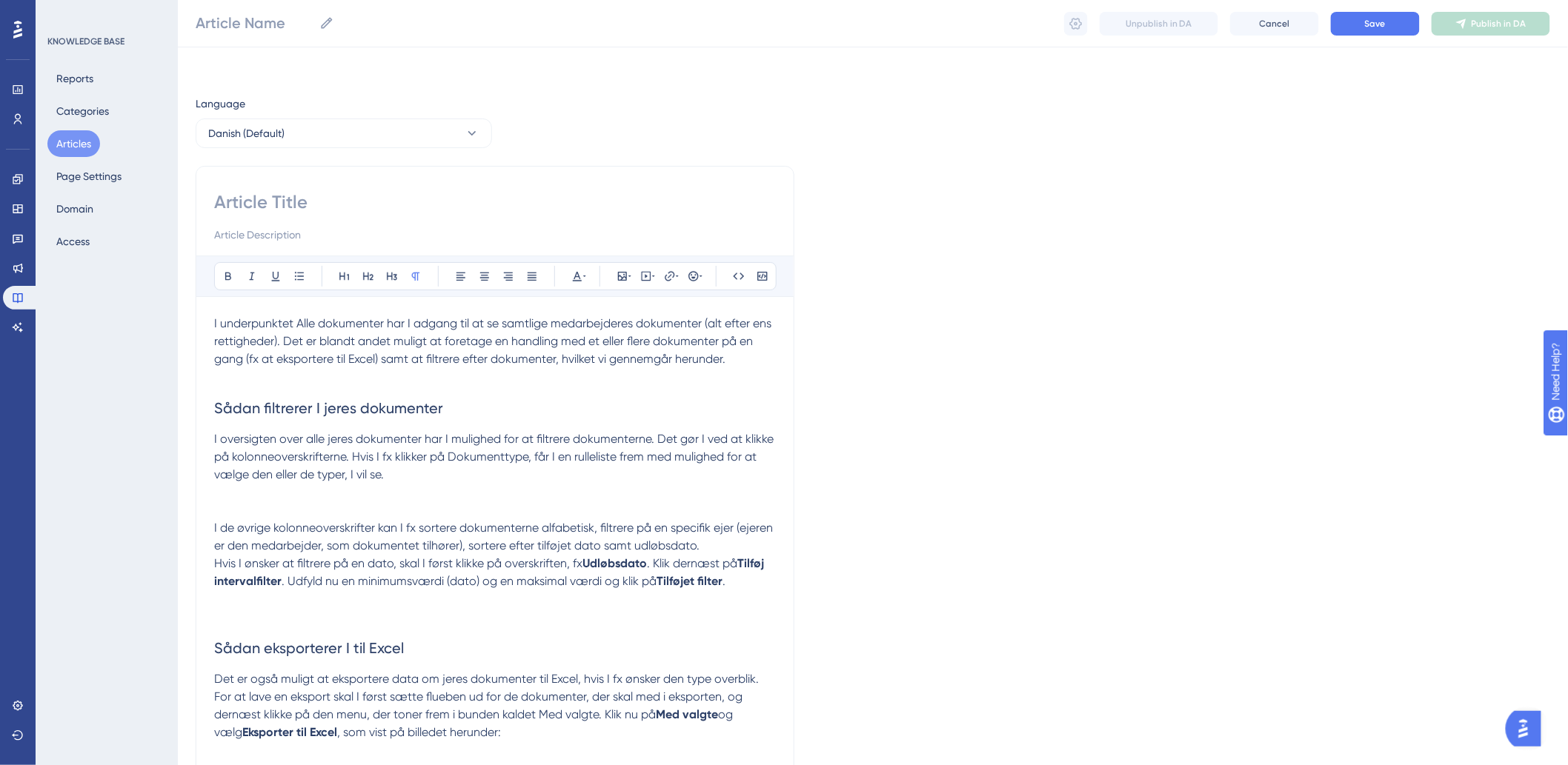
scroll to position [72, 0]
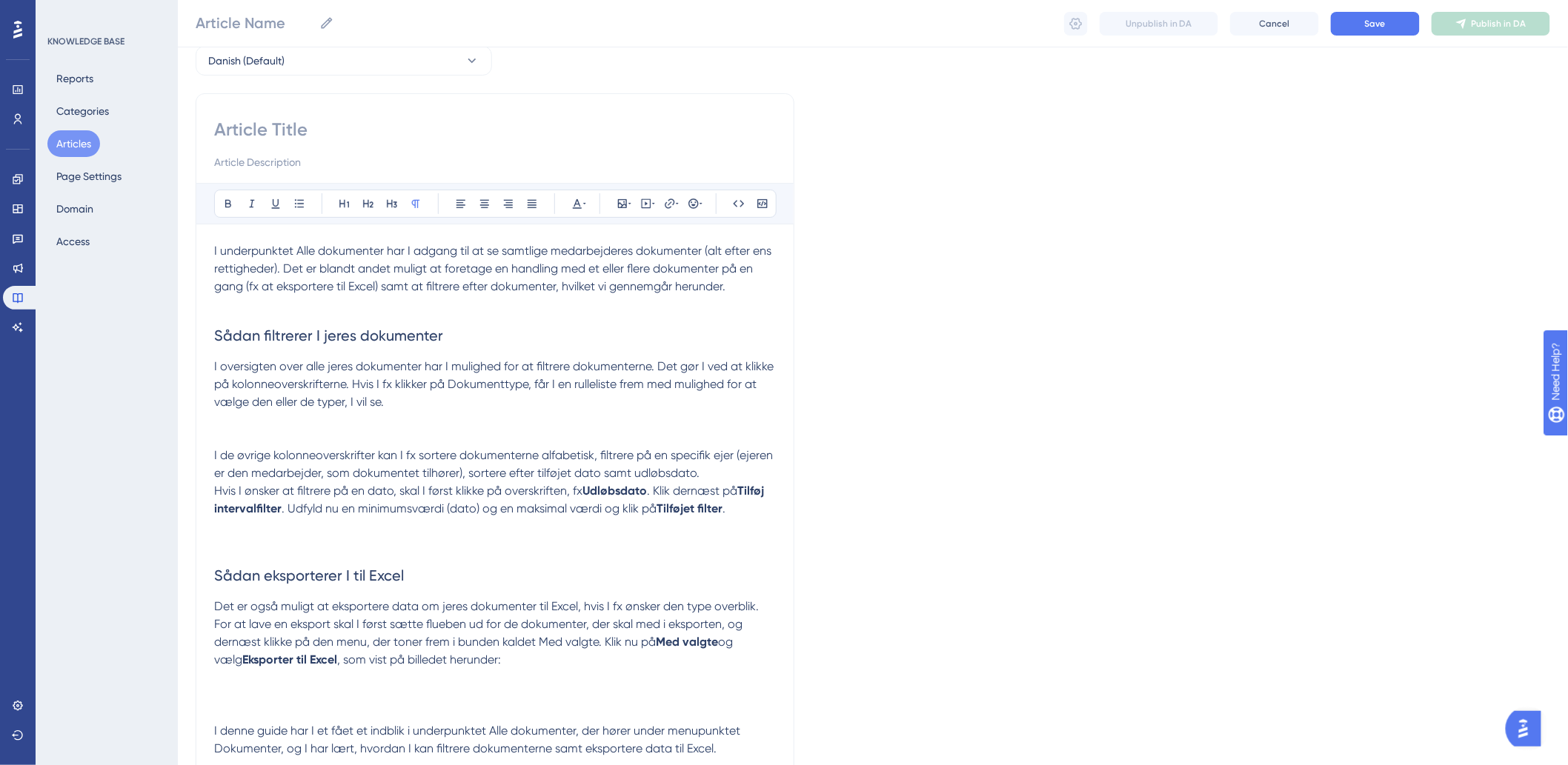
click at [376, 144] on div at bounding box center [494, 145] width 561 height 53
click at [378, 135] on input at bounding box center [494, 130] width 561 height 24
paste input "Alle dokumenter"
type input "Alle dokumenter"
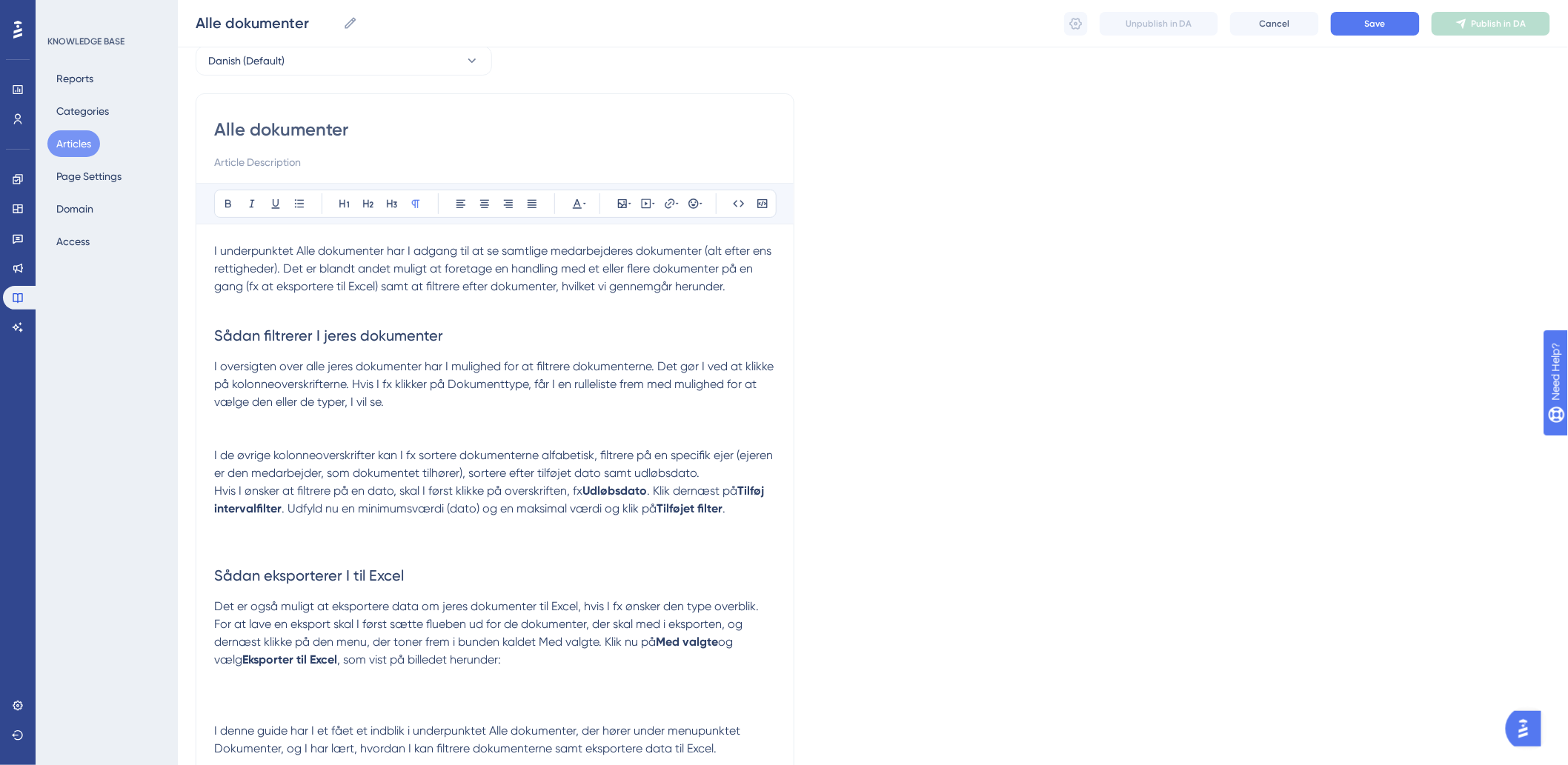
type input "Alle dokumenter"
click at [269, 426] on p at bounding box center [494, 419] width 561 height 17
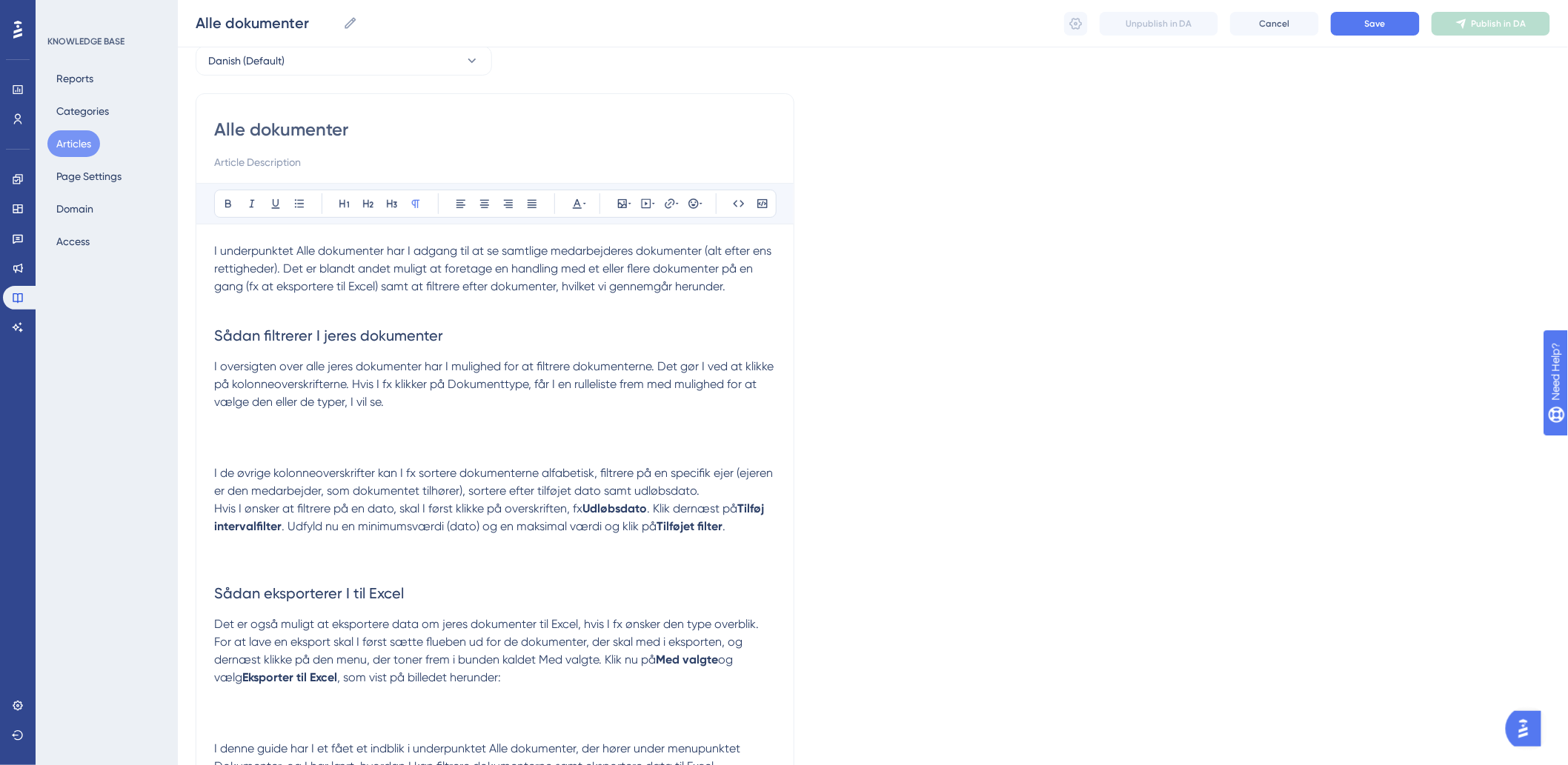
click at [240, 428] on p at bounding box center [494, 428] width 561 height 36
click at [623, 206] on icon at bounding box center [622, 204] width 12 height 12
click at [622, 262] on div "Insert Image Upload Image Edit Image Alt Text Save" at bounding box center [622, 289] width 188 height 139
click at [621, 264] on button "Upload Image" at bounding box center [622, 274] width 163 height 24
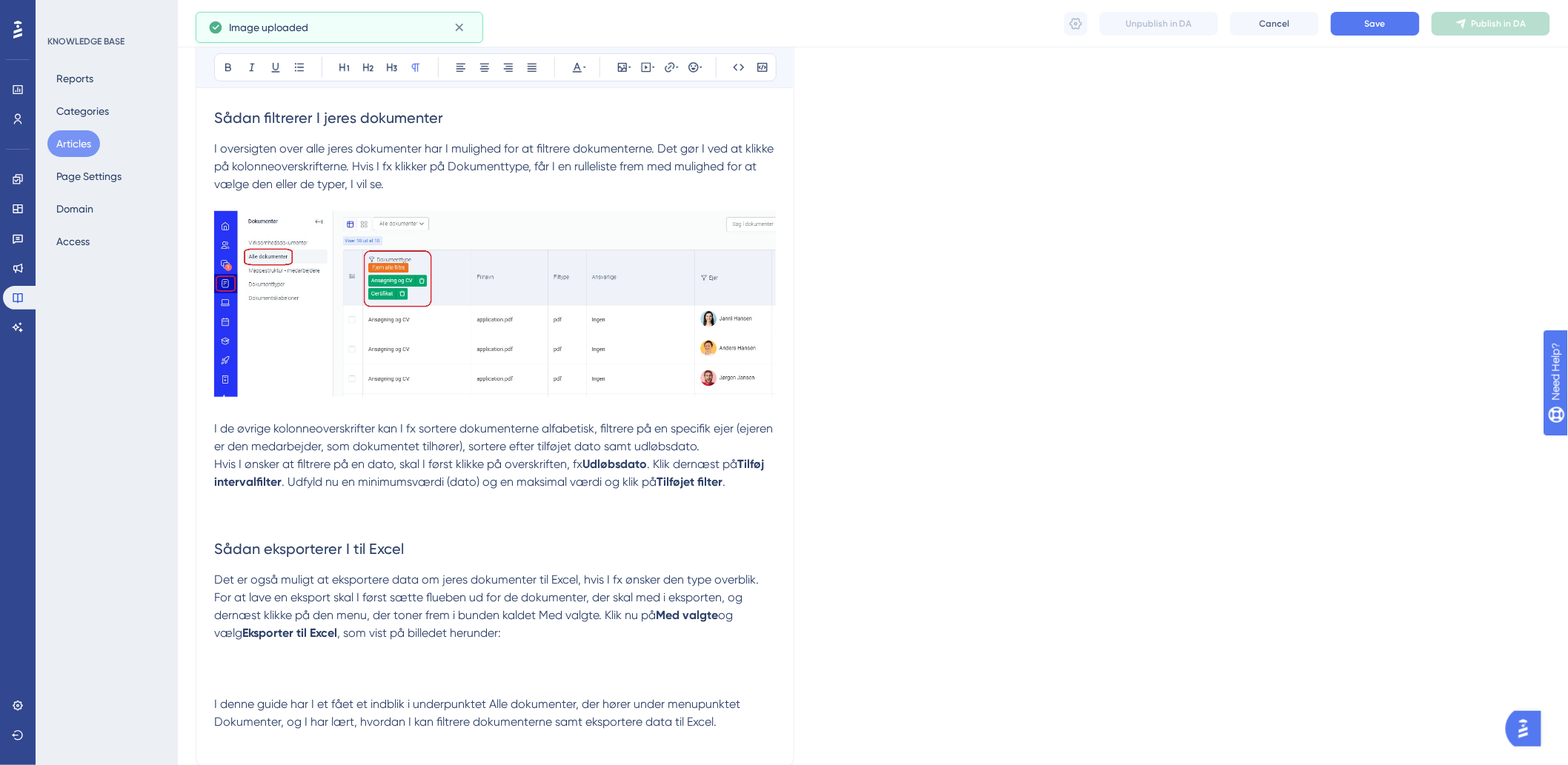
scroll to position [320, 0]
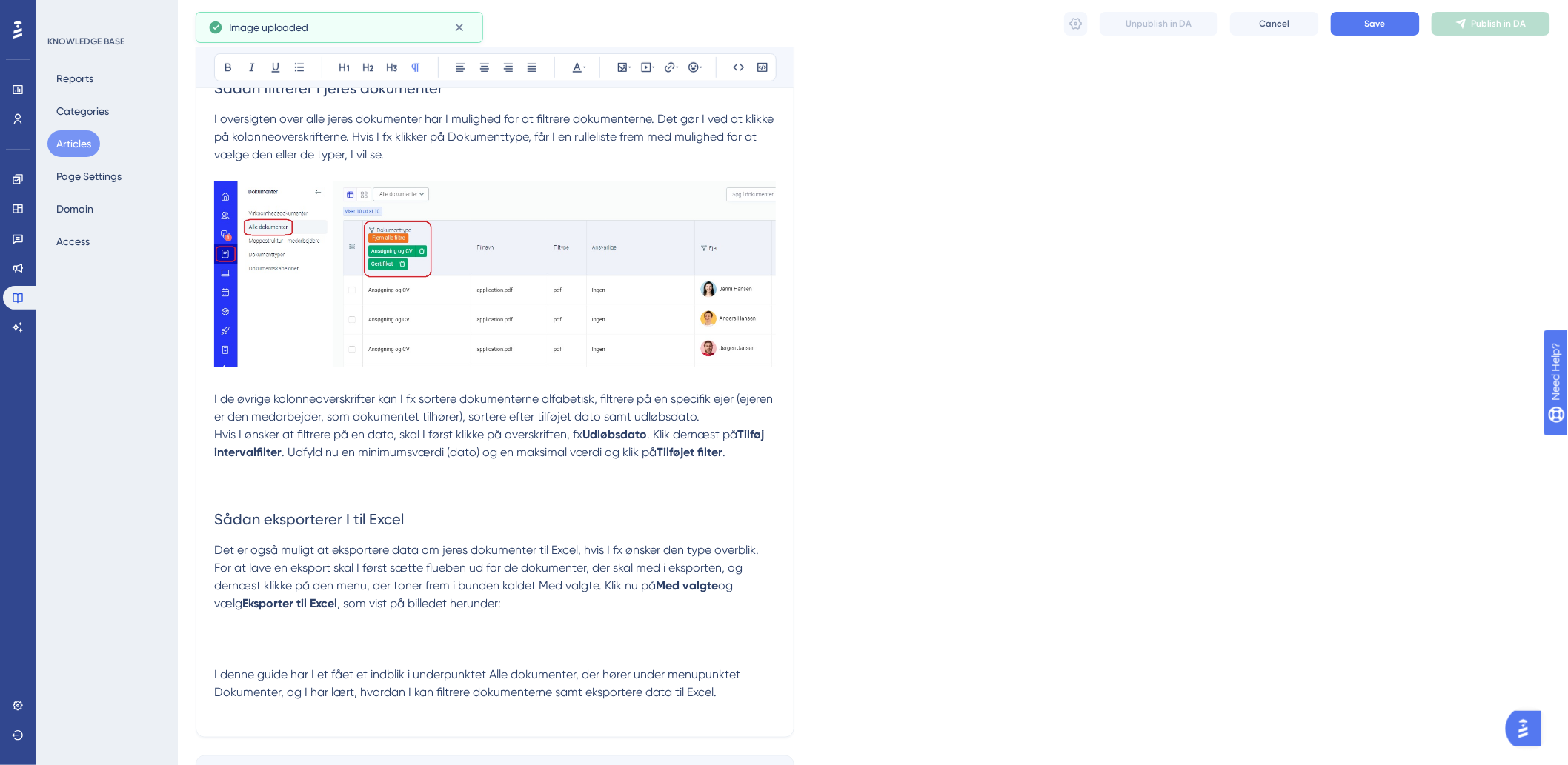
click at [383, 461] on p at bounding box center [494, 470] width 561 height 17
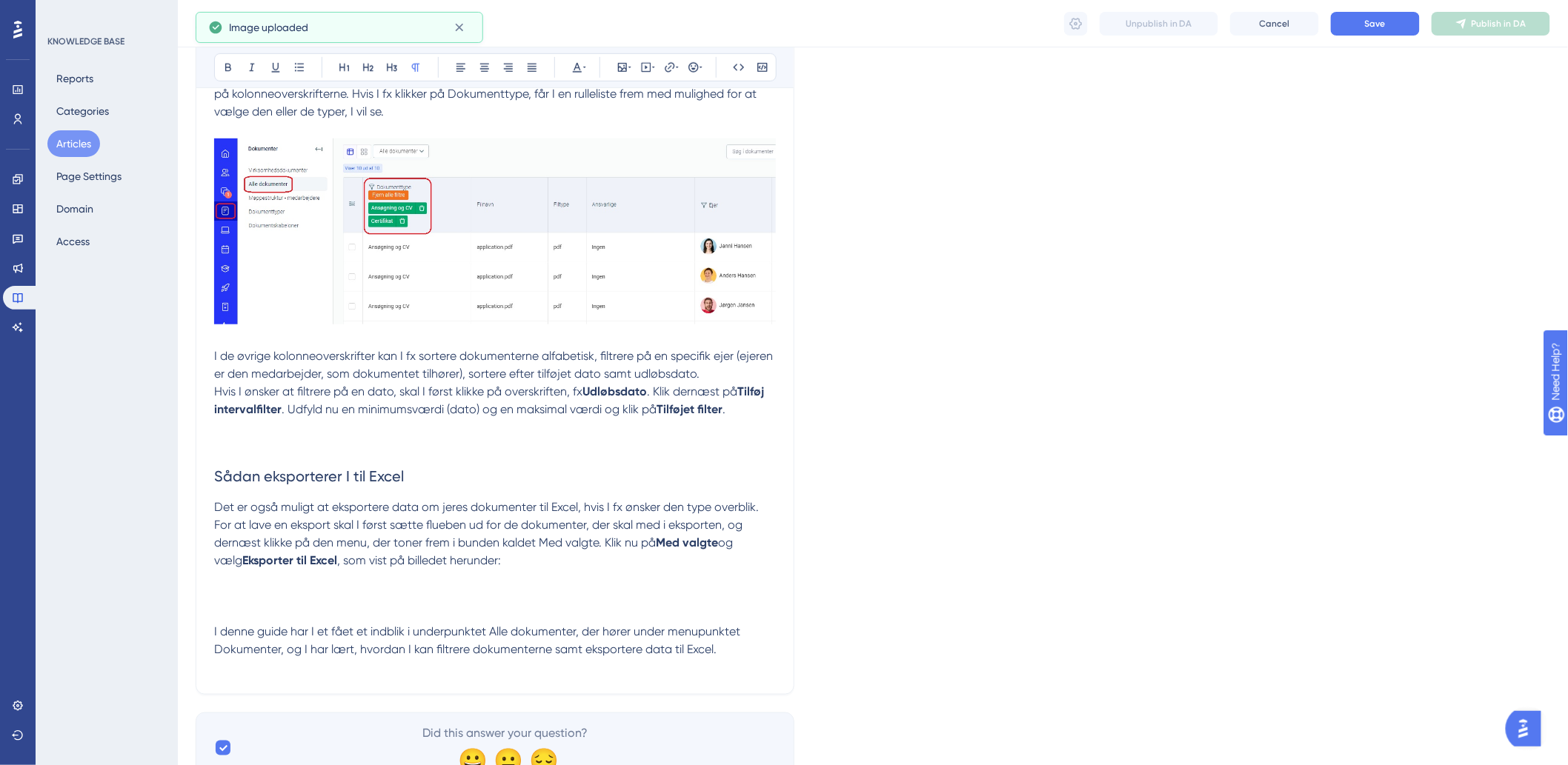
scroll to position [402, 0]
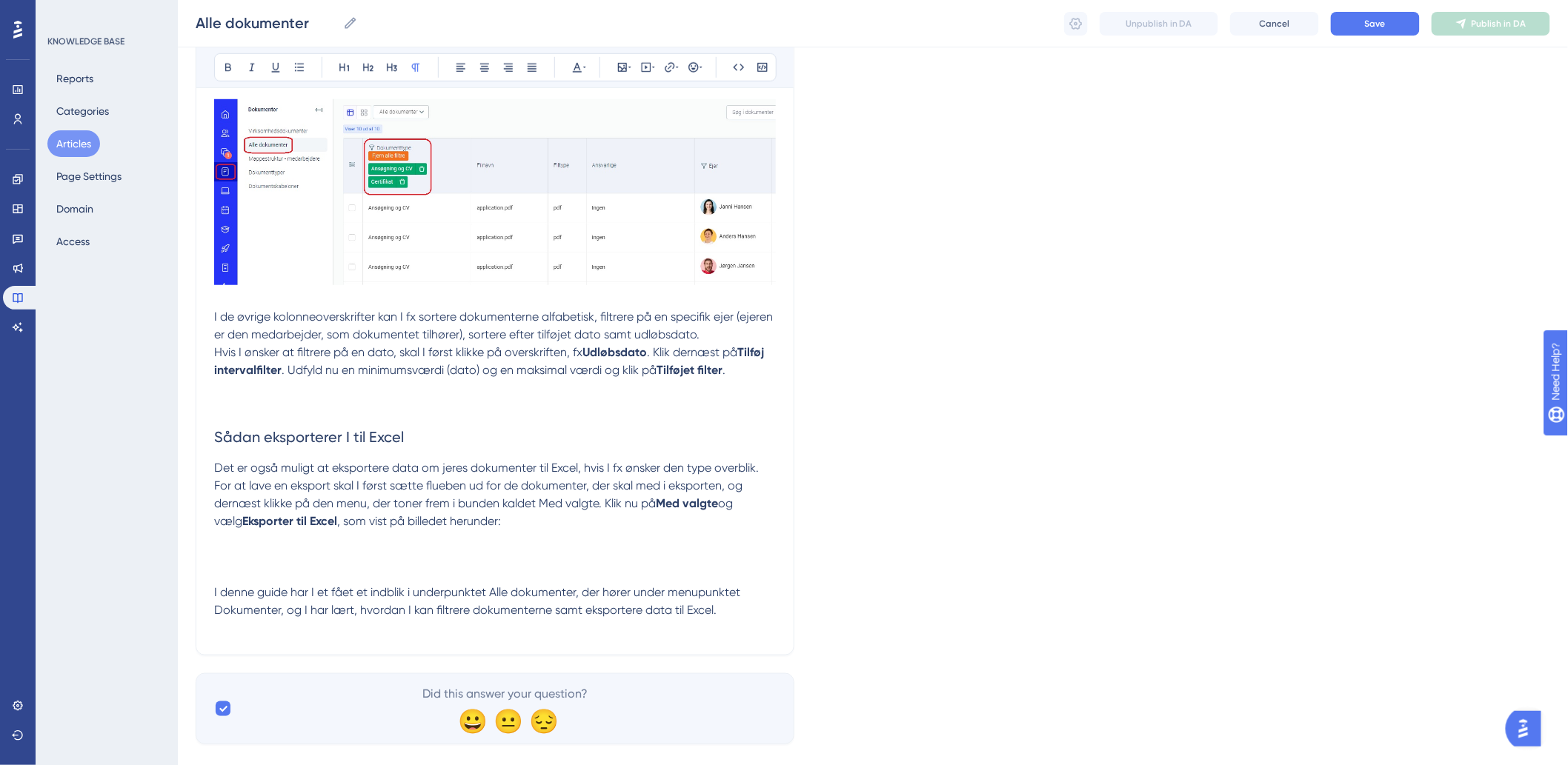
click at [501, 548] on p at bounding box center [494, 556] width 561 height 17
click at [317, 403] on p at bounding box center [494, 405] width 561 height 17
click at [369, 389] on p at bounding box center [494, 387] width 561 height 17
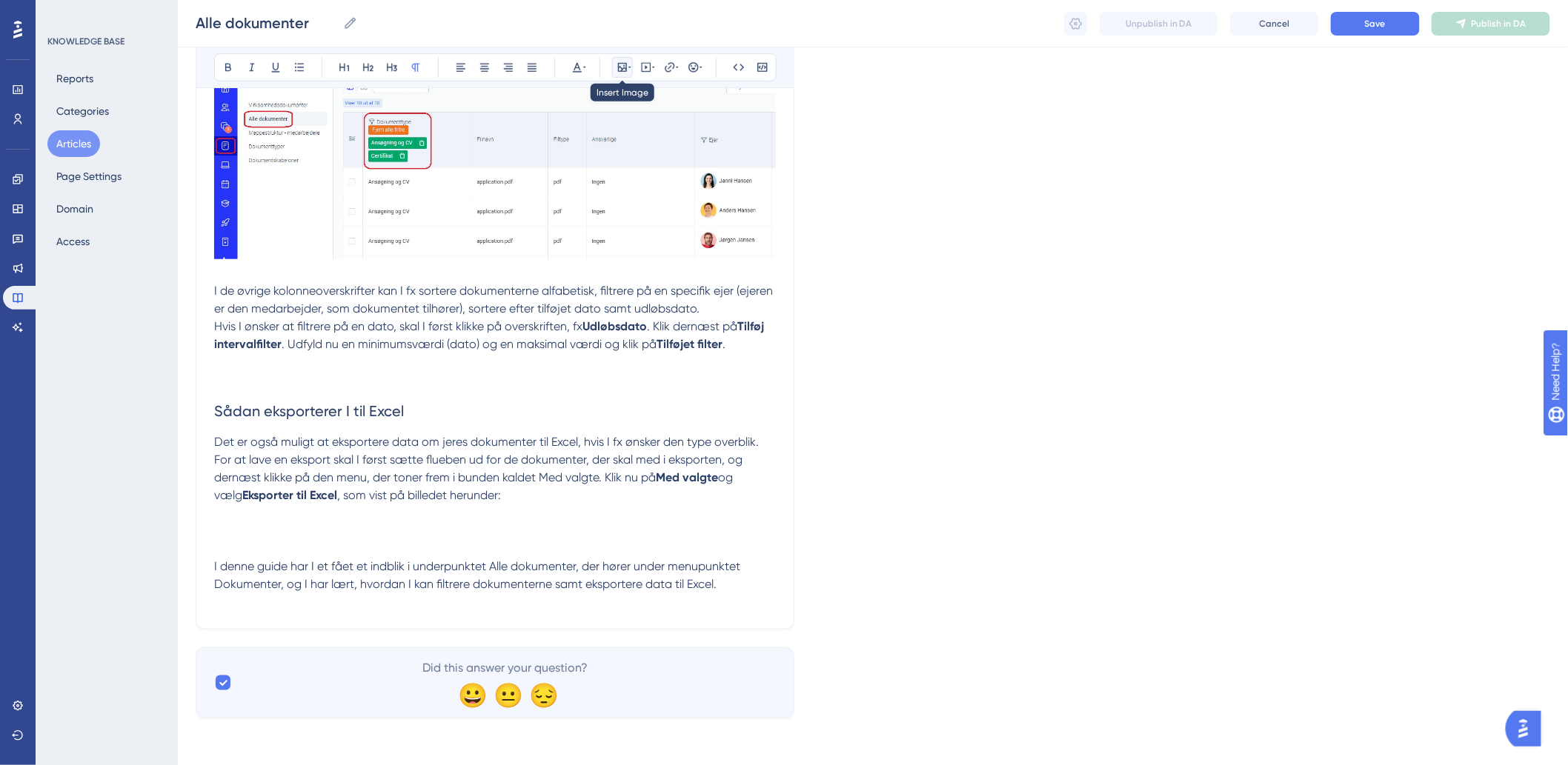
click at [613, 64] on button at bounding box center [622, 67] width 21 height 21
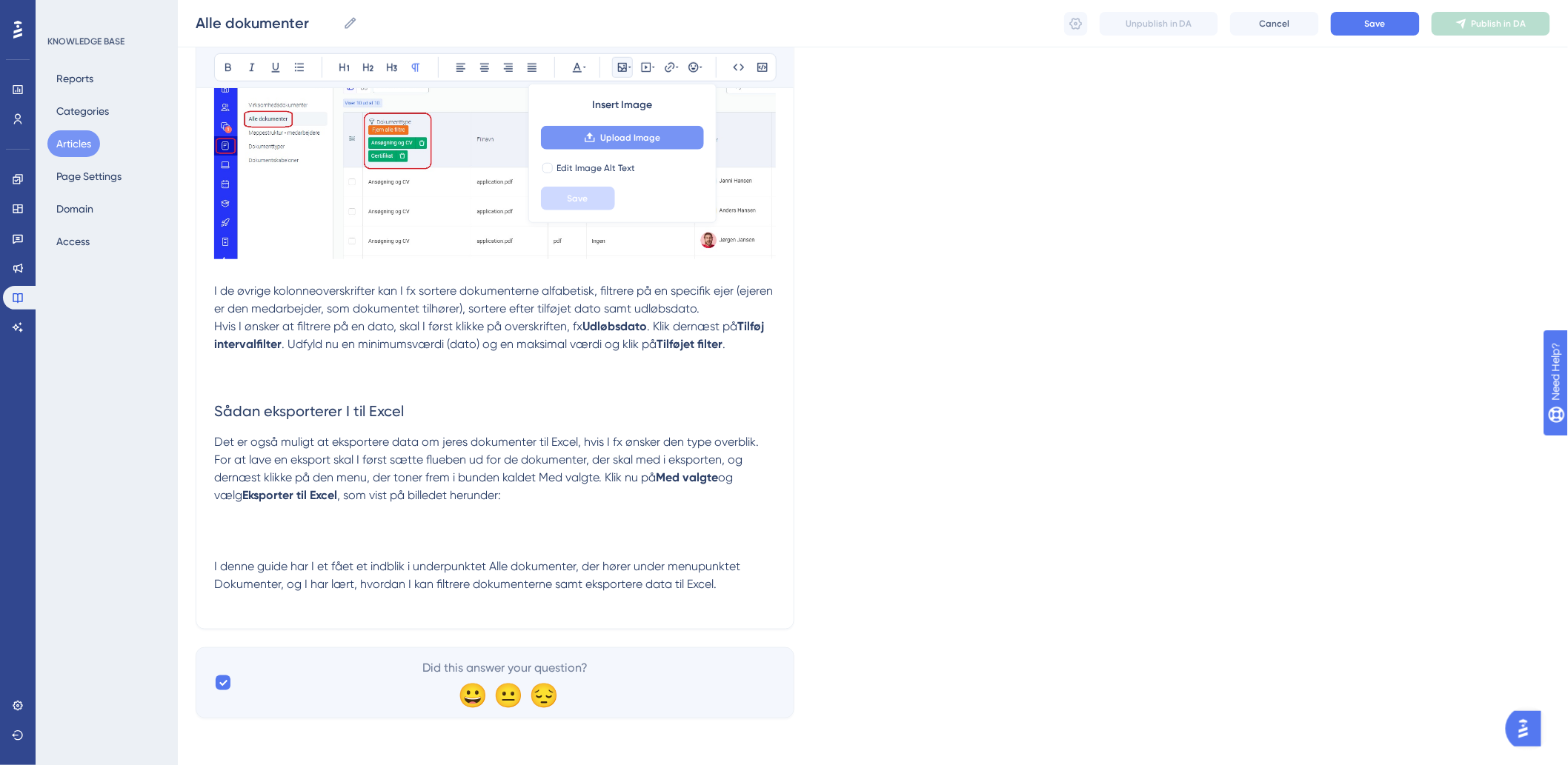
click at [617, 139] on span "Upload Image" at bounding box center [630, 138] width 60 height 12
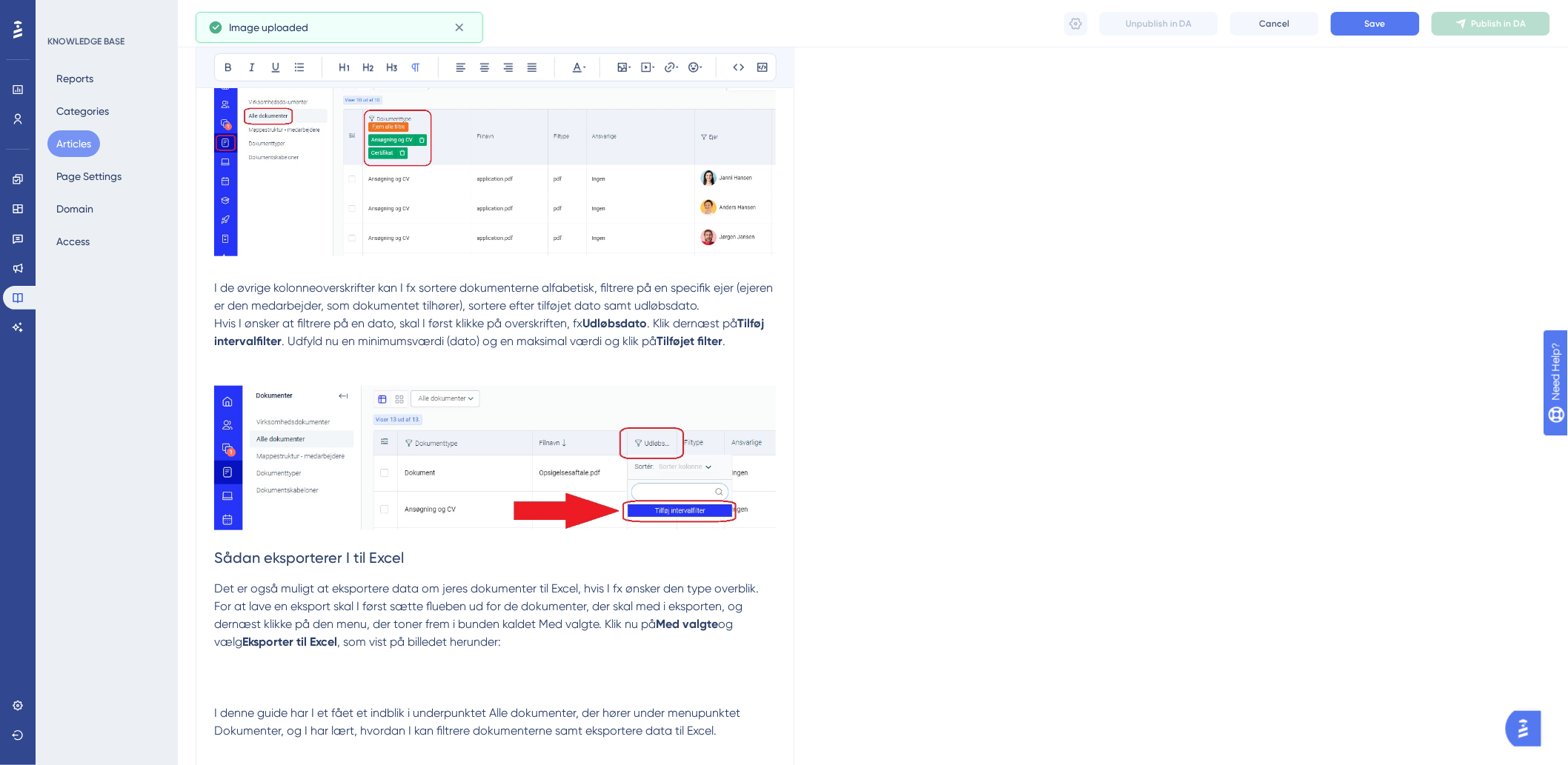
scroll to position [579, 0]
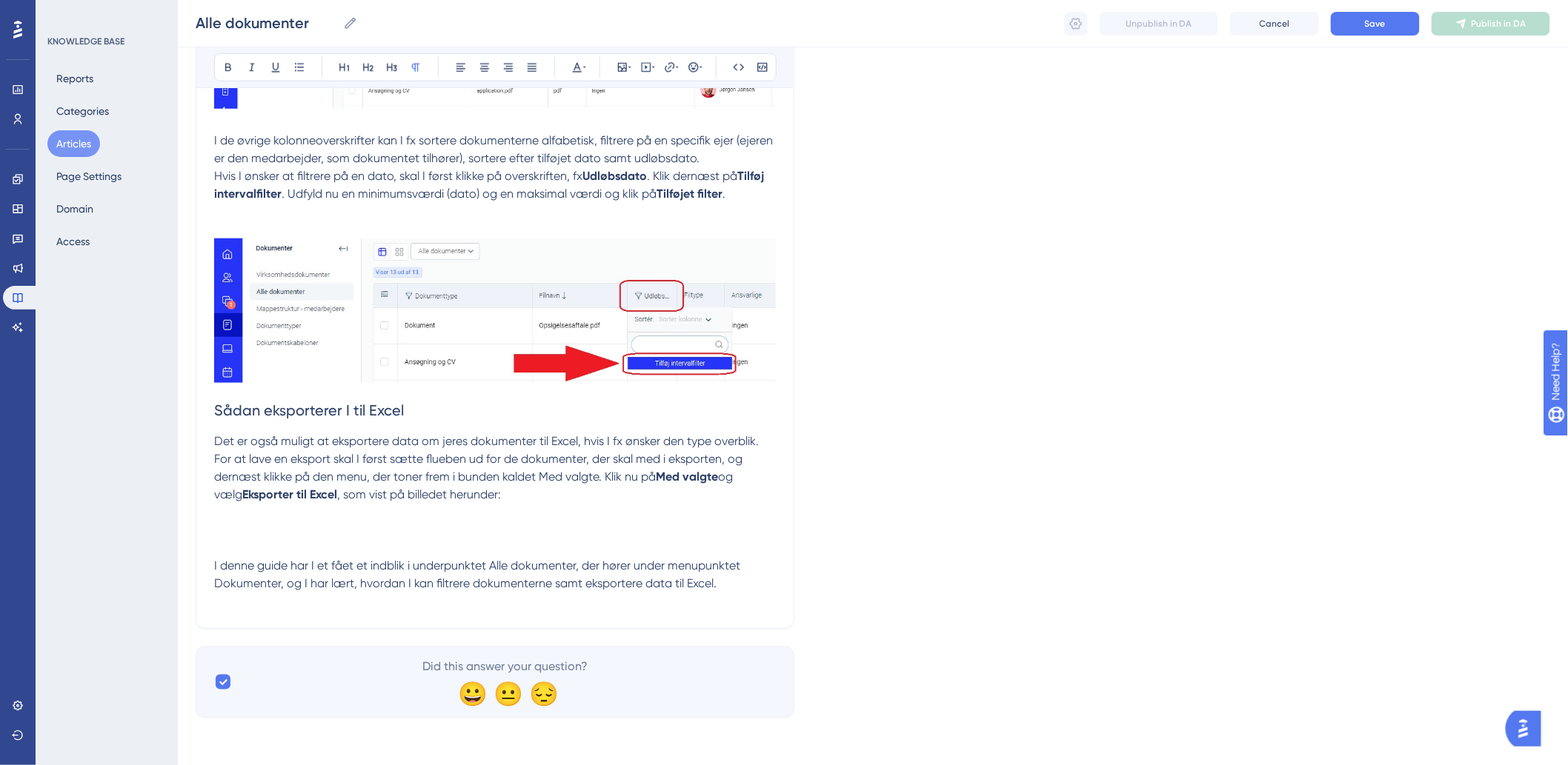
click at [292, 522] on p at bounding box center [494, 530] width 561 height 17
click at [620, 65] on icon at bounding box center [622, 67] width 12 height 12
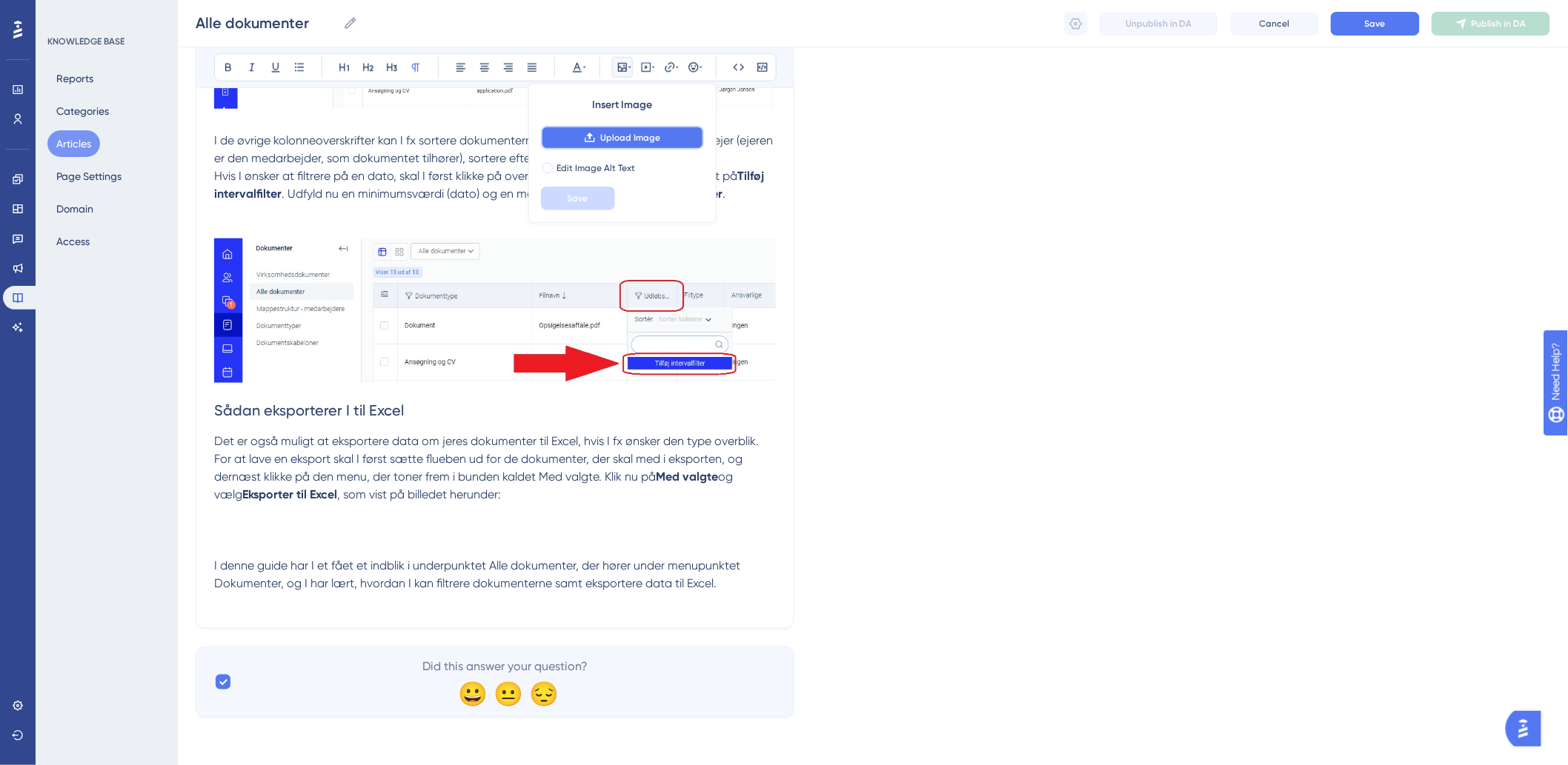
click at [587, 136] on icon at bounding box center [590, 138] width 12 height 12
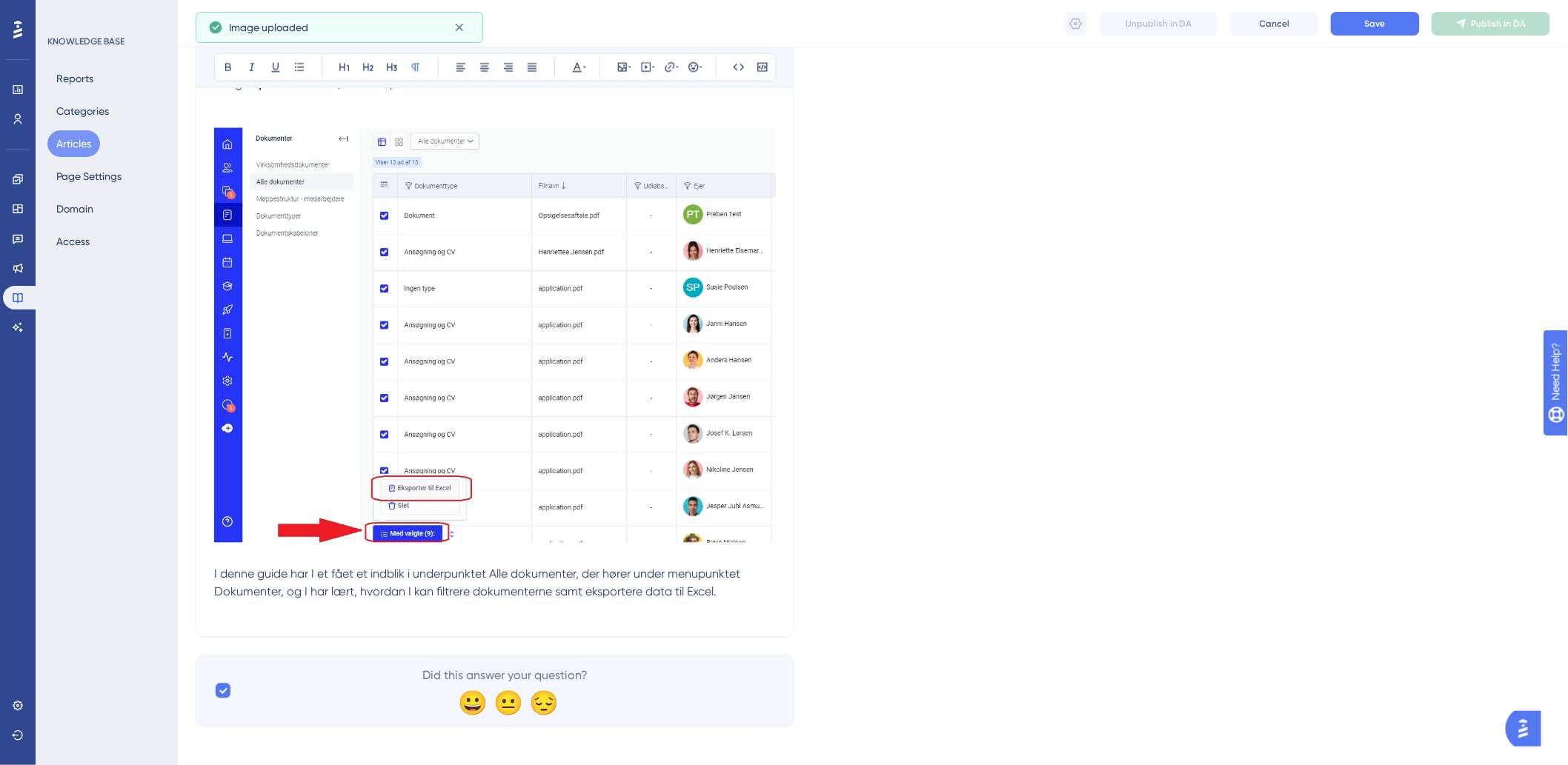
scroll to position [999, 0]
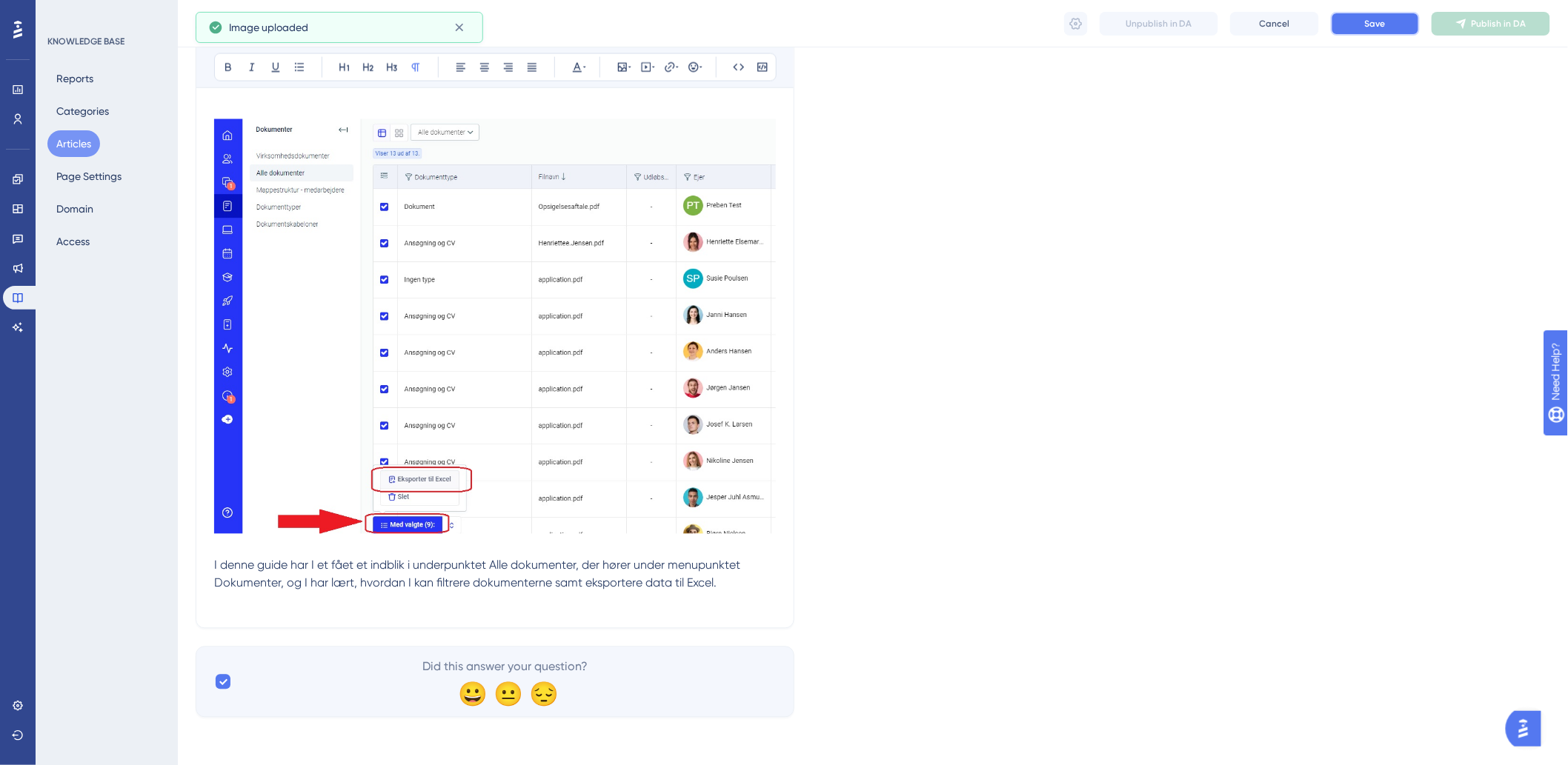
click at [1380, 27] on span "Save" at bounding box center [1375, 23] width 21 height 12
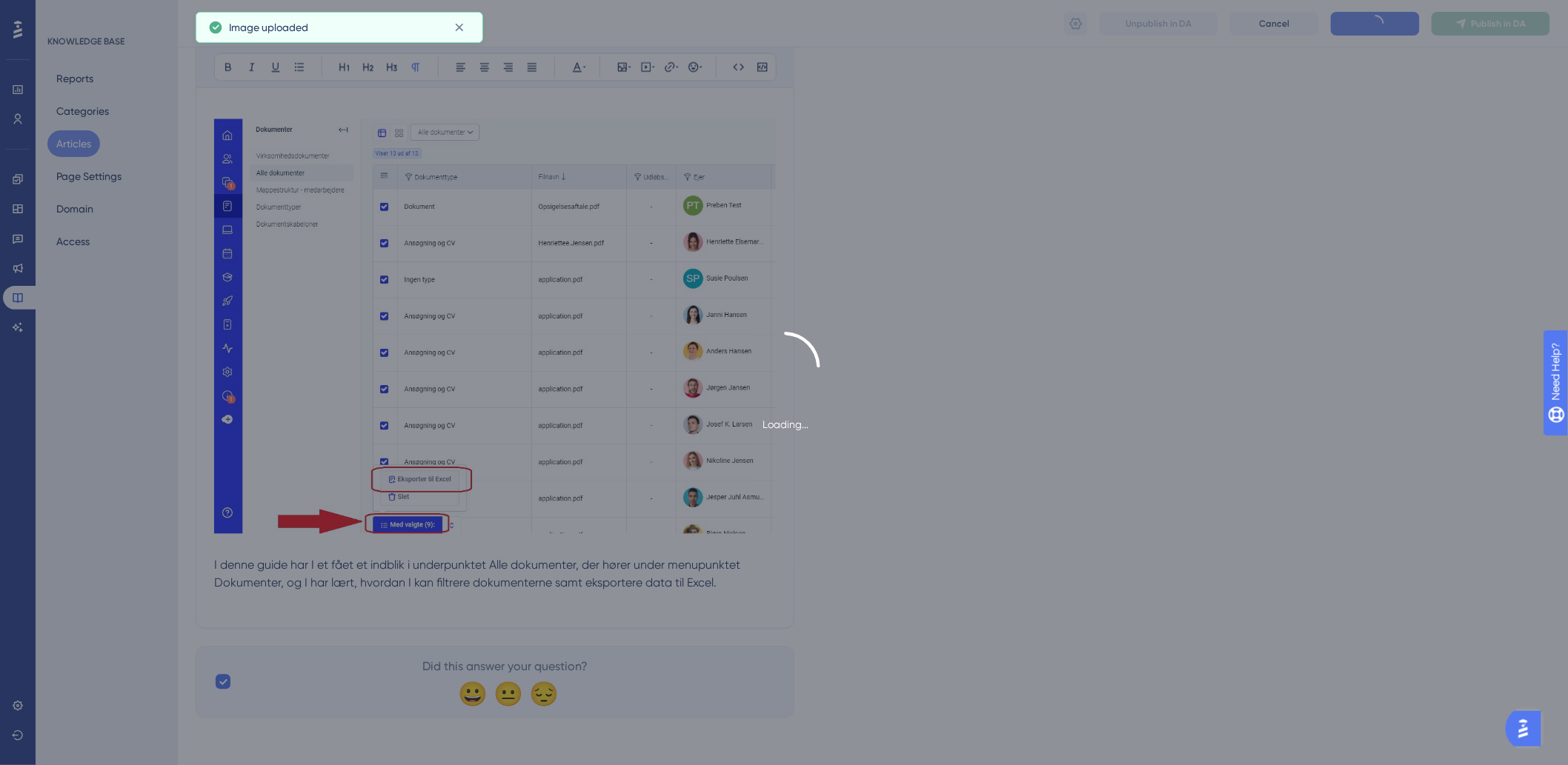
scroll to position [85, 0]
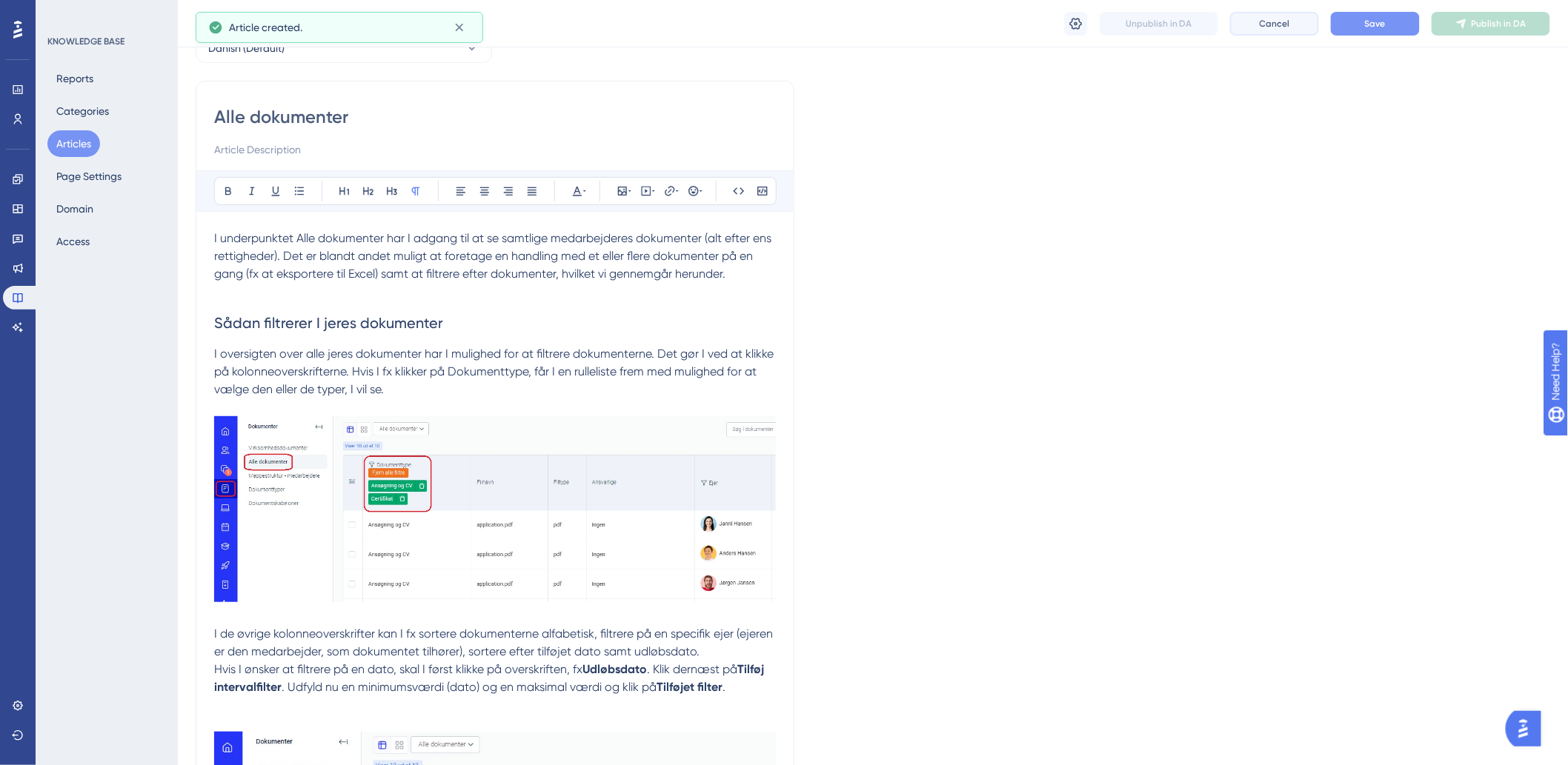
click at [1318, 27] on button "Cancel" at bounding box center [1274, 23] width 89 height 24
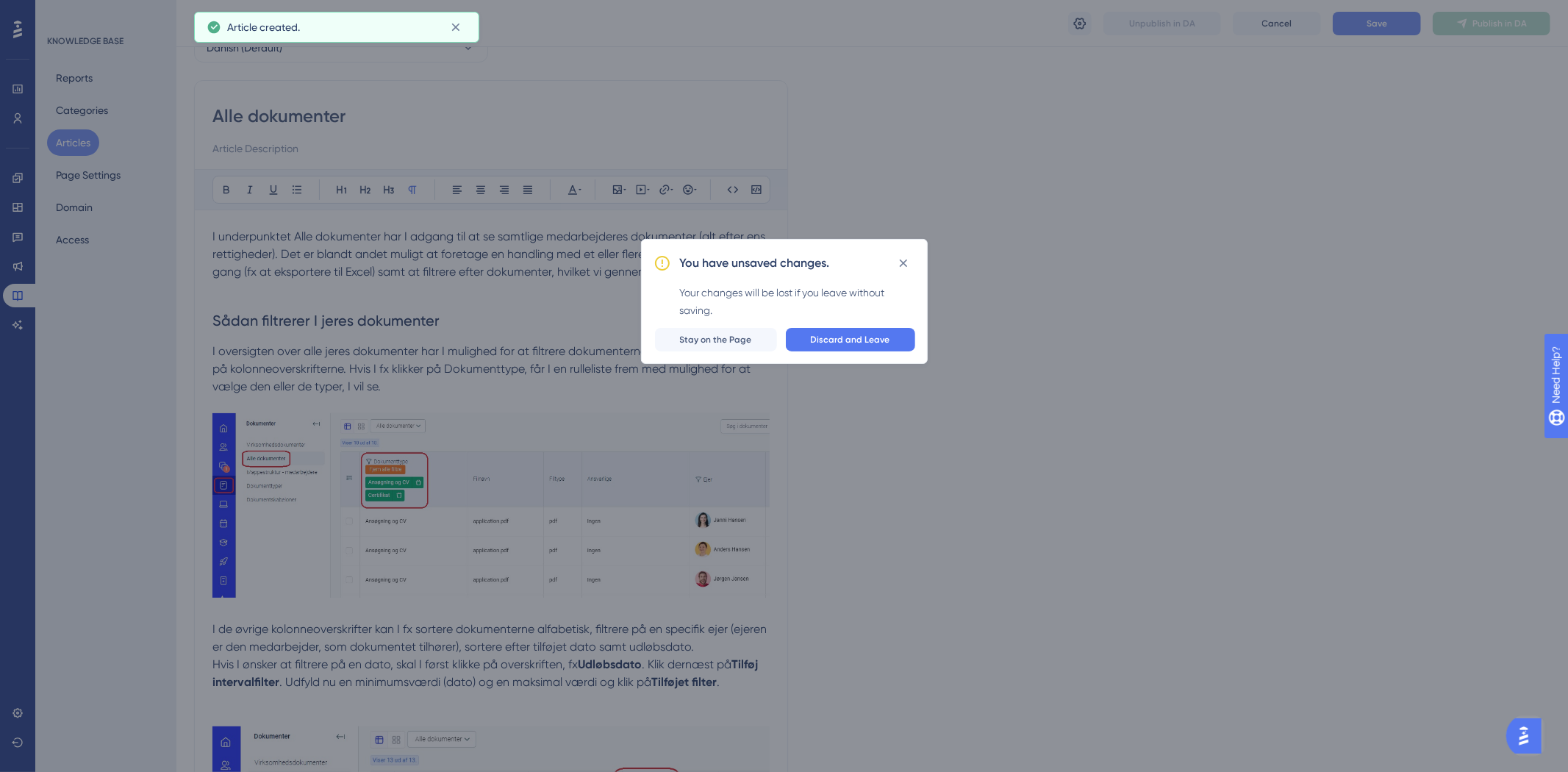
click at [1354, 27] on div "You have unsaved changes. Your changes will be lost if you leave without saving…" at bounding box center [784, 386] width 1568 height 772
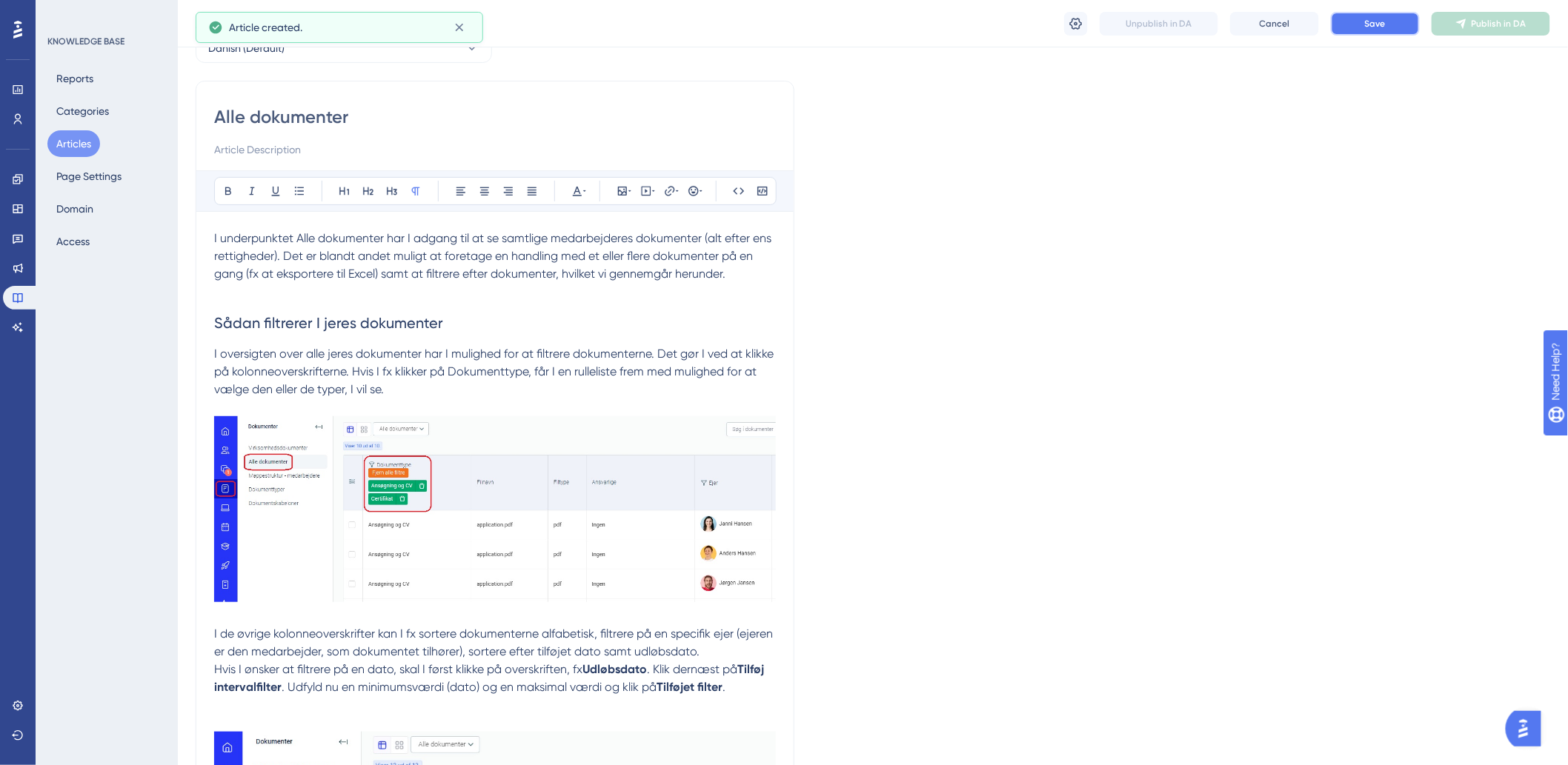
click at [1365, 23] on span "Save" at bounding box center [1375, 23] width 21 height 12
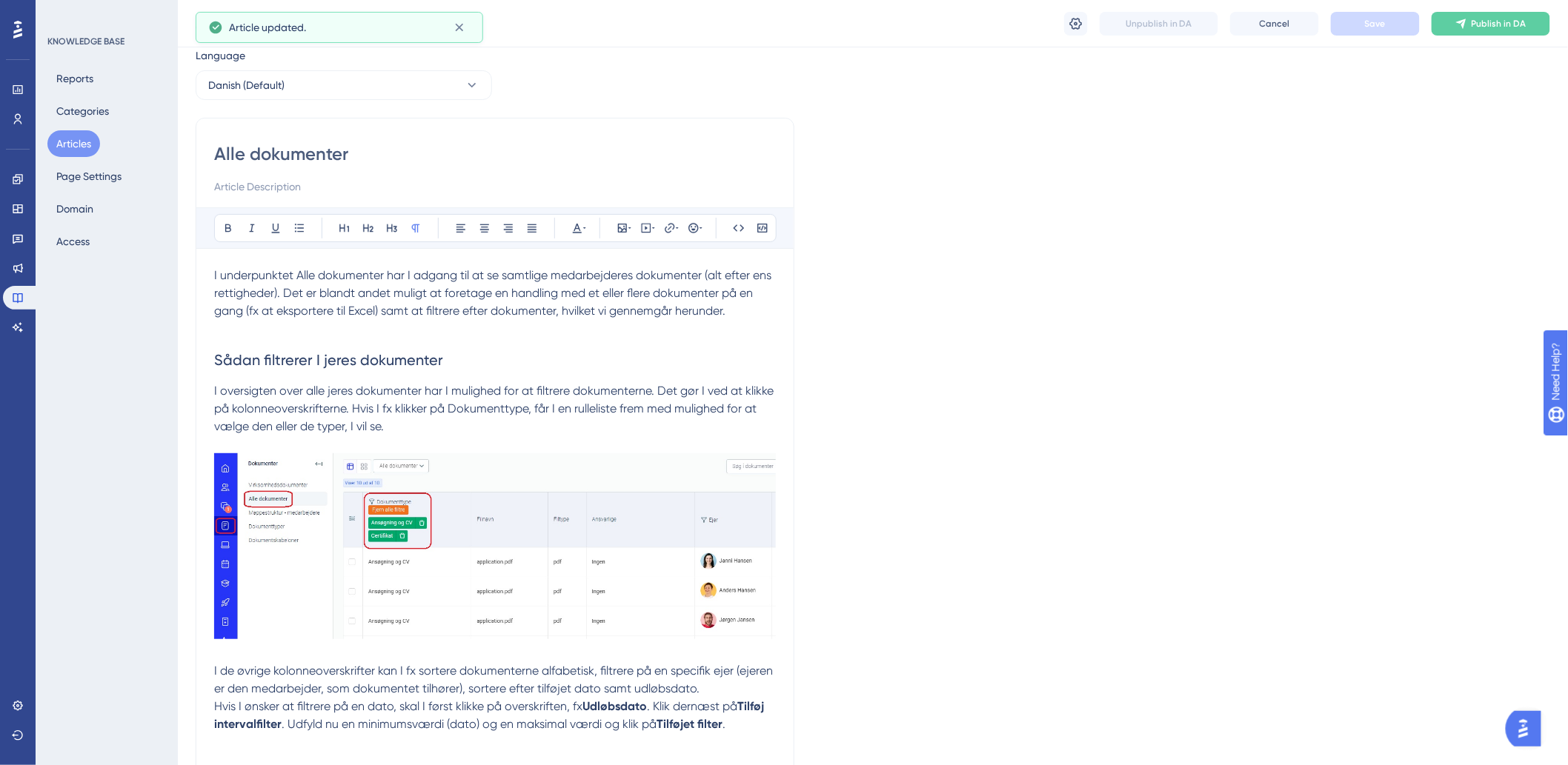
scroll to position [0, 0]
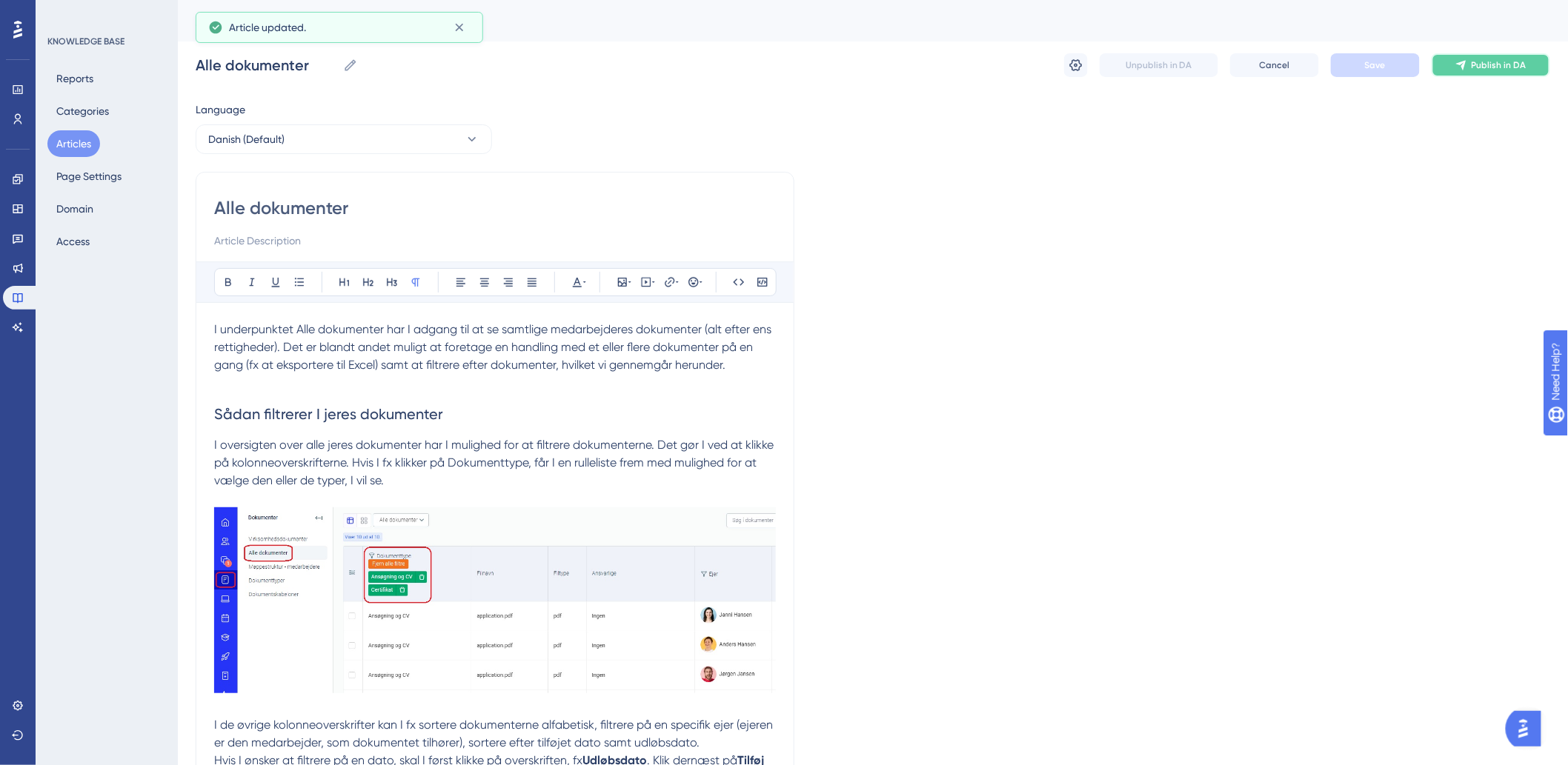
click at [1507, 59] on button "Publish in DA" at bounding box center [1491, 65] width 119 height 24
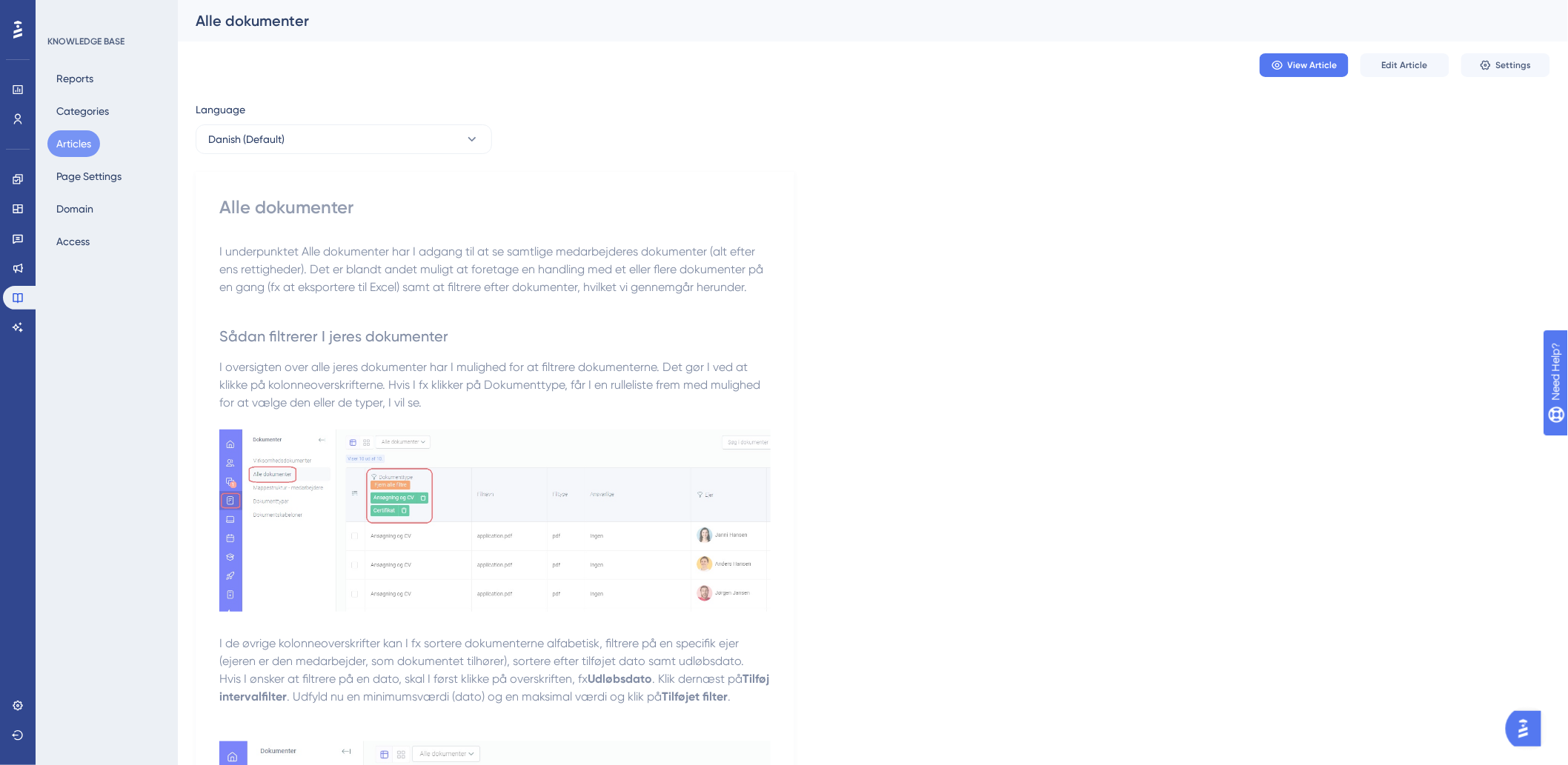
click at [57, 148] on button "Articles" at bounding box center [73, 144] width 52 height 27
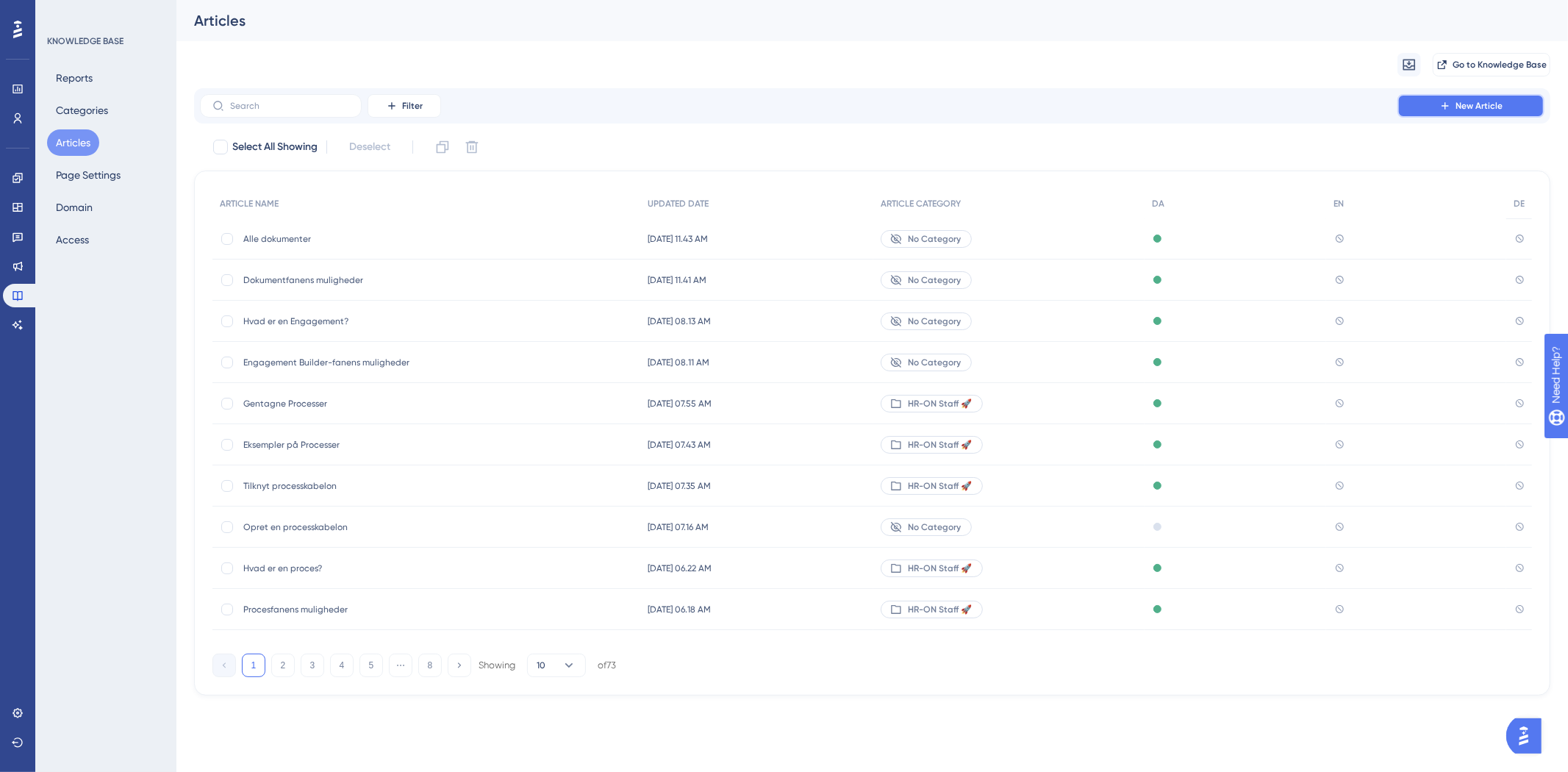
click at [1426, 108] on button "New Article" at bounding box center [1471, 106] width 147 height 24
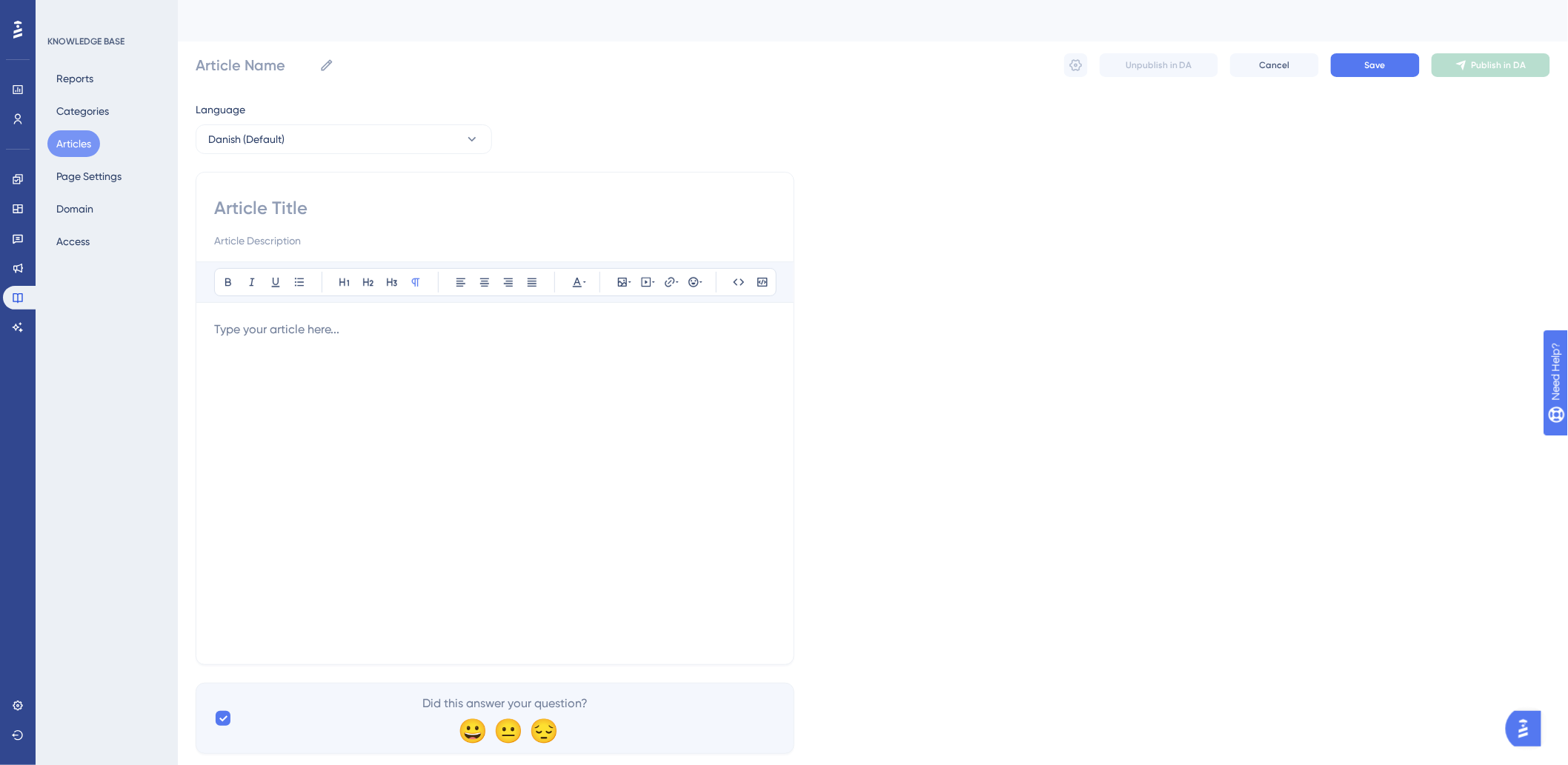
click at [471, 346] on div at bounding box center [494, 484] width 561 height 326
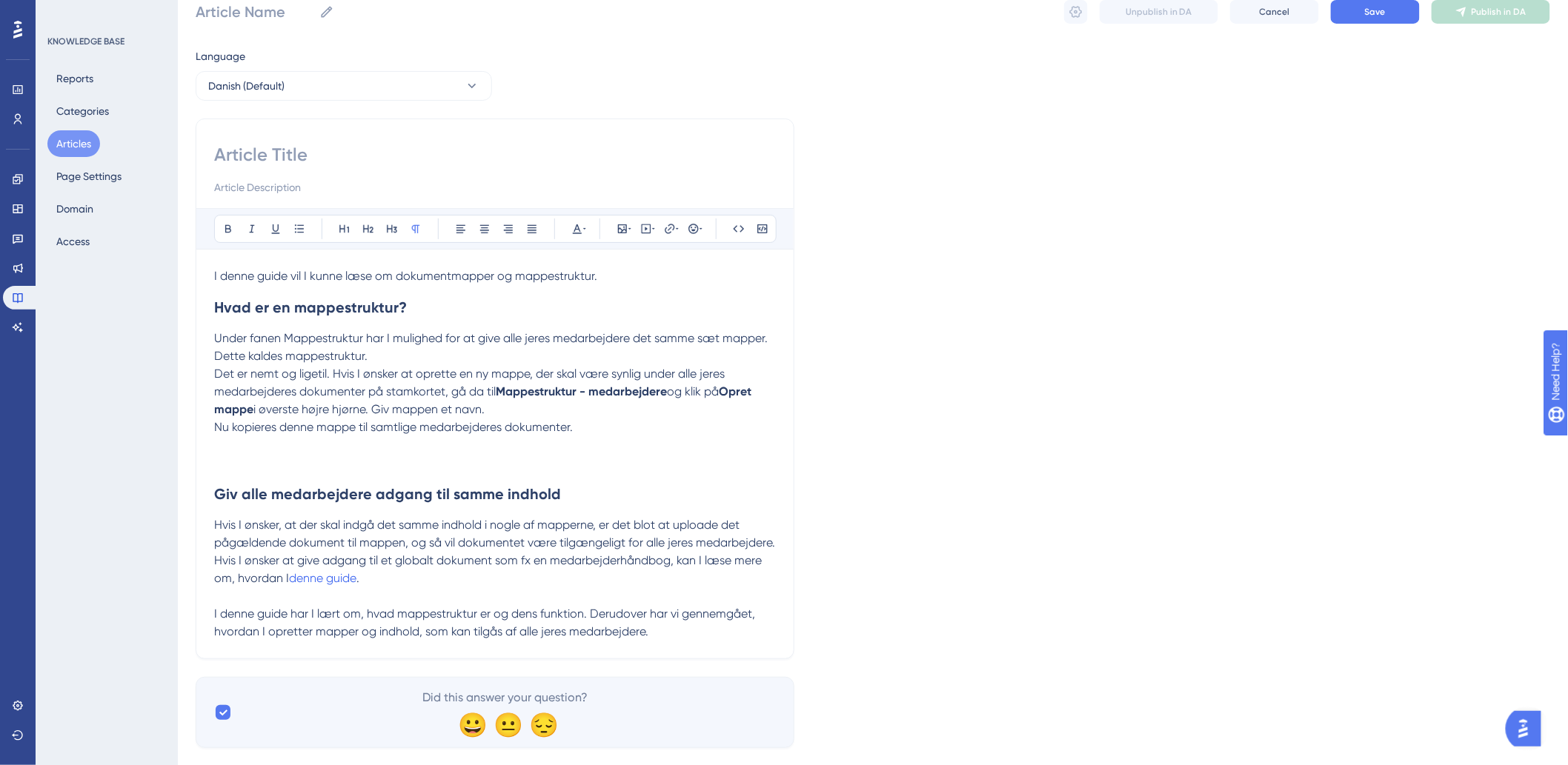
scroll to position [97, 0]
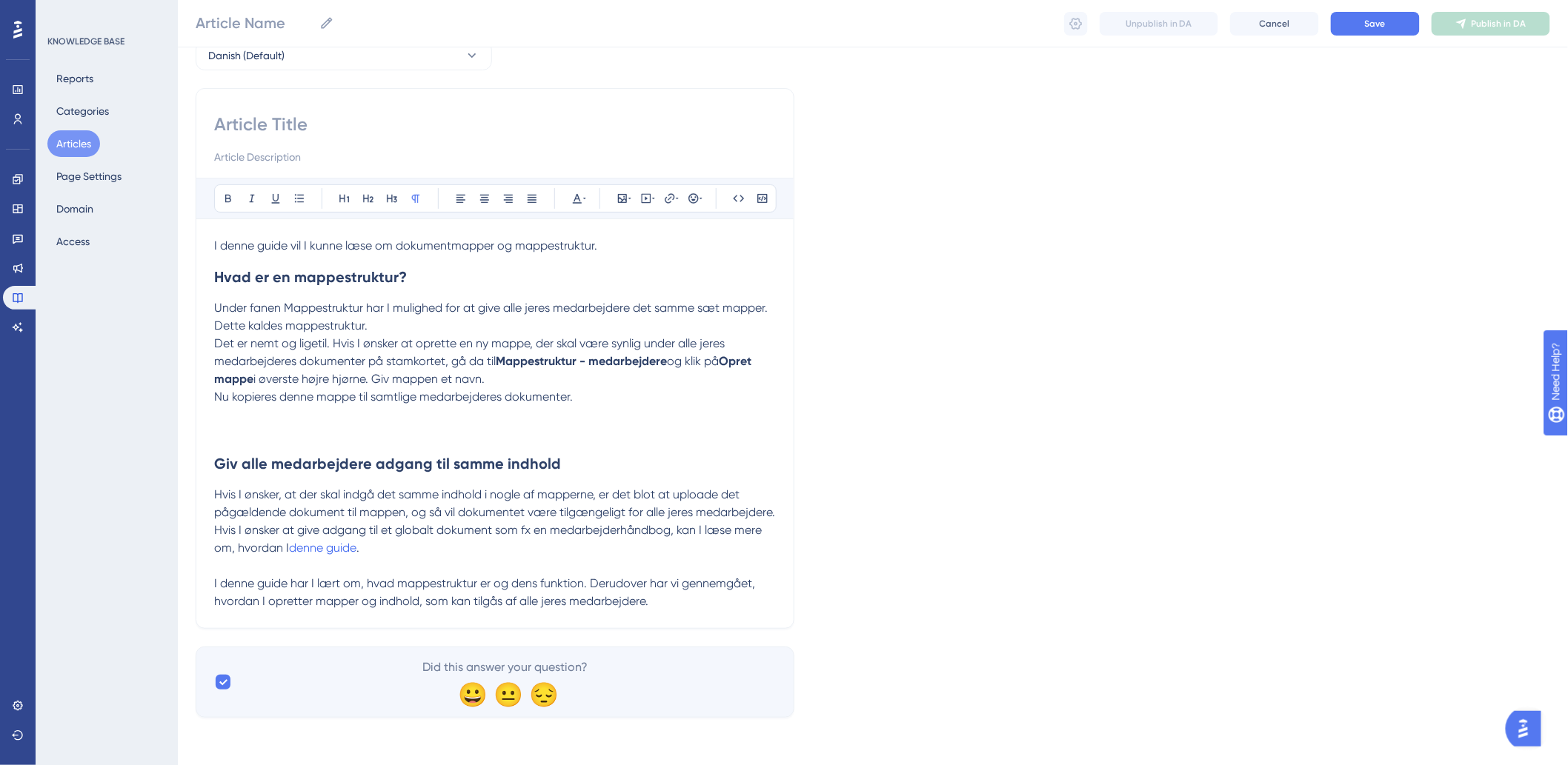
click at [247, 406] on p at bounding box center [494, 414] width 561 height 17
click at [626, 193] on icon at bounding box center [622, 199] width 12 height 12
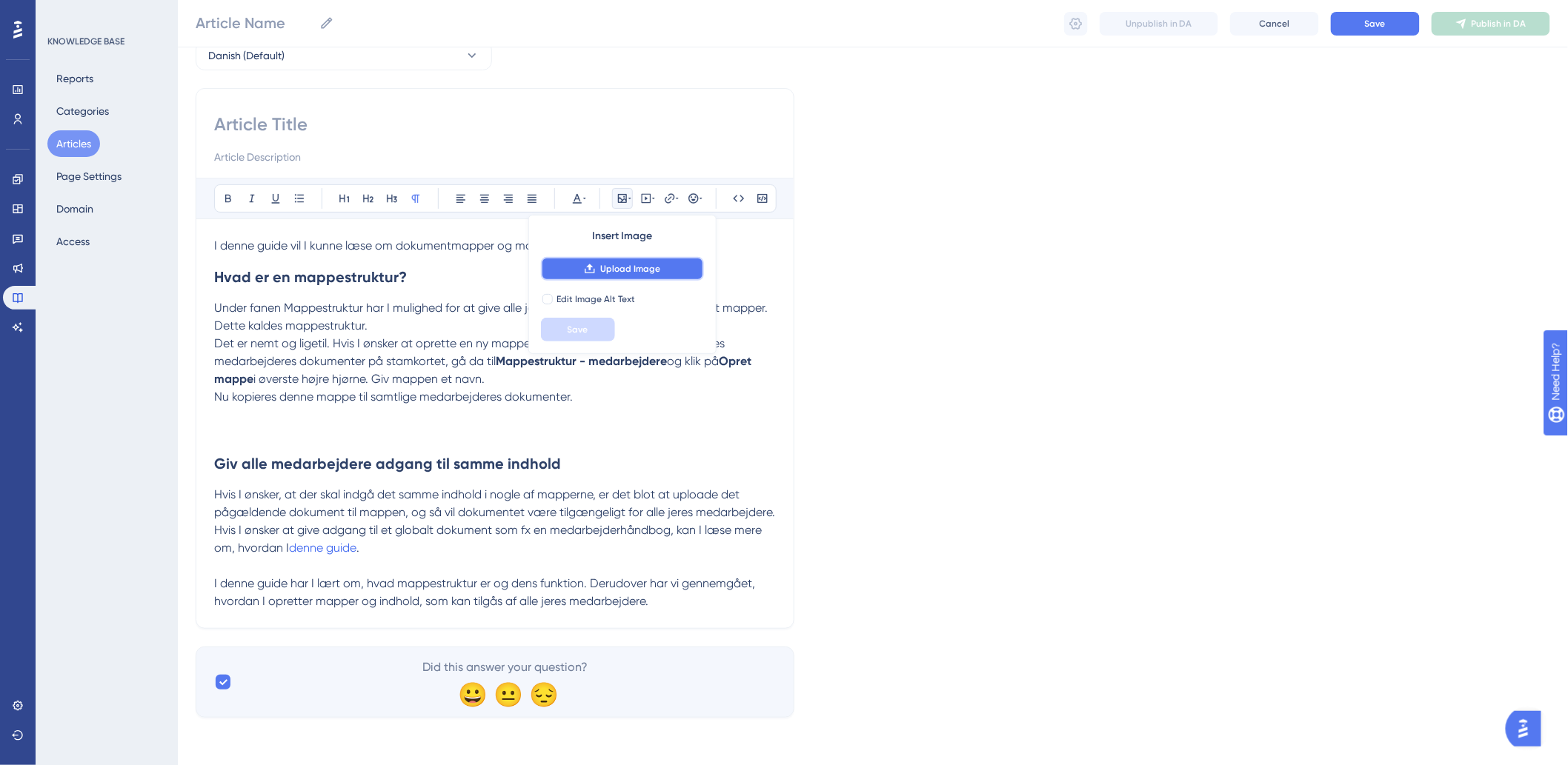
click at [613, 263] on span "Upload Image" at bounding box center [630, 269] width 60 height 12
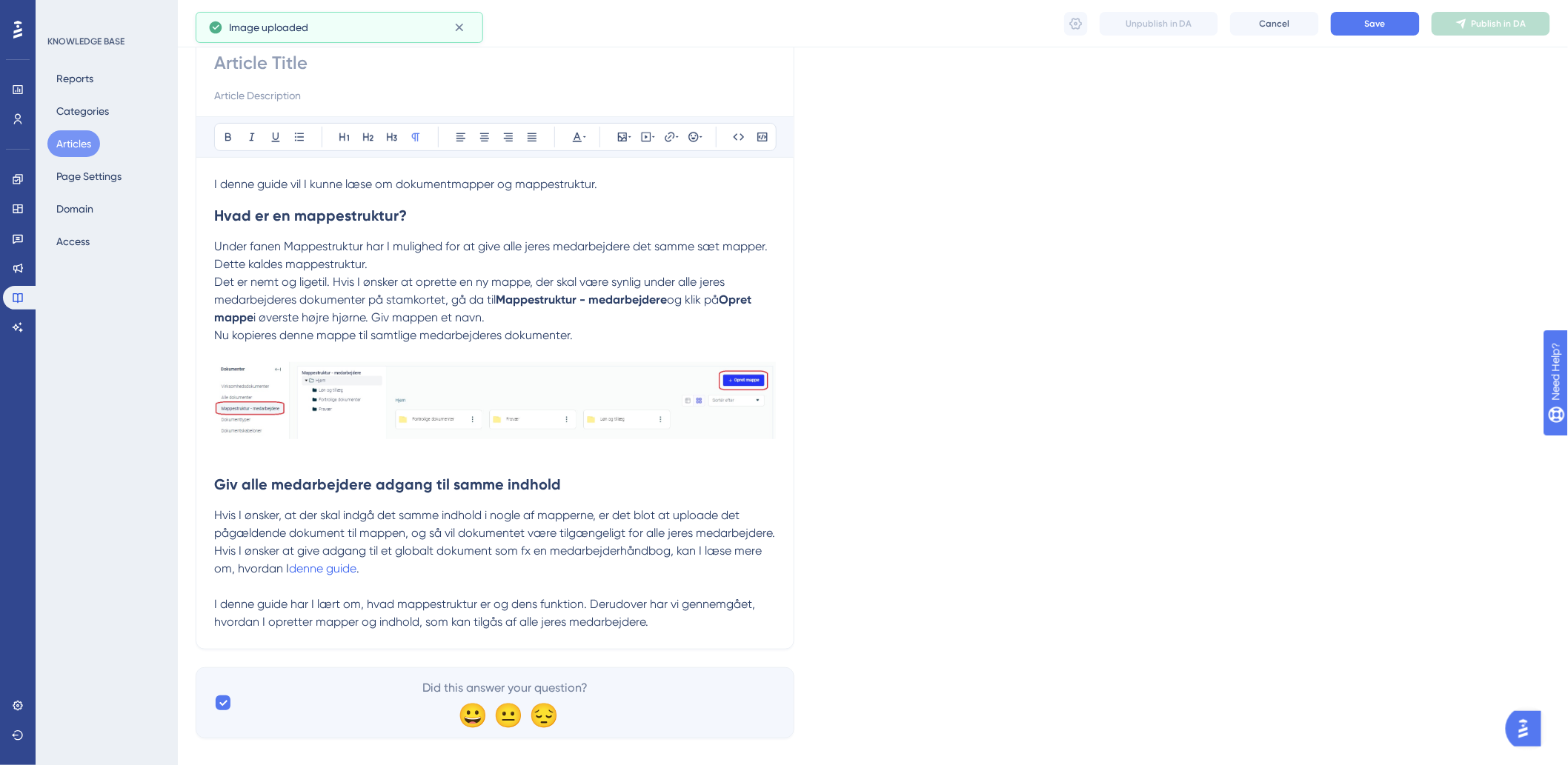
scroll to position [180, 0]
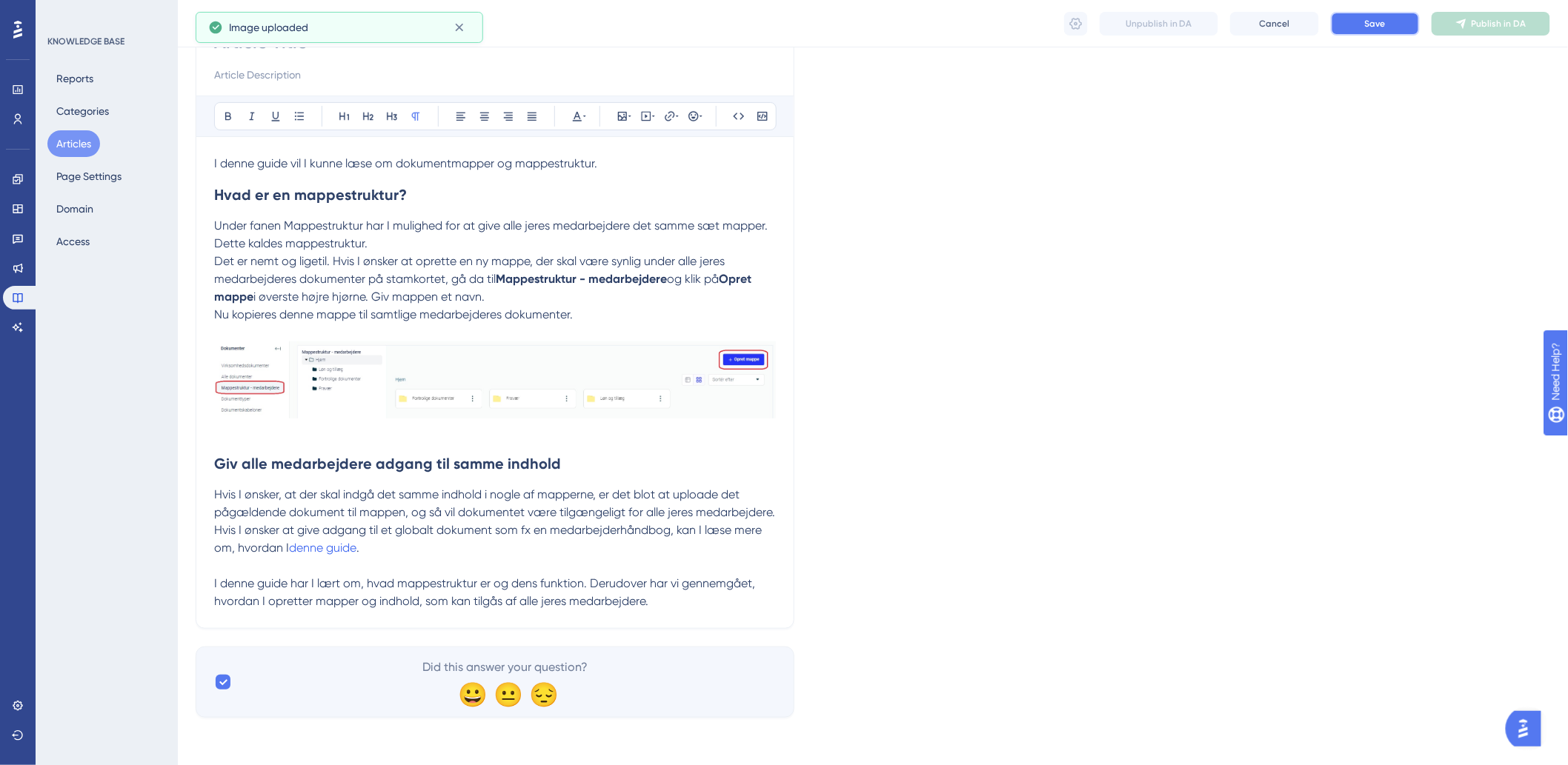
click at [1358, 33] on button "Save" at bounding box center [1375, 23] width 89 height 24
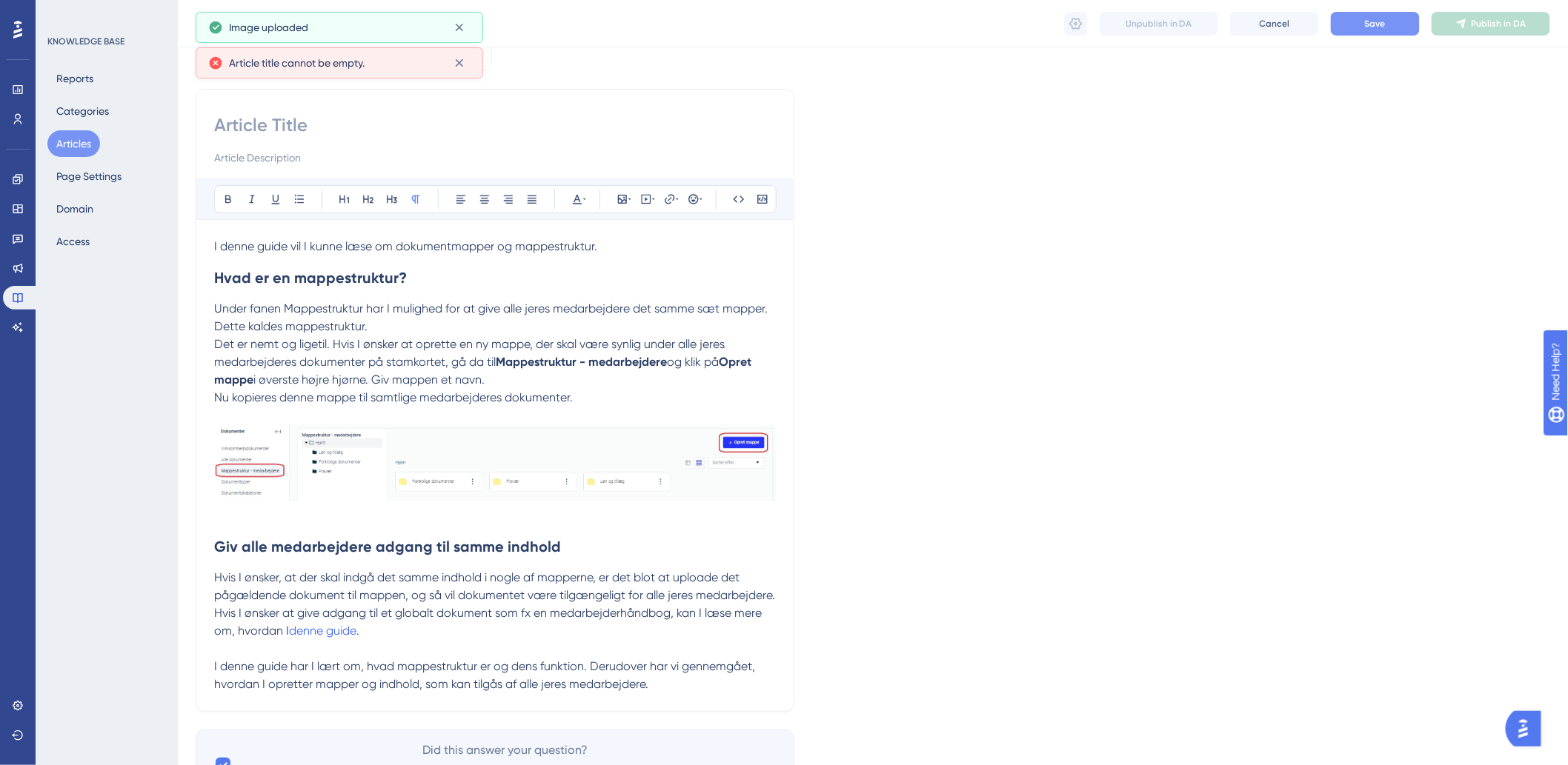
scroll to position [0, 0]
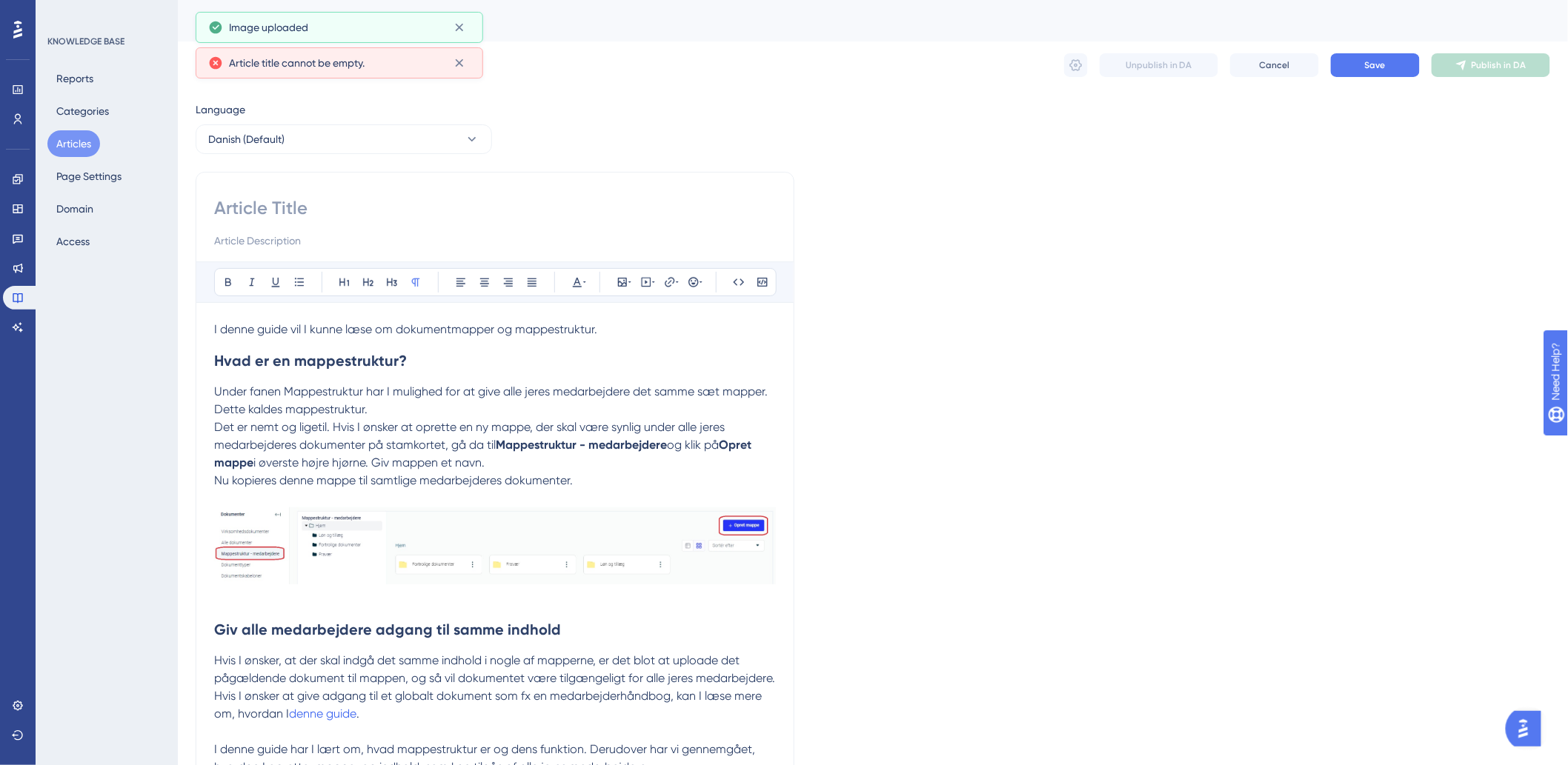
click at [439, 223] on div at bounding box center [494, 223] width 561 height 53
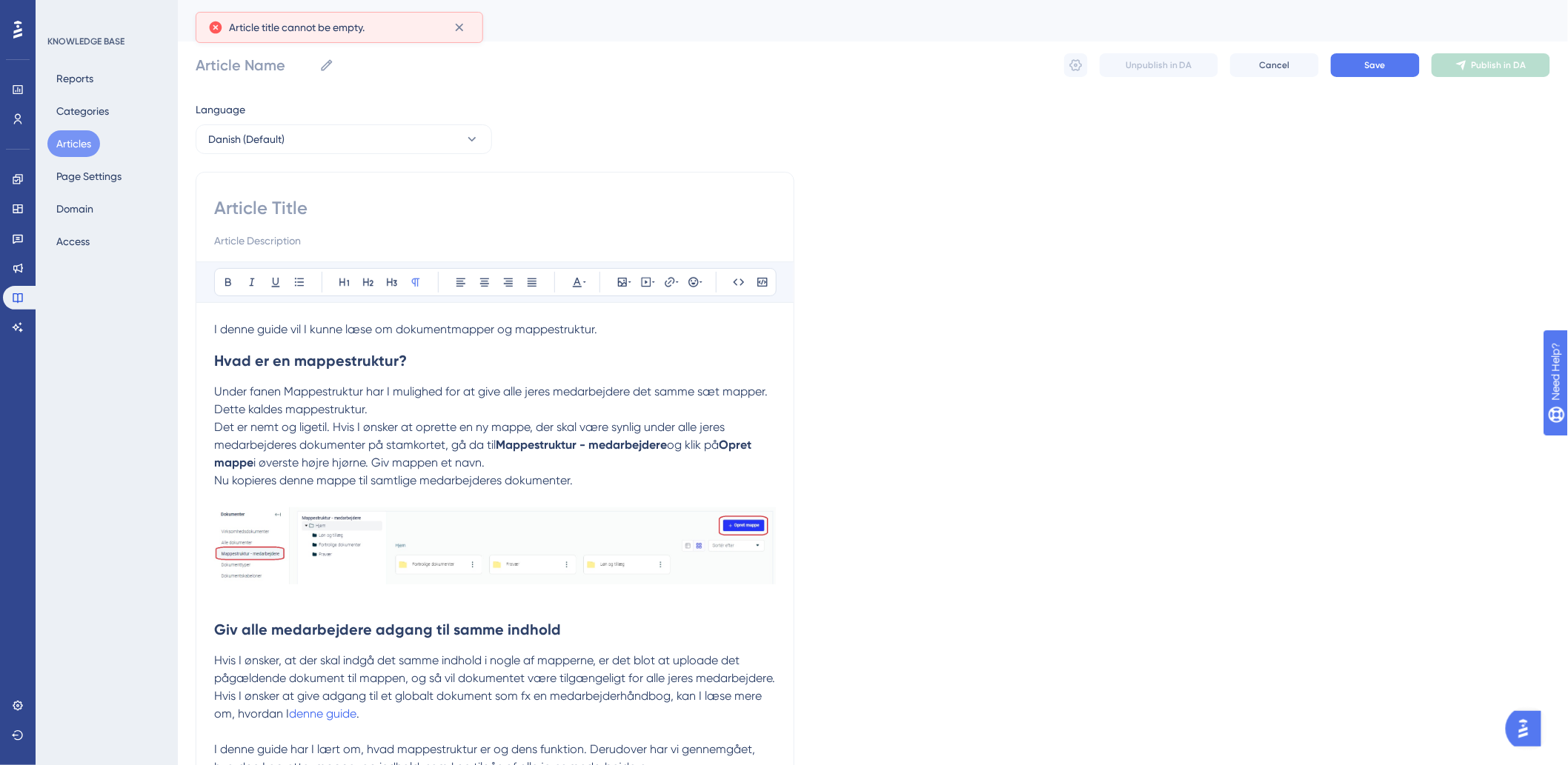
click at [273, 190] on div "Bold Italic Underline Bullet Point Heading 1 Heading 2 Heading 3 Normal Align L…" at bounding box center [495, 483] width 599 height 623
click at [279, 199] on input at bounding box center [494, 208] width 561 height 24
click at [393, 202] on input at bounding box center [494, 208] width 561 height 24
paste input "Dokumentmapper - opret mappestruktur"
type input "Dokumentmapper - opret mappestruktur"
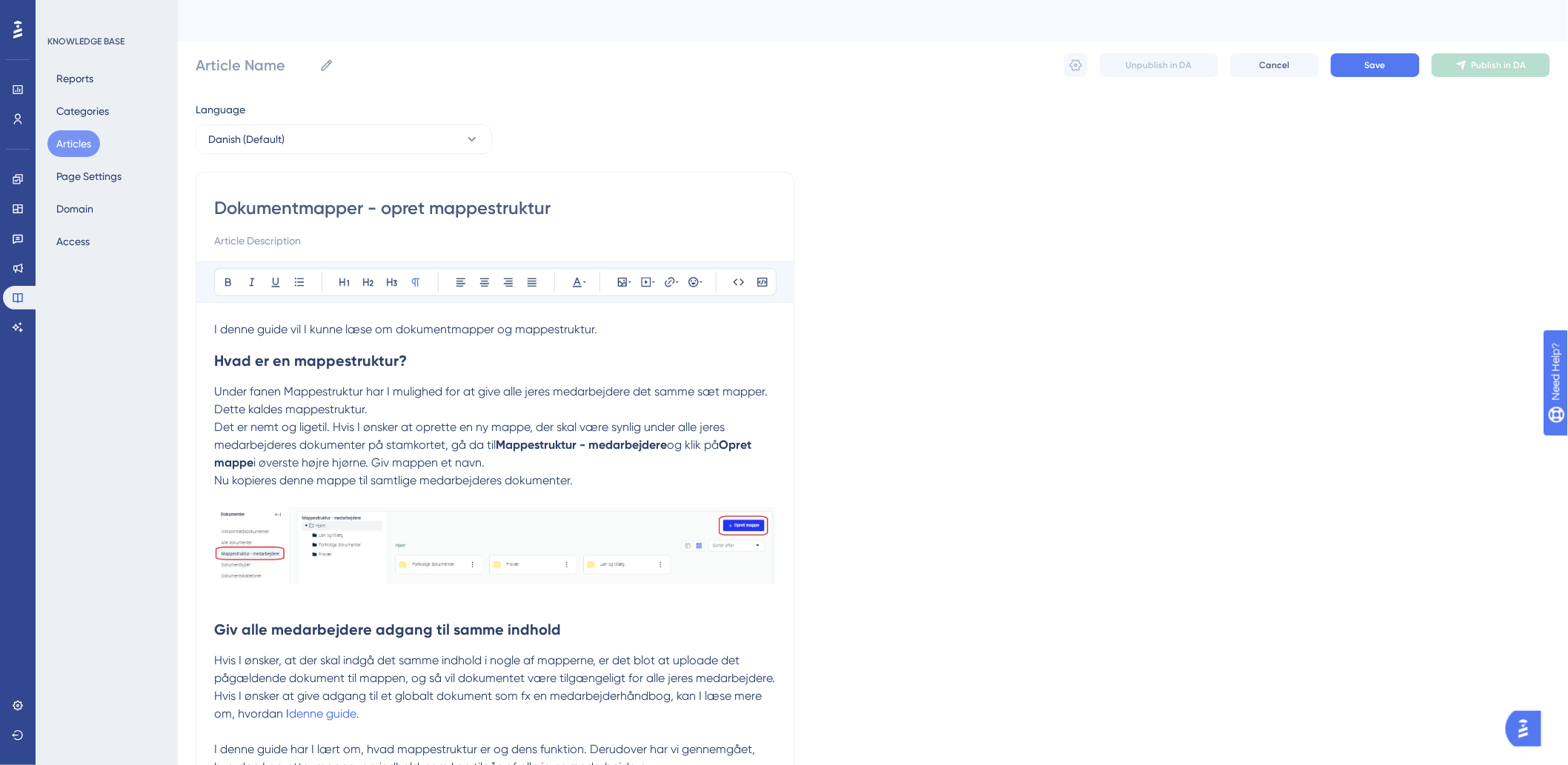
type input "Dokumentmapper - opret mappestruktur"
click at [621, 423] on span "Det er nemt og ligetil. Hvis I ønsker at oprette en ny mappe, der skal være syn…" at bounding box center [470, 436] width 513 height 32
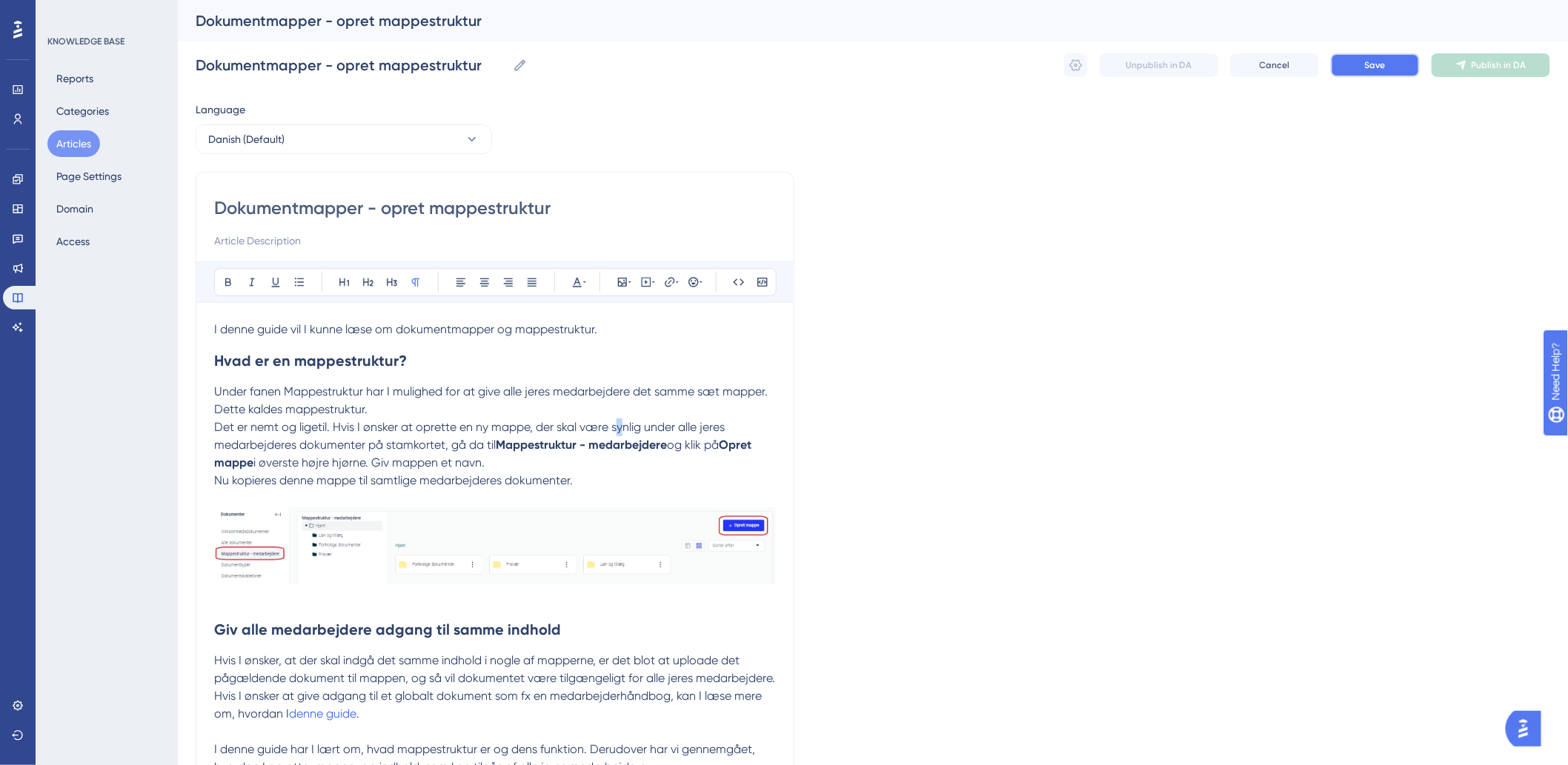
click at [1372, 71] on span "Save" at bounding box center [1375, 65] width 21 height 12
click at [1412, 57] on button "Save" at bounding box center [1375, 65] width 89 height 24
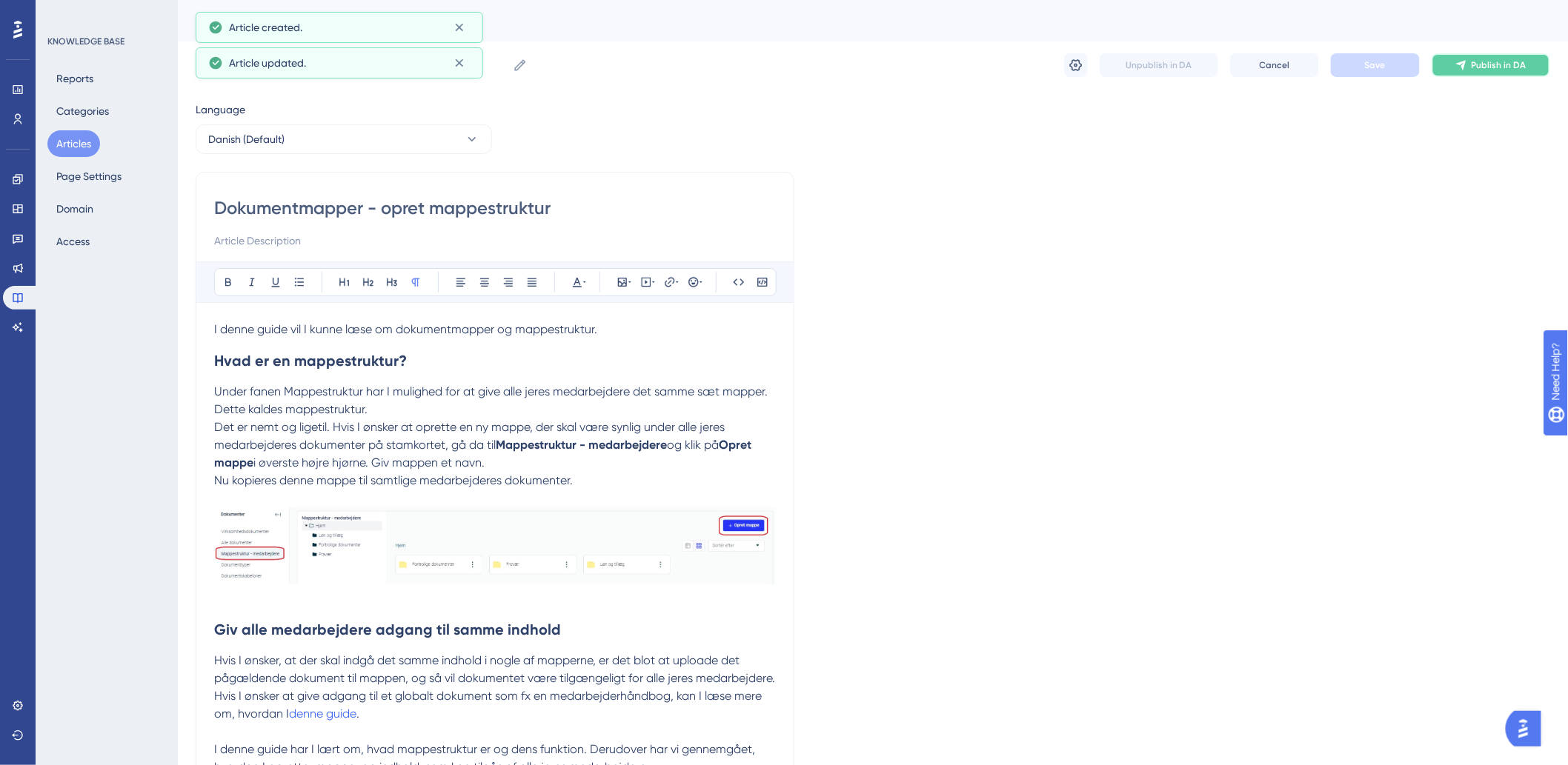
click at [1457, 68] on button "Publish in DA" at bounding box center [1491, 65] width 119 height 24
